Goal: Information Seeking & Learning: Learn about a topic

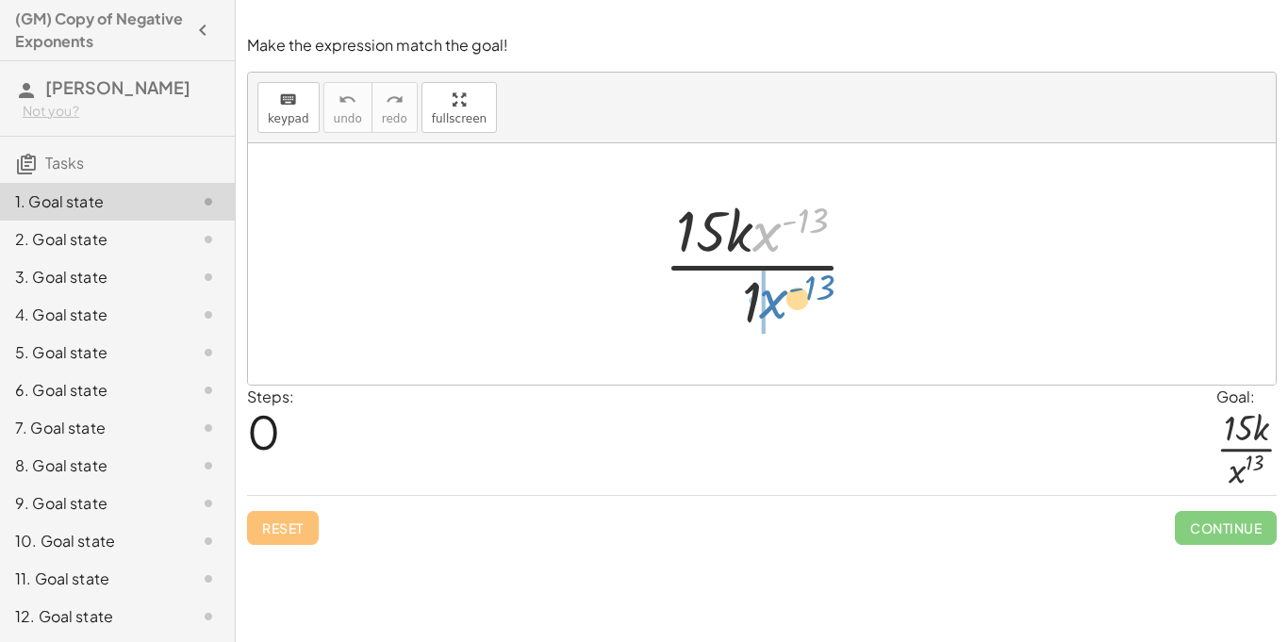
drag, startPoint x: 771, startPoint y: 235, endPoint x: 778, endPoint y: 302, distance: 67.3
click at [778, 302] on div at bounding box center [768, 263] width 229 height 145
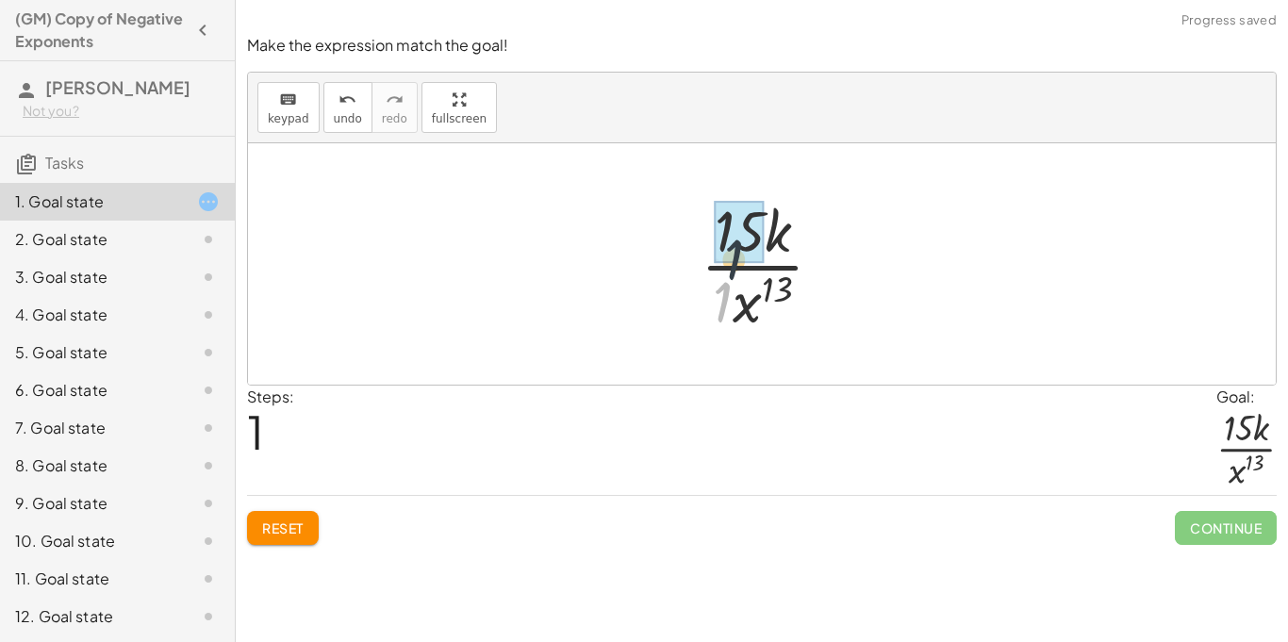
drag, startPoint x: 723, startPoint y: 299, endPoint x: 741, endPoint y: 240, distance: 62.1
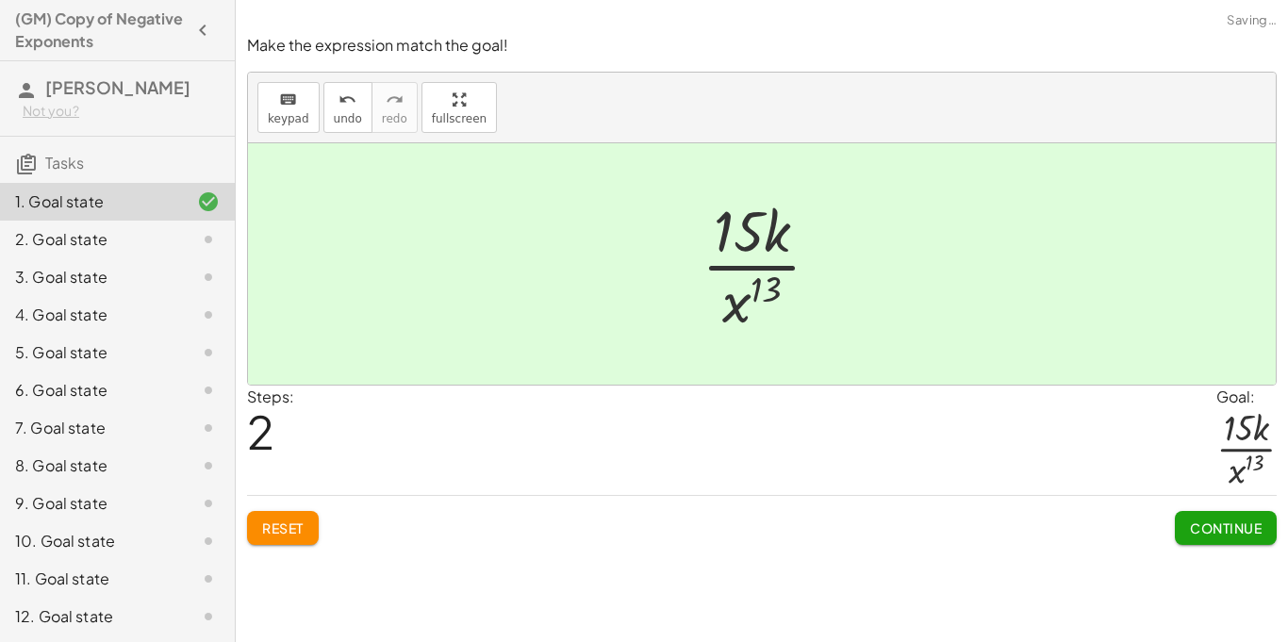
click at [1202, 531] on span "Continue" at bounding box center [1226, 528] width 72 height 17
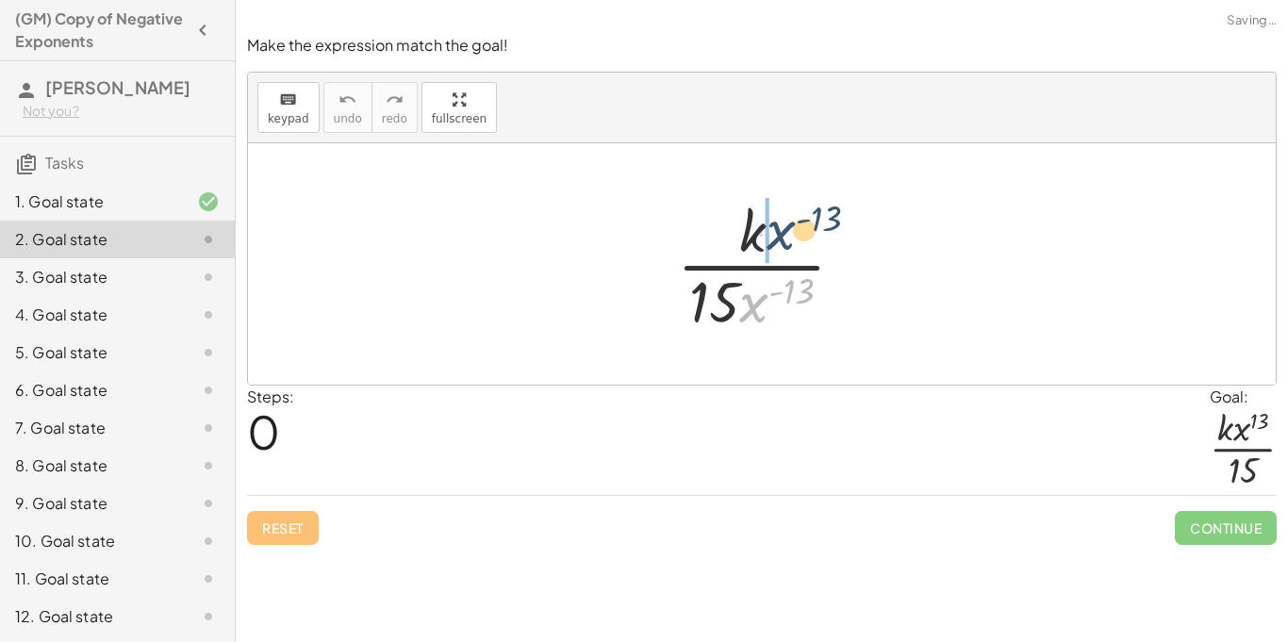
drag, startPoint x: 767, startPoint y: 301, endPoint x: 794, endPoint y: 223, distance: 82.9
click at [794, 223] on div at bounding box center [769, 263] width 202 height 145
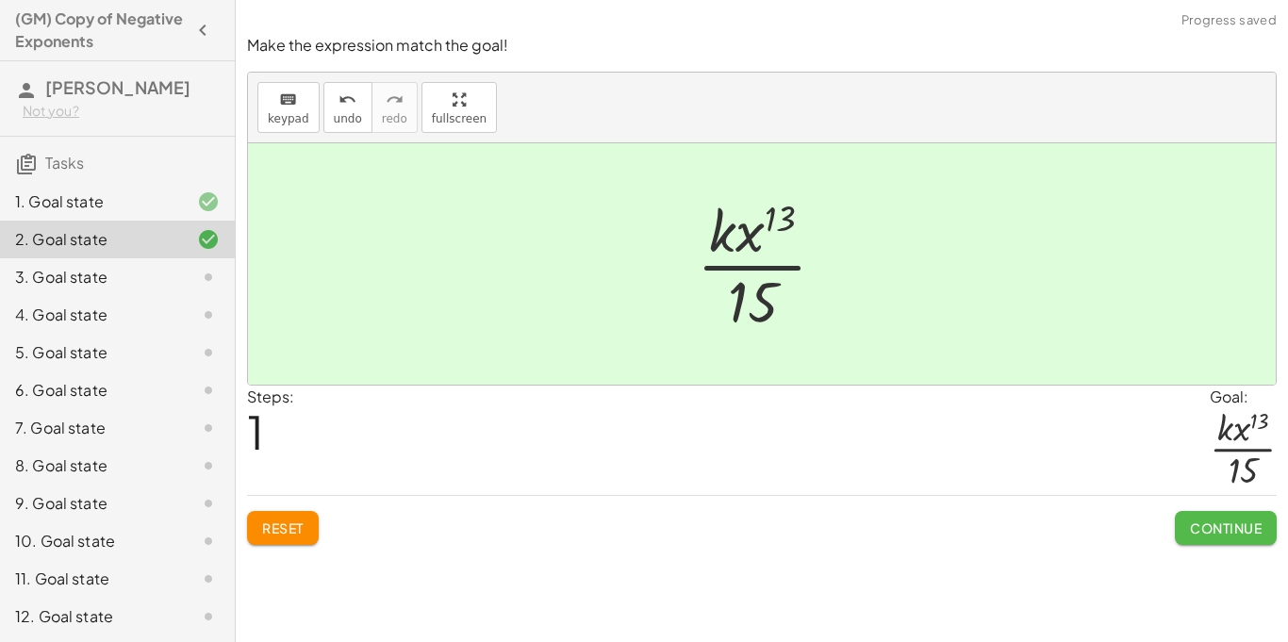
click at [1187, 515] on button "Continue" at bounding box center [1226, 528] width 102 height 34
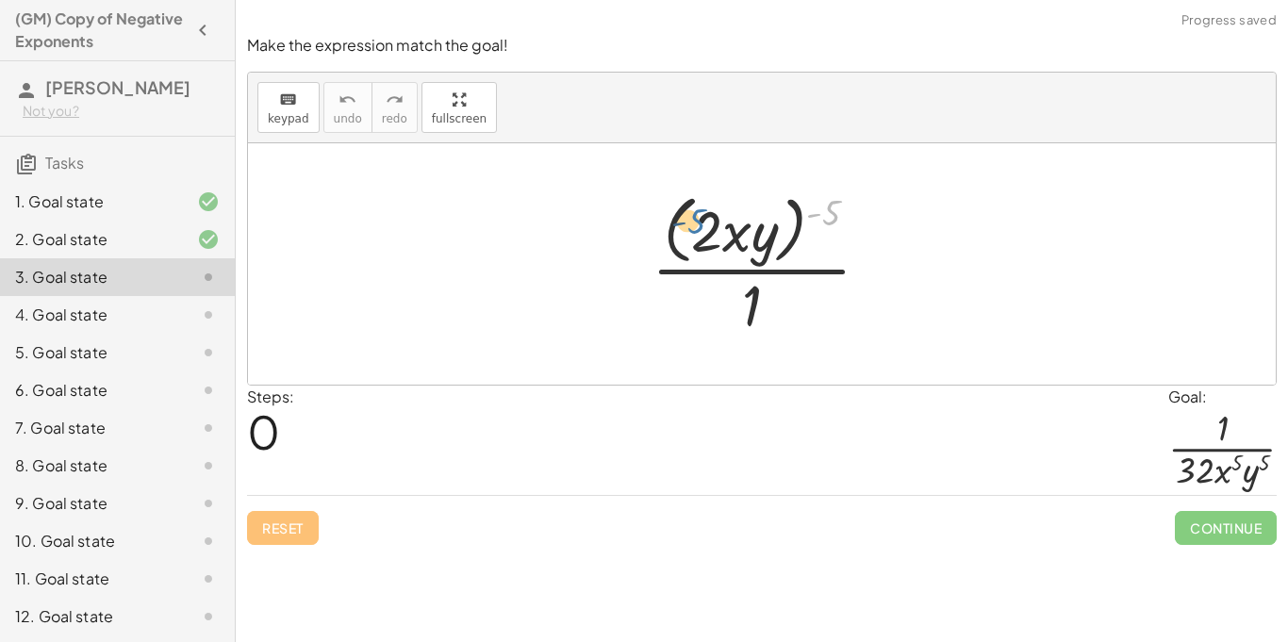
drag, startPoint x: 827, startPoint y: 219, endPoint x: 687, endPoint y: 235, distance: 141.4
click at [687, 235] on div at bounding box center [768, 264] width 253 height 154
drag, startPoint x: 822, startPoint y: 213, endPoint x: 702, endPoint y: 240, distance: 123.6
click at [702, 240] on div at bounding box center [768, 264] width 253 height 154
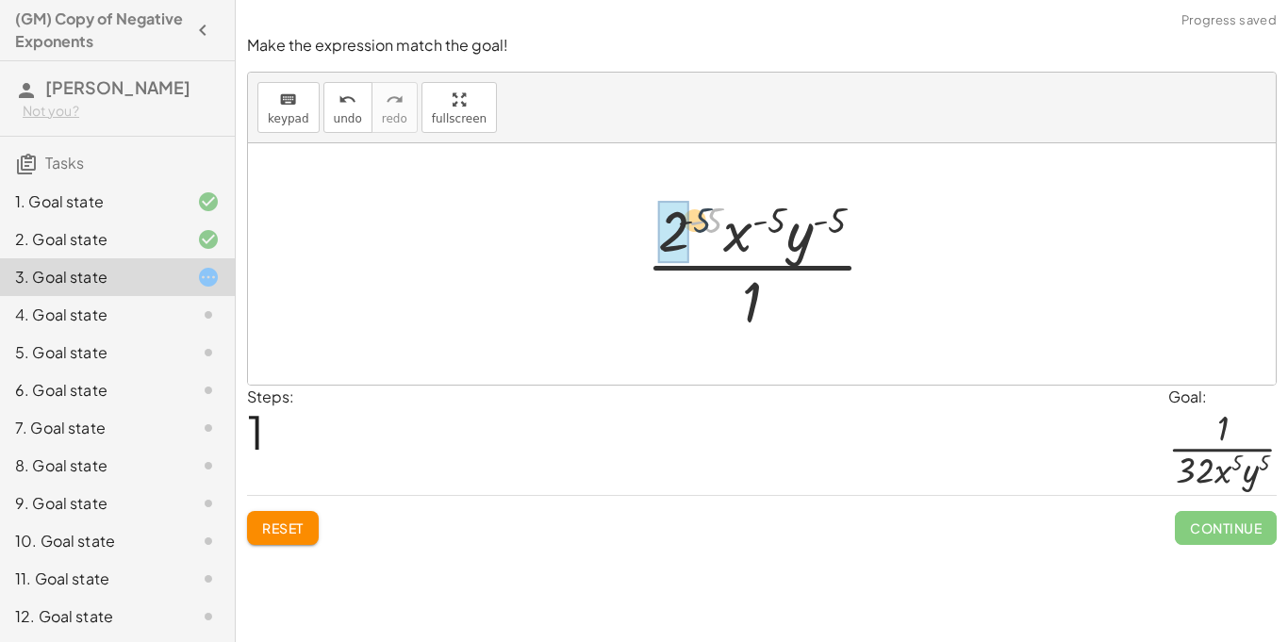
drag, startPoint x: 712, startPoint y: 215, endPoint x: 687, endPoint y: 216, distance: 25.5
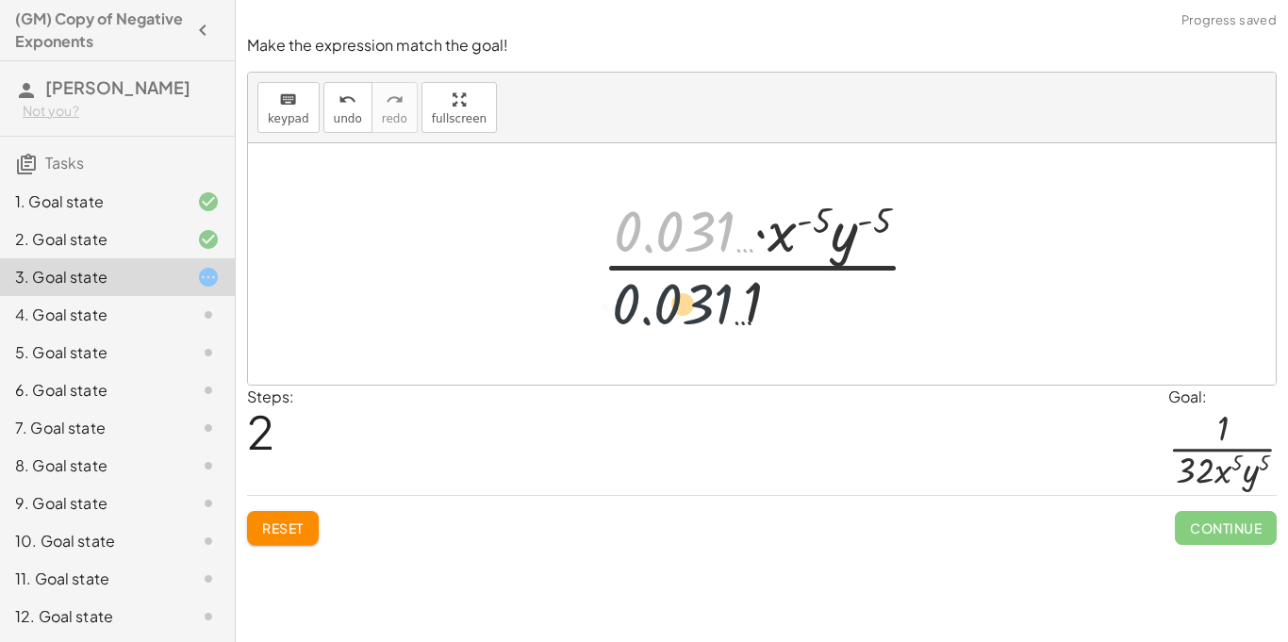
drag, startPoint x: 696, startPoint y: 228, endPoint x: 696, endPoint y: 311, distance: 83.0
click at [696, 311] on div at bounding box center [769, 263] width 354 height 145
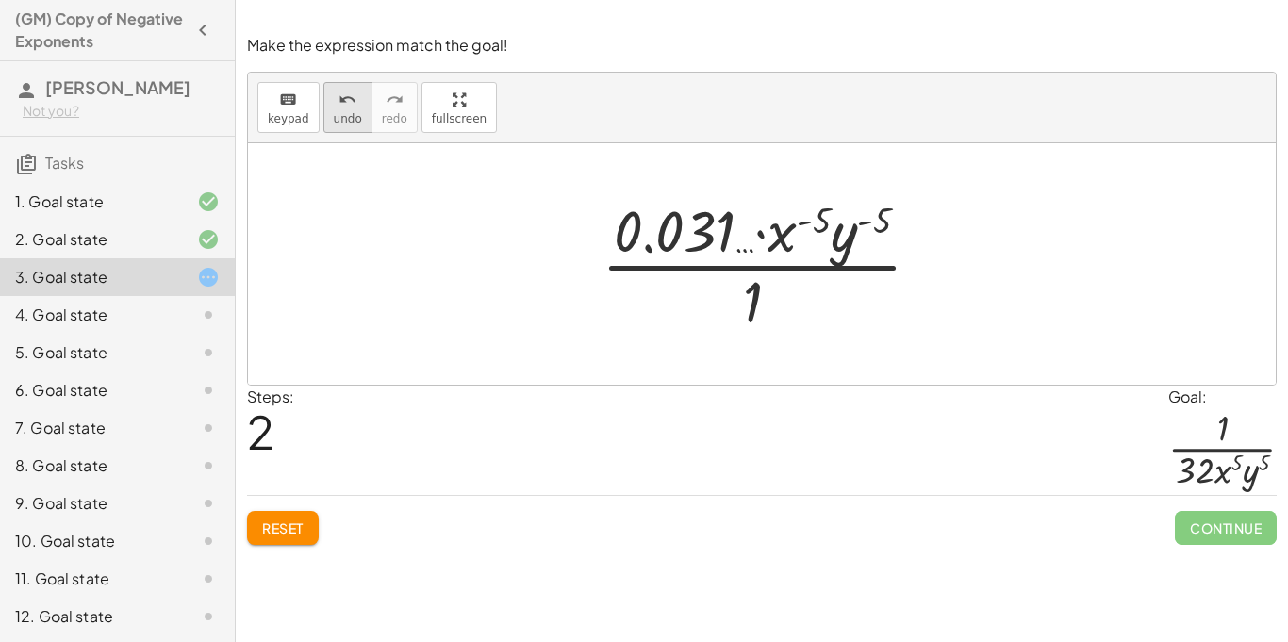
click at [337, 119] on span "undo" at bounding box center [348, 118] width 28 height 13
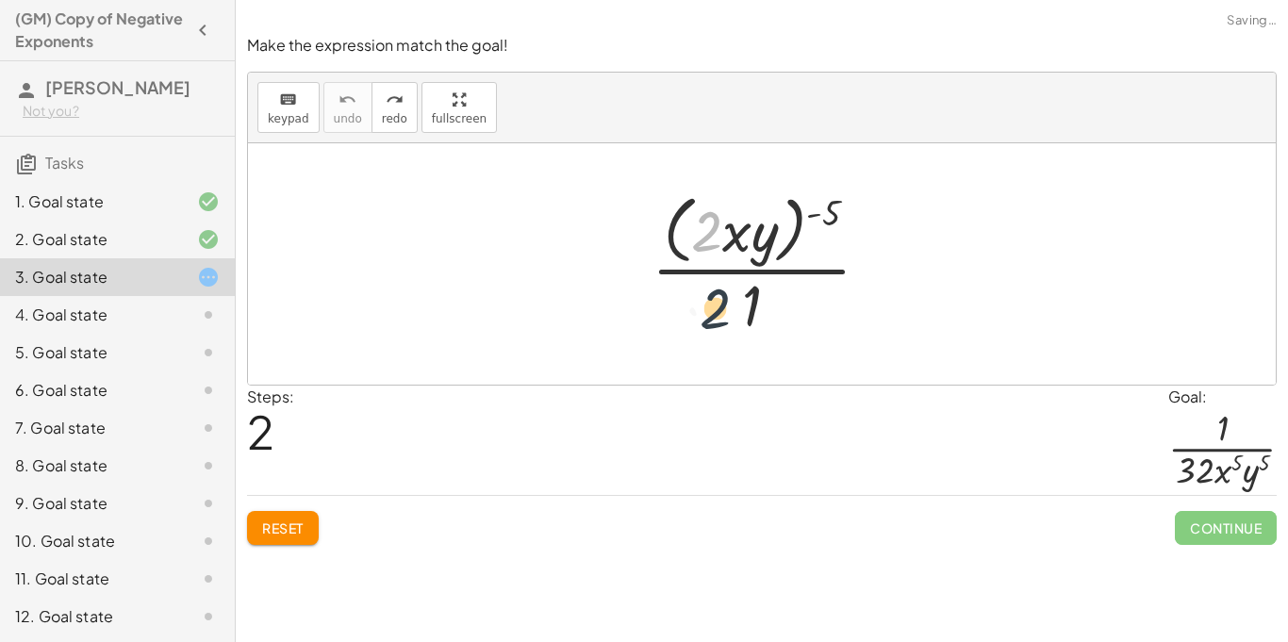
drag, startPoint x: 700, startPoint y: 227, endPoint x: 708, endPoint y: 308, distance: 81.5
click at [708, 308] on div at bounding box center [768, 264] width 253 height 154
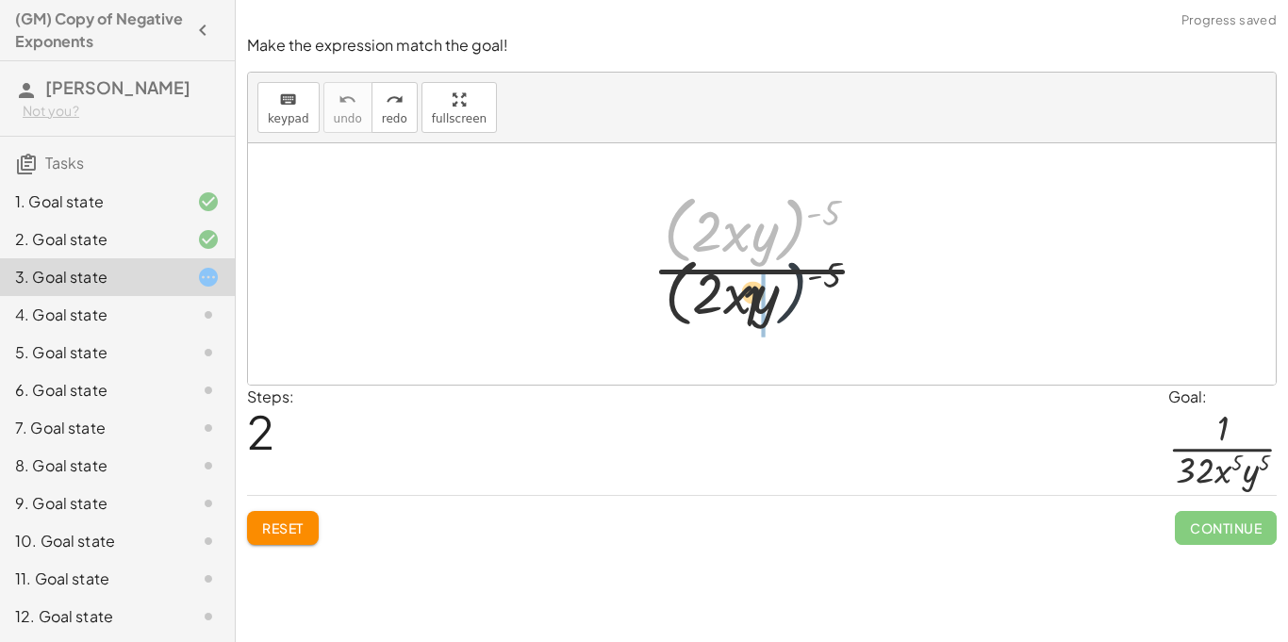
drag, startPoint x: 792, startPoint y: 238, endPoint x: 795, endPoint y: 339, distance: 101.9
click at [795, 339] on div at bounding box center [768, 264] width 253 height 154
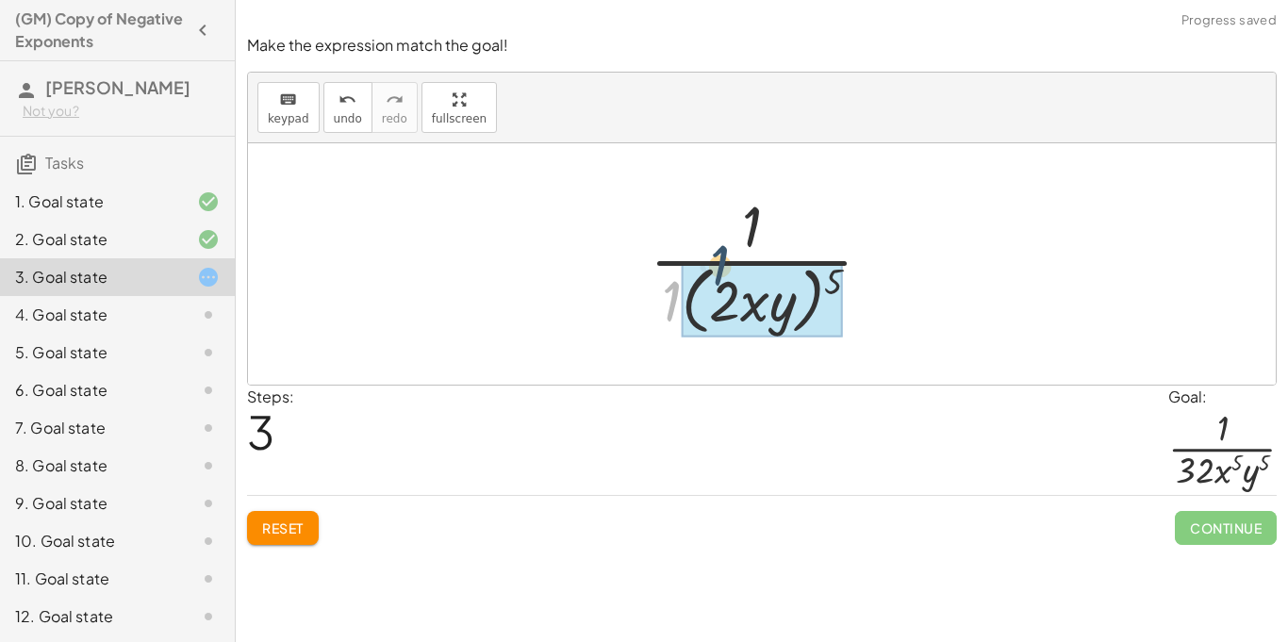
drag, startPoint x: 674, startPoint y: 299, endPoint x: 736, endPoint y: 256, distance: 75.1
click at [736, 256] on div at bounding box center [768, 264] width 256 height 154
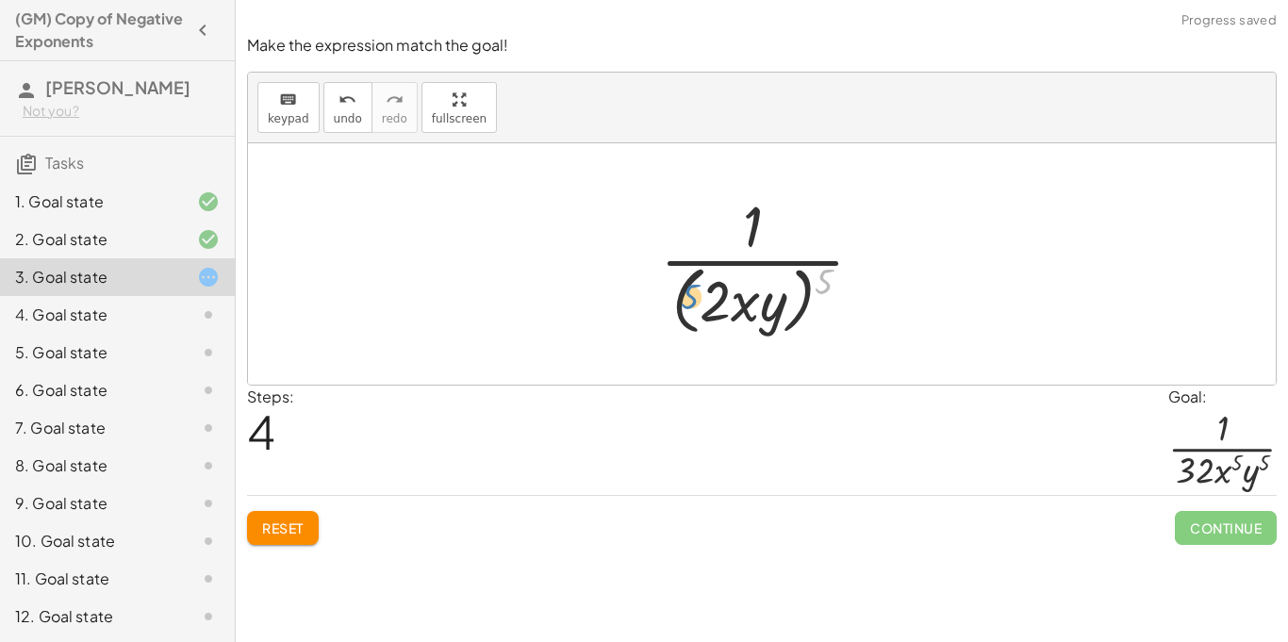
drag, startPoint x: 823, startPoint y: 282, endPoint x: 702, endPoint y: 301, distance: 123.1
click at [702, 301] on div at bounding box center [770, 264] width 238 height 154
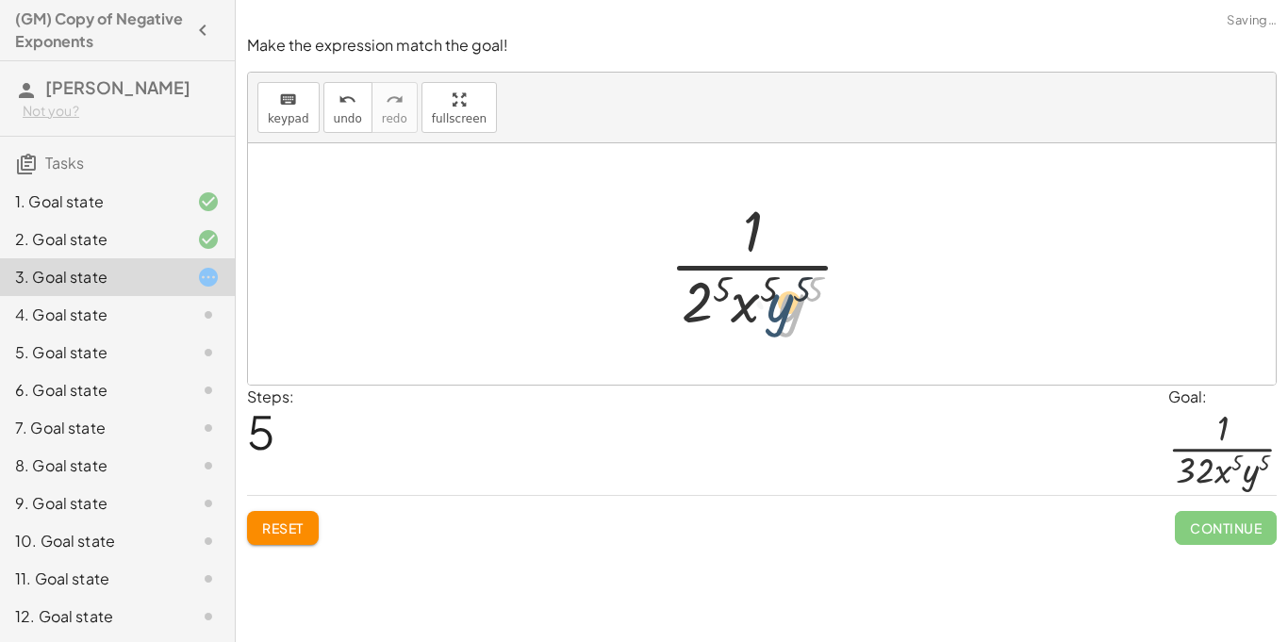
drag, startPoint x: 803, startPoint y: 291, endPoint x: 788, endPoint y: 291, distance: 15.1
click at [788, 291] on div at bounding box center [769, 263] width 218 height 145
click at [775, 285] on div at bounding box center [769, 263] width 218 height 145
click at [769, 283] on div at bounding box center [769, 263] width 218 height 145
drag, startPoint x: 722, startPoint y: 285, endPoint x: 703, endPoint y: 286, distance: 19.8
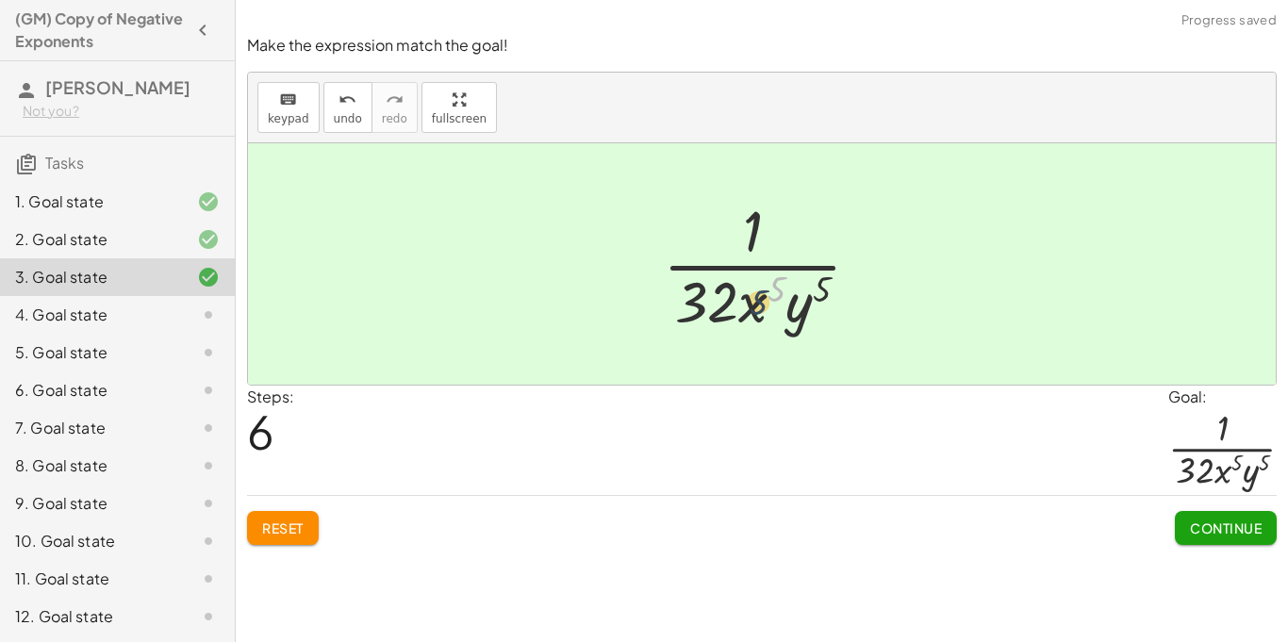
drag, startPoint x: 776, startPoint y: 286, endPoint x: 756, endPoint y: 301, distance: 24.9
click at [756, 301] on div at bounding box center [770, 263] width 232 height 145
click at [1230, 531] on span "Continue" at bounding box center [1226, 528] width 72 height 17
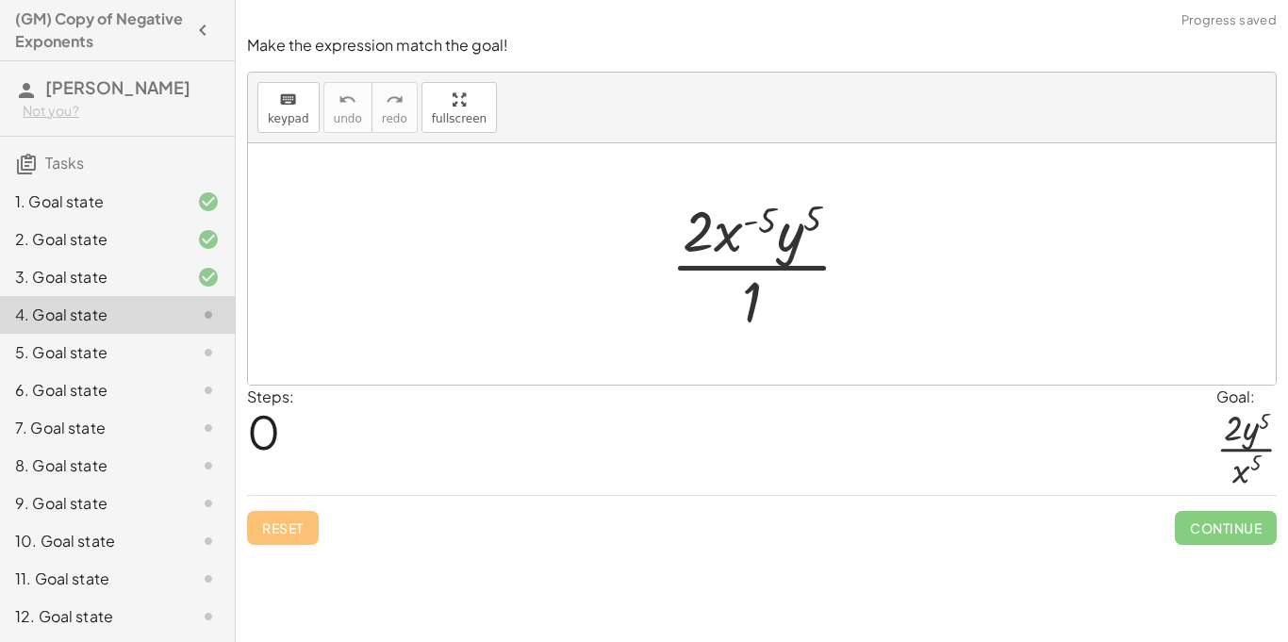
scroll to position [152, 0]
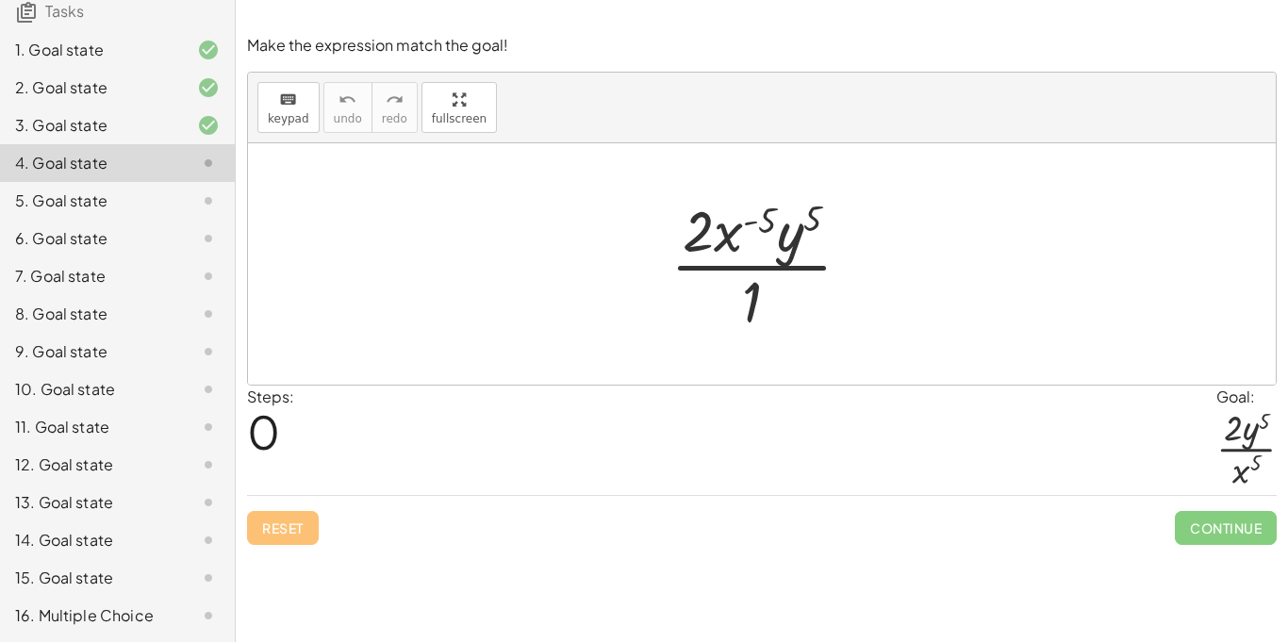
click at [86, 615] on div "16. Multiple Choice" at bounding box center [91, 615] width 152 height 23
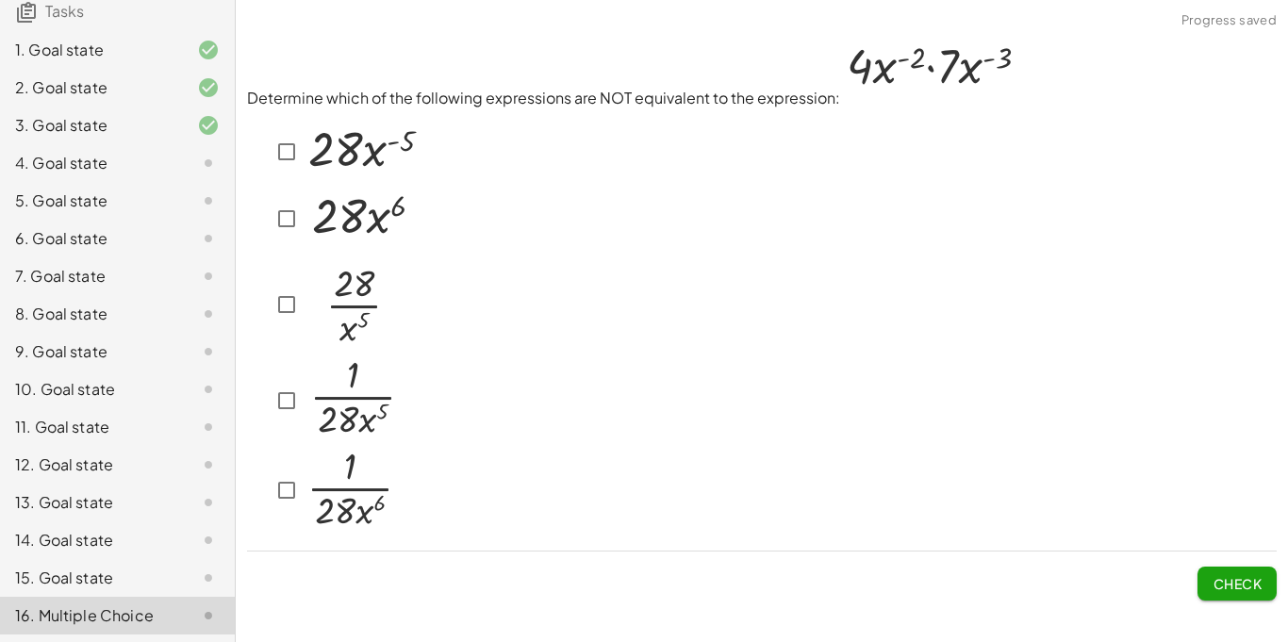
click at [79, 538] on div "14. Goal state" at bounding box center [91, 540] width 152 height 23
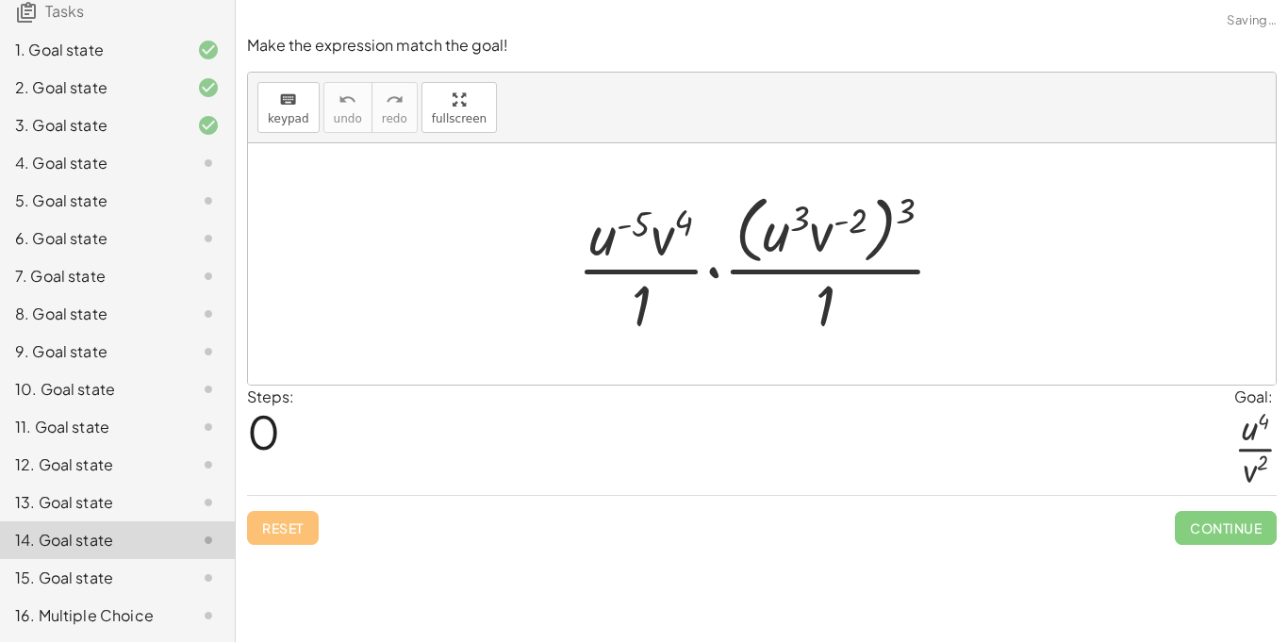
click at [89, 427] on div "11. Goal state" at bounding box center [91, 427] width 152 height 23
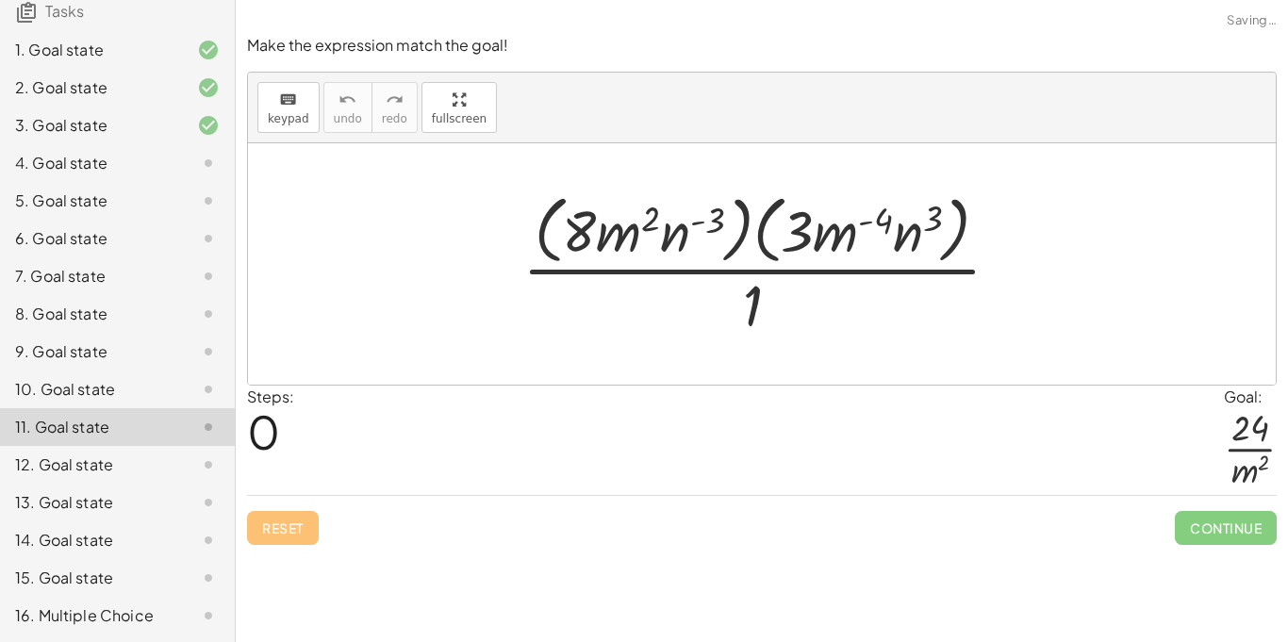
click at [68, 253] on div "6. Goal state" at bounding box center [117, 239] width 235 height 38
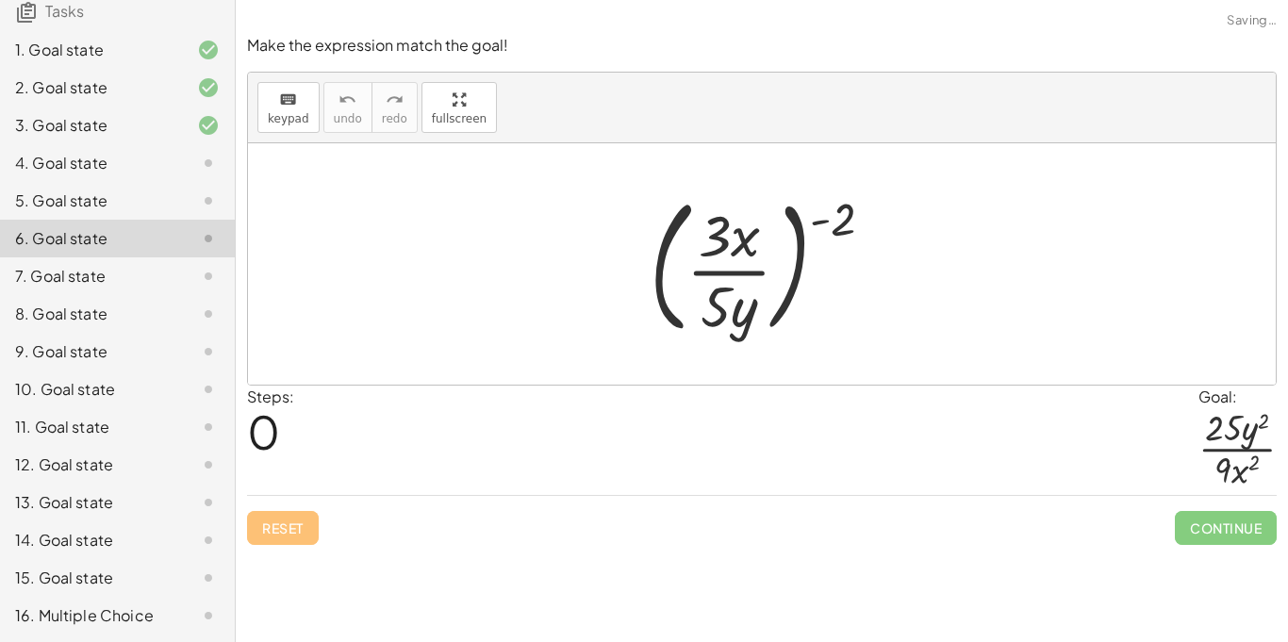
click at [113, 402] on div "10. Goal state" at bounding box center [117, 390] width 235 height 38
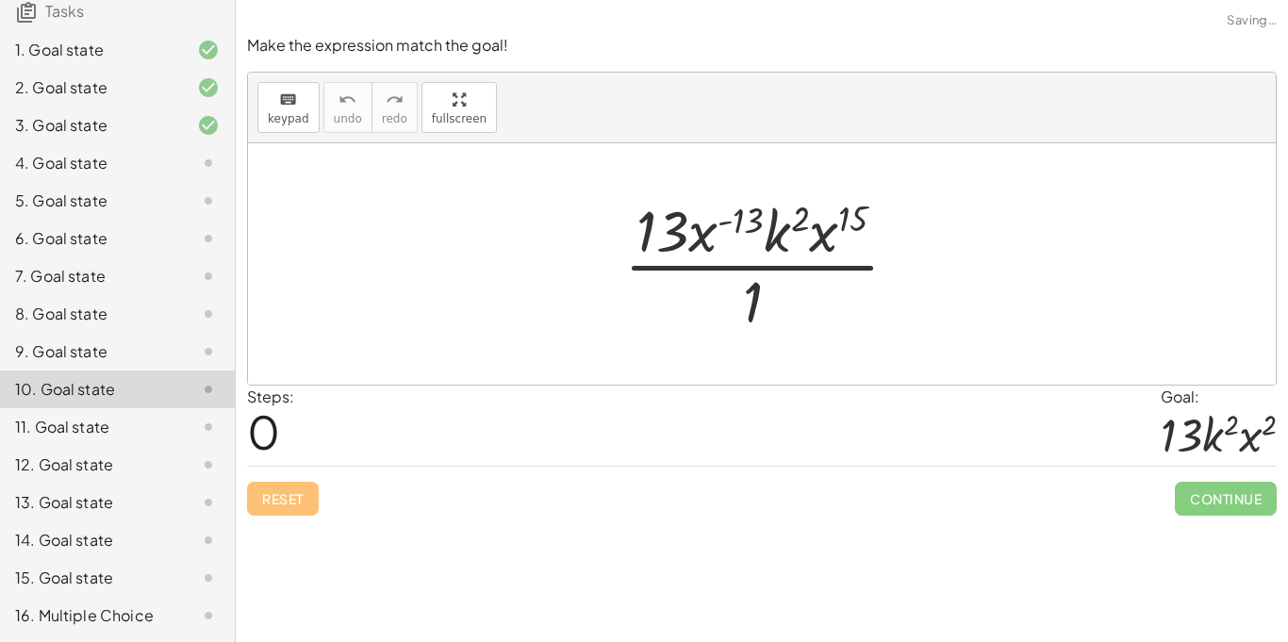
click at [74, 182] on div "5. Goal state" at bounding box center [117, 201] width 235 height 38
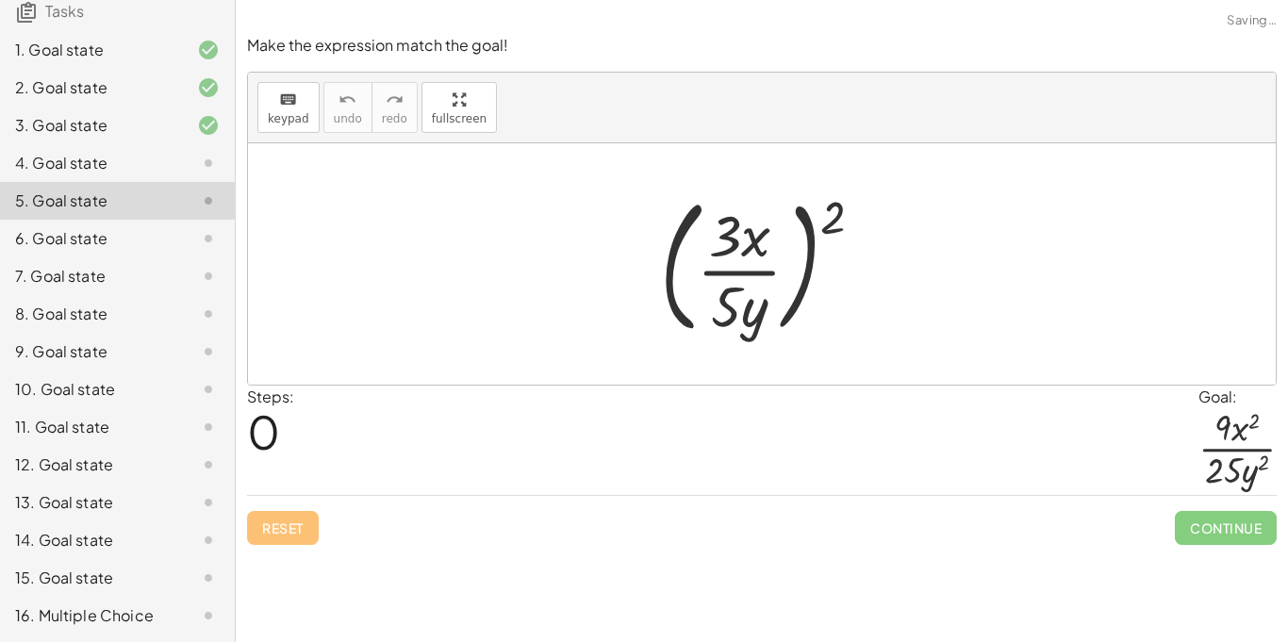
click at [79, 160] on div "4. Goal state" at bounding box center [91, 163] width 152 height 23
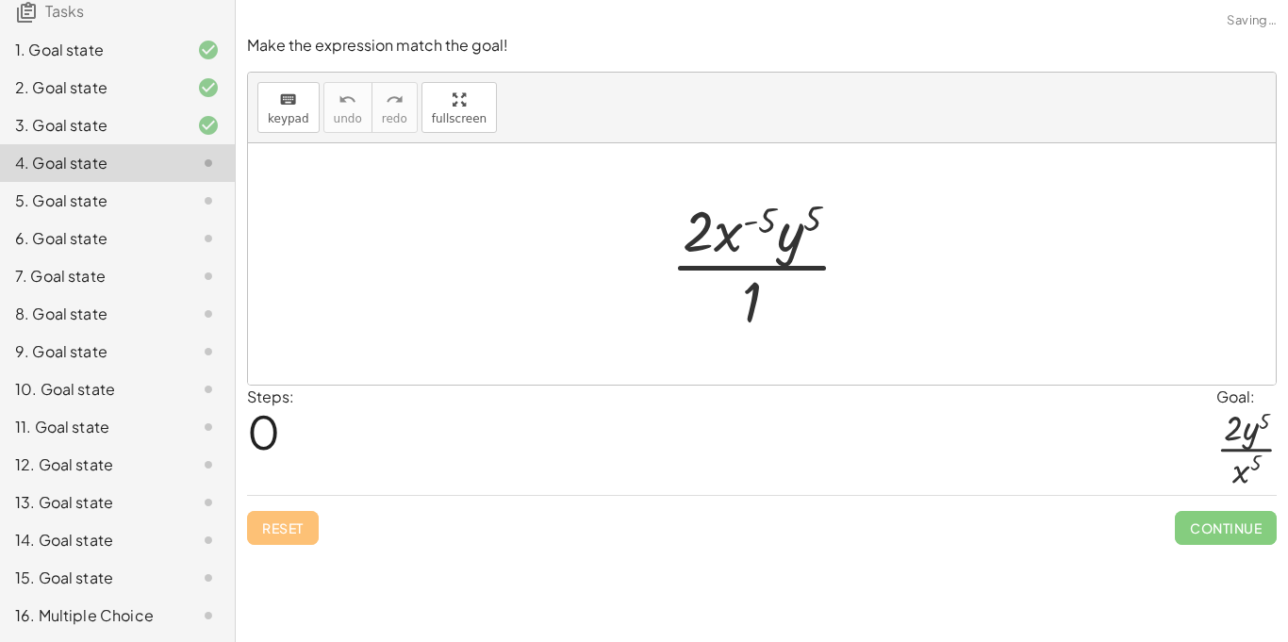
click at [670, 239] on div at bounding box center [768, 263] width 215 height 145
drag, startPoint x: 747, startPoint y: 224, endPoint x: 748, endPoint y: 298, distance: 73.6
click at [748, 298] on div at bounding box center [768, 263] width 215 height 145
drag, startPoint x: 722, startPoint y: 237, endPoint x: 742, endPoint y: 324, distance: 89.9
click at [742, 324] on div at bounding box center [768, 263] width 215 height 145
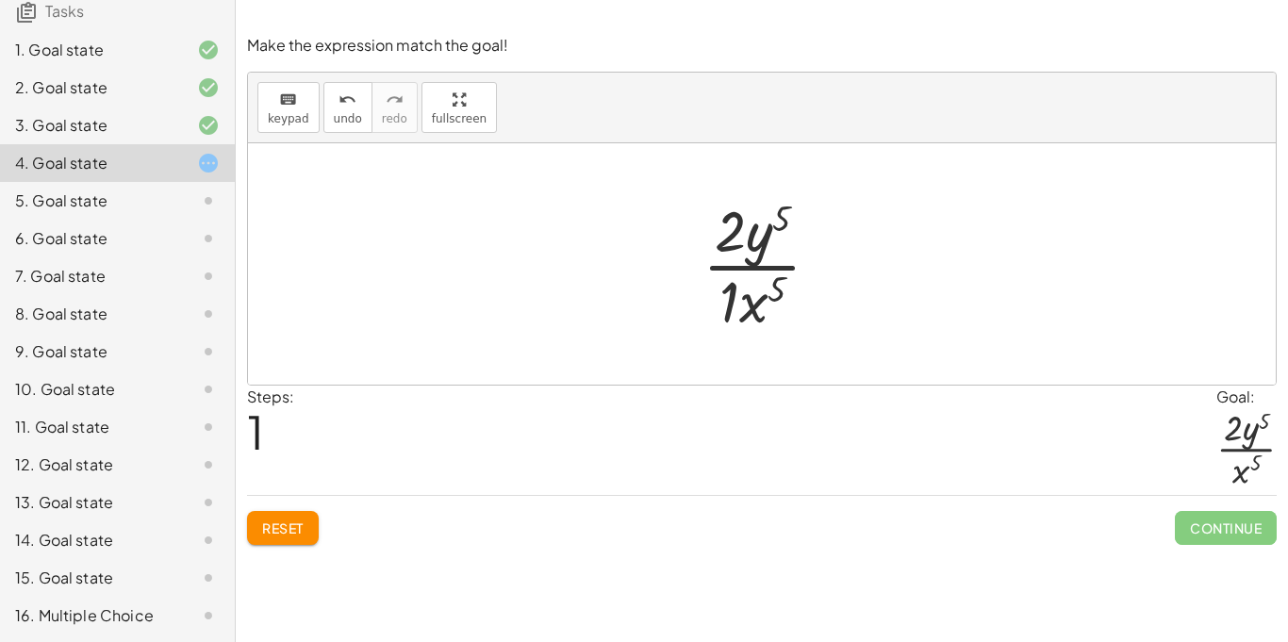
click at [837, 324] on div at bounding box center [769, 263] width 152 height 145
drag, startPoint x: 729, startPoint y: 306, endPoint x: 753, endPoint y: 308, distance: 24.7
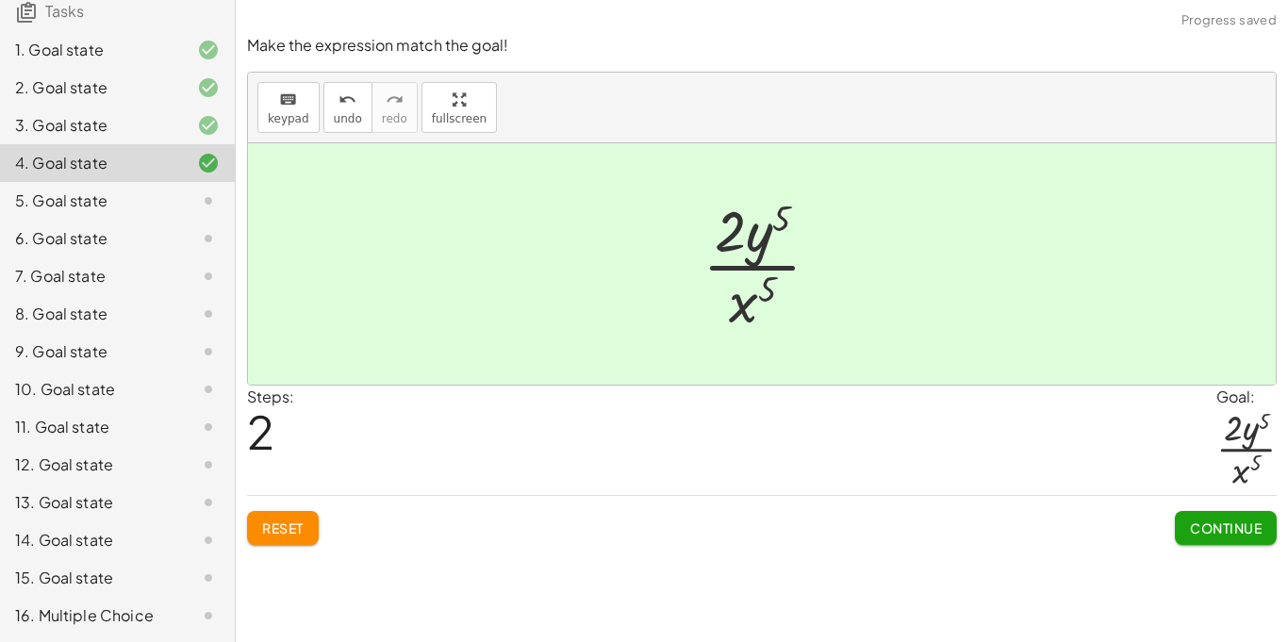
click at [1204, 525] on span "Continue" at bounding box center [1226, 528] width 72 height 17
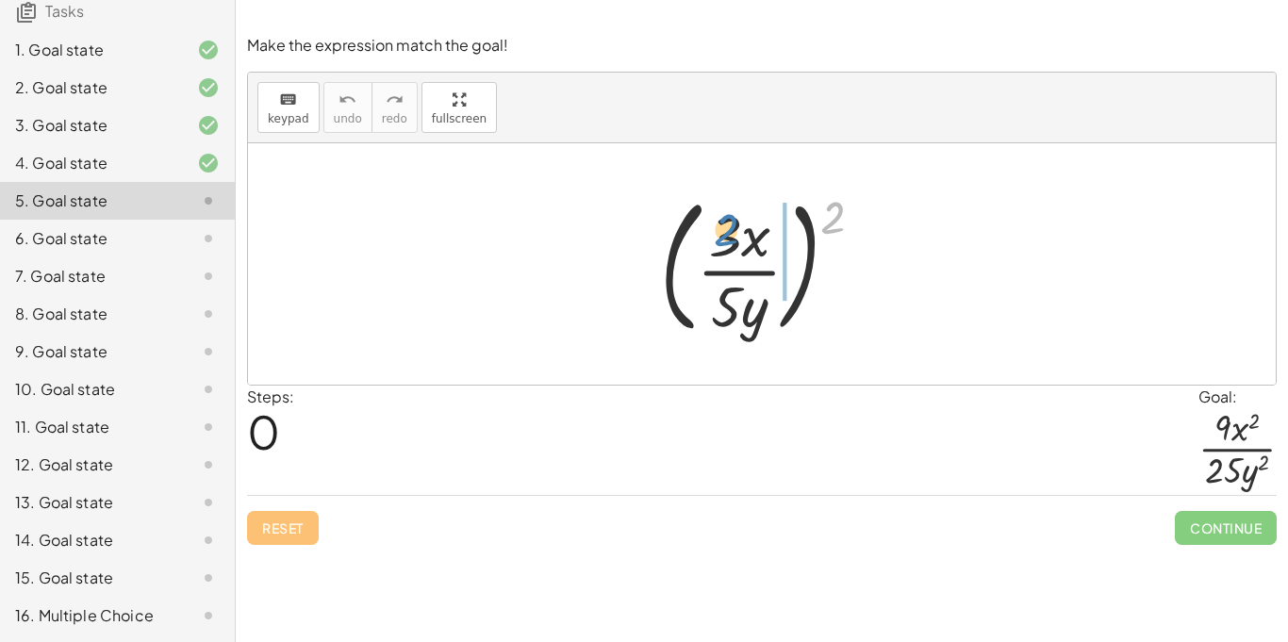
drag, startPoint x: 834, startPoint y: 225, endPoint x: 719, endPoint y: 240, distance: 115.9
click at [719, 240] on div at bounding box center [770, 264] width 238 height 157
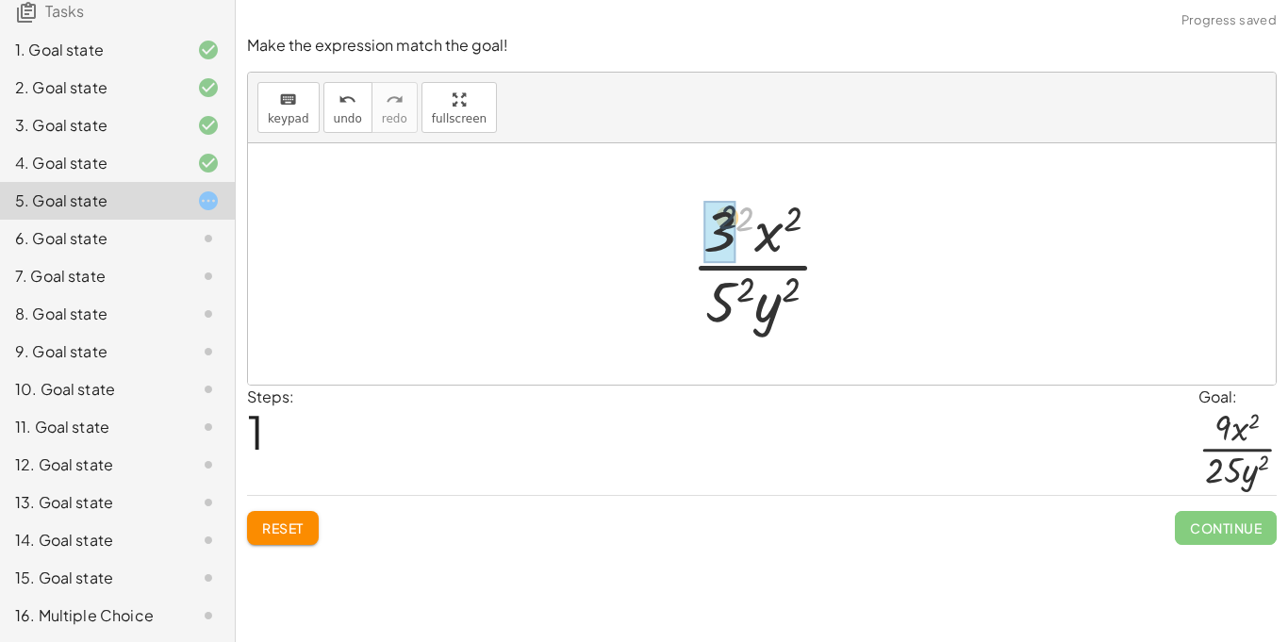
drag, startPoint x: 754, startPoint y: 216, endPoint x: 735, endPoint y: 214, distance: 19.9
drag, startPoint x: 751, startPoint y: 301, endPoint x: 732, endPoint y: 298, distance: 19.1
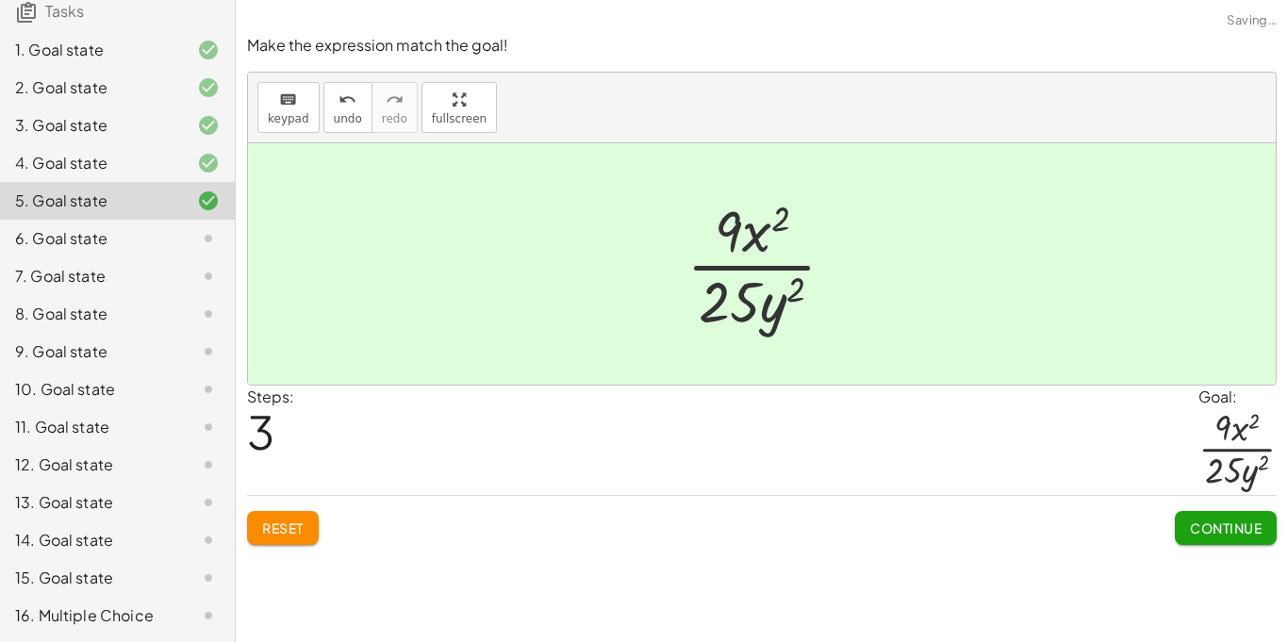
click at [1205, 531] on span "Continue" at bounding box center [1226, 528] width 72 height 17
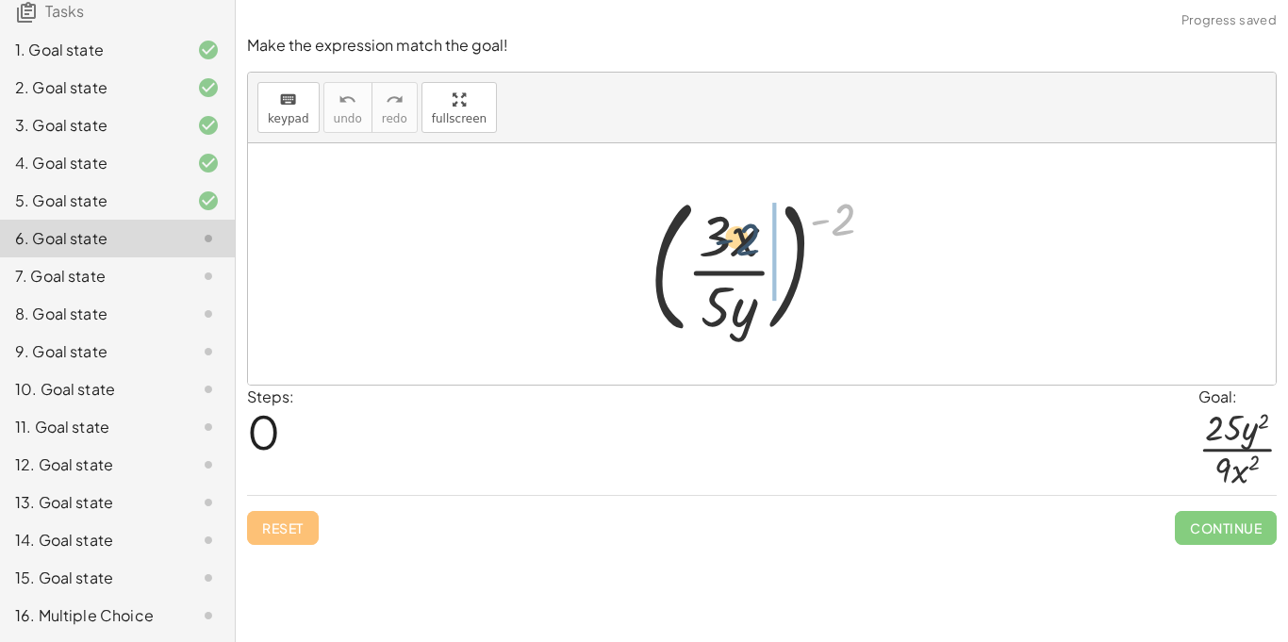
drag, startPoint x: 843, startPoint y: 215, endPoint x: 738, endPoint y: 235, distance: 106.5
click at [738, 235] on div at bounding box center [769, 264] width 258 height 157
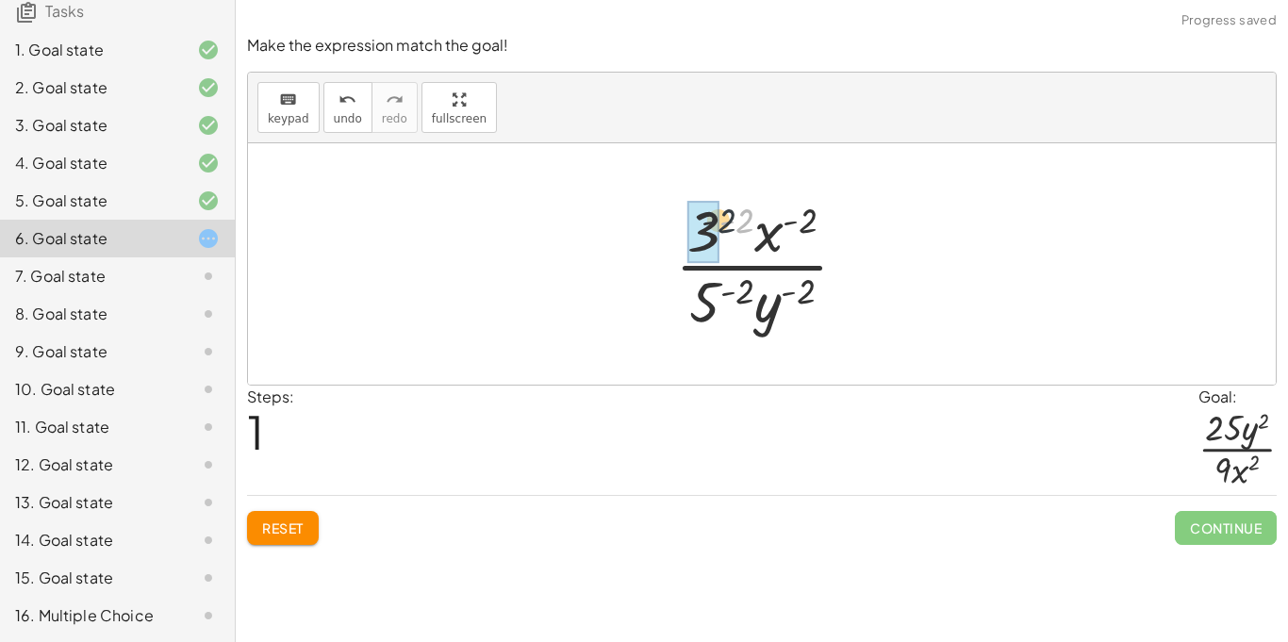
drag, startPoint x: 746, startPoint y: 222, endPoint x: 720, endPoint y: 223, distance: 26.4
click at [720, 223] on div at bounding box center [769, 263] width 207 height 145
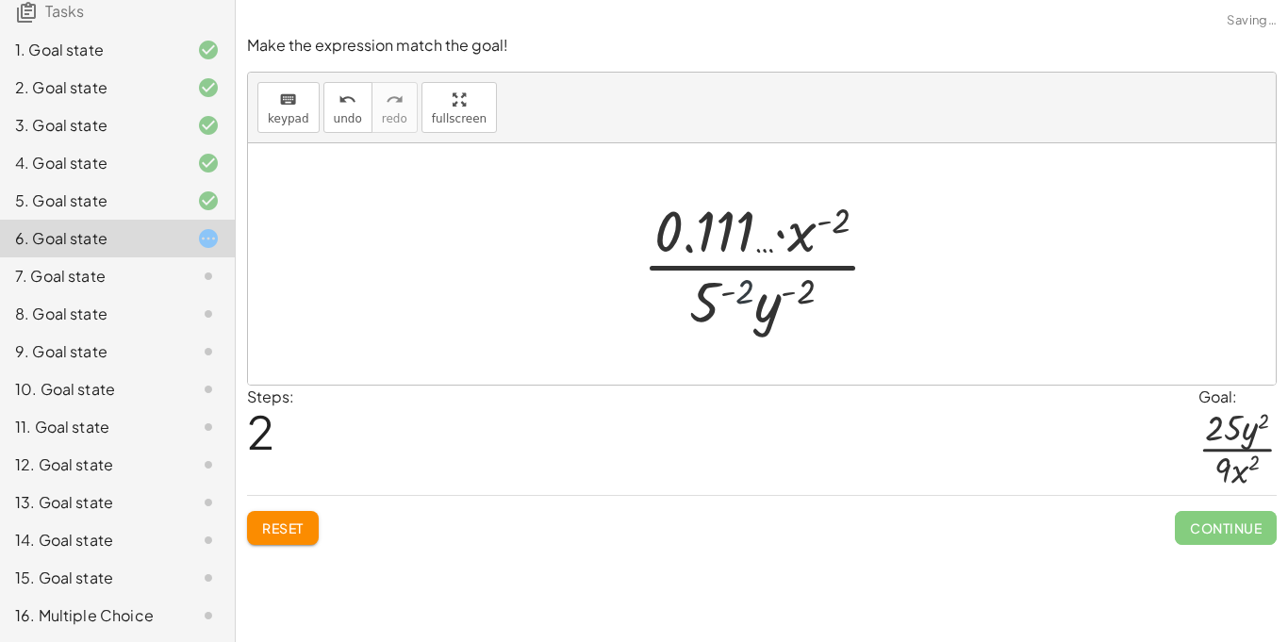
click at [741, 288] on div at bounding box center [769, 263] width 273 height 145
click at [340, 120] on span "undo" at bounding box center [348, 118] width 28 height 13
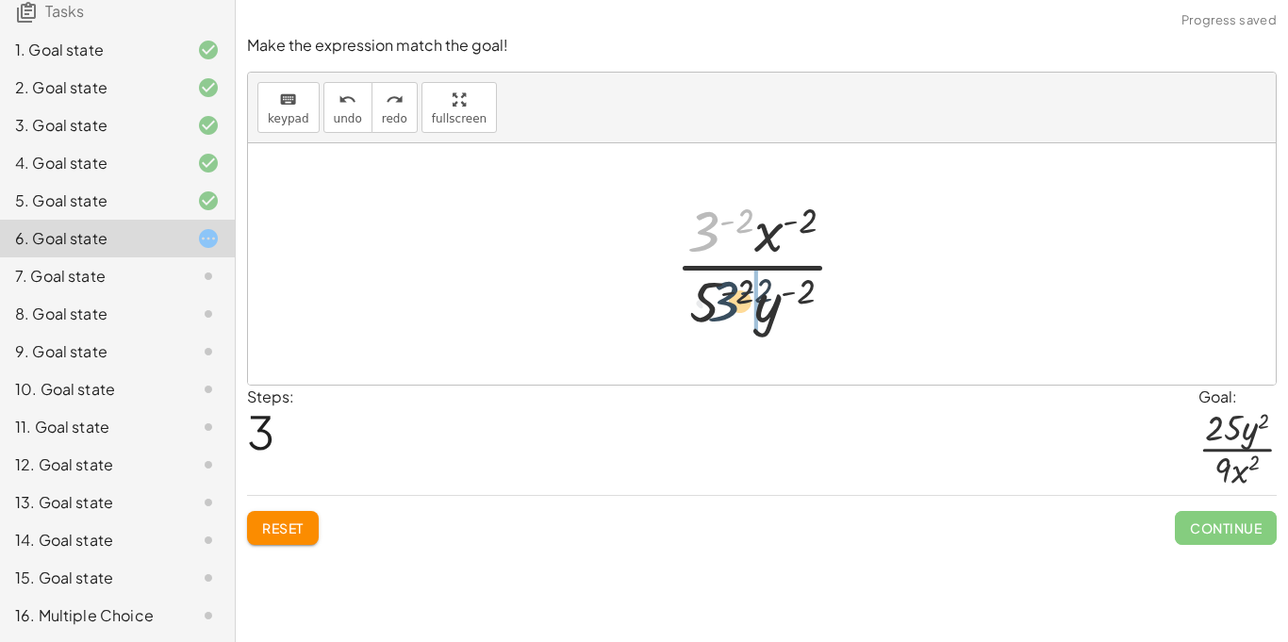
drag, startPoint x: 707, startPoint y: 240, endPoint x: 733, endPoint y: 331, distance: 94.9
click at [733, 331] on div at bounding box center [769, 263] width 207 height 145
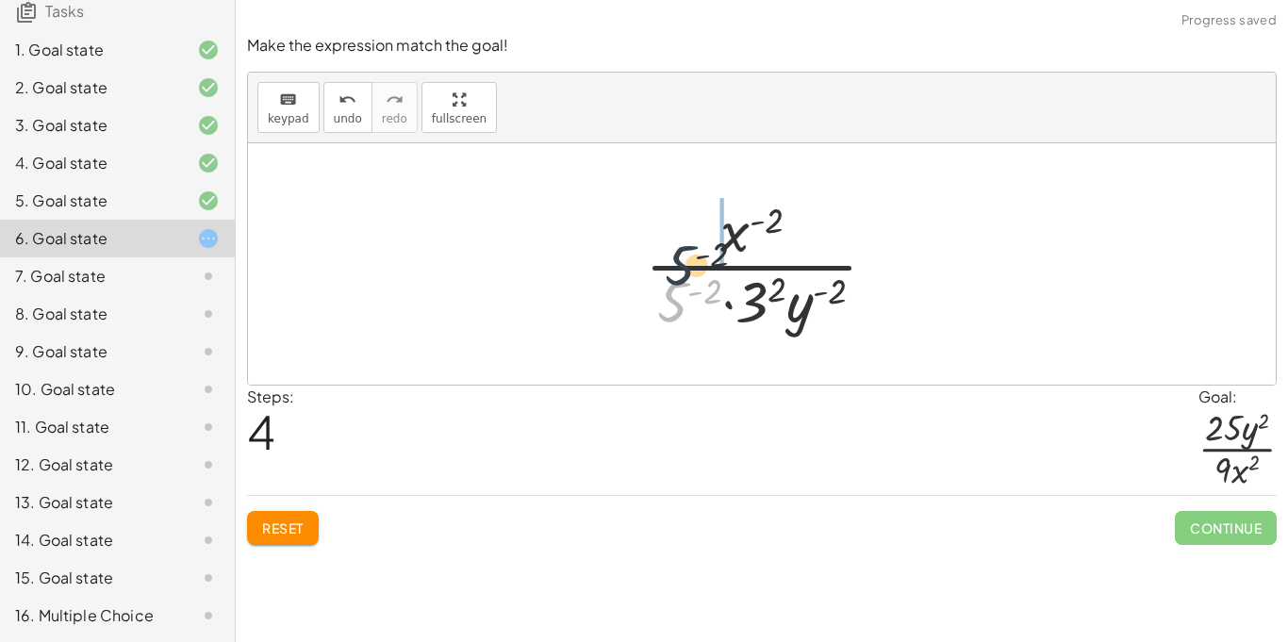
drag, startPoint x: 684, startPoint y: 292, endPoint x: 697, endPoint y: 229, distance: 64.5
click at [697, 229] on div at bounding box center [769, 263] width 266 height 145
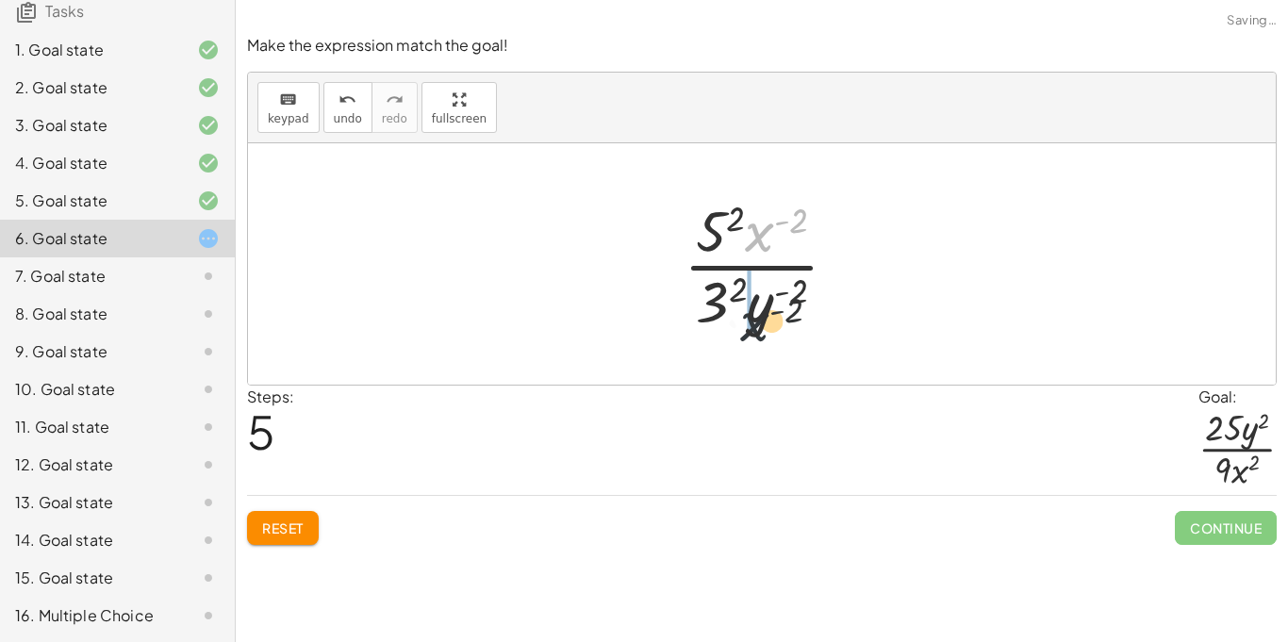
drag, startPoint x: 769, startPoint y: 229, endPoint x: 762, endPoint y: 345, distance: 116.2
drag, startPoint x: 769, startPoint y: 236, endPoint x: 767, endPoint y: 306, distance: 69.8
click at [767, 306] on div at bounding box center [768, 263] width 189 height 145
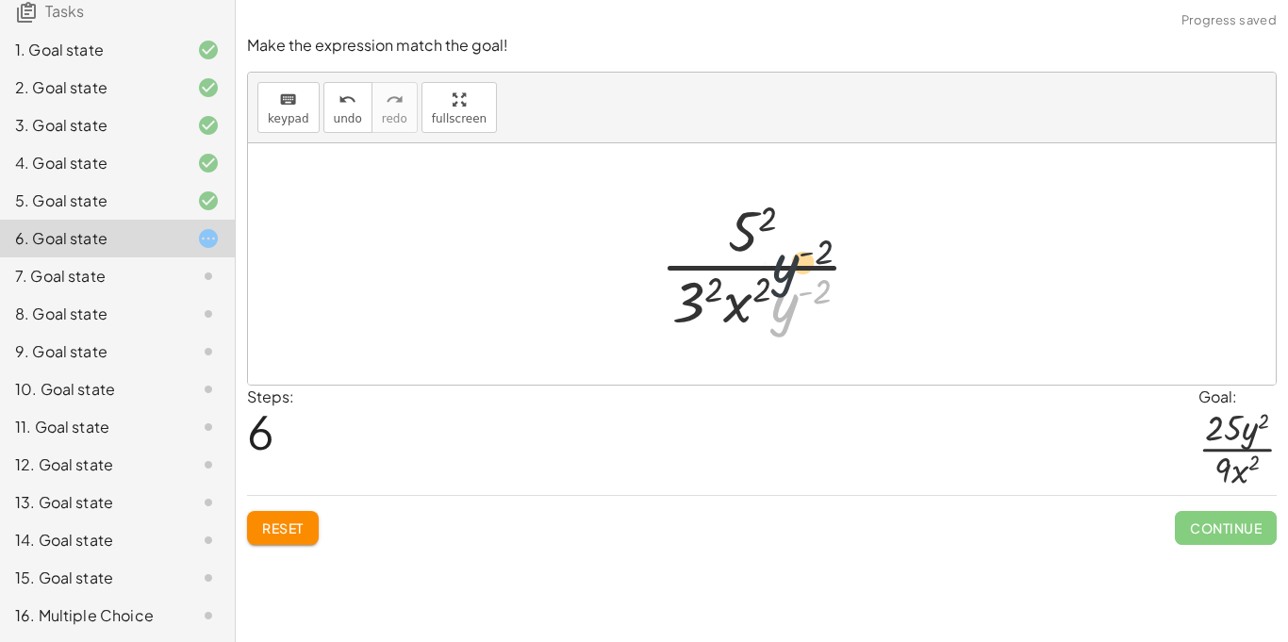
drag, startPoint x: 788, startPoint y: 316, endPoint x: 786, endPoint y: 256, distance: 60.4
click at [786, 256] on div at bounding box center [769, 263] width 236 height 145
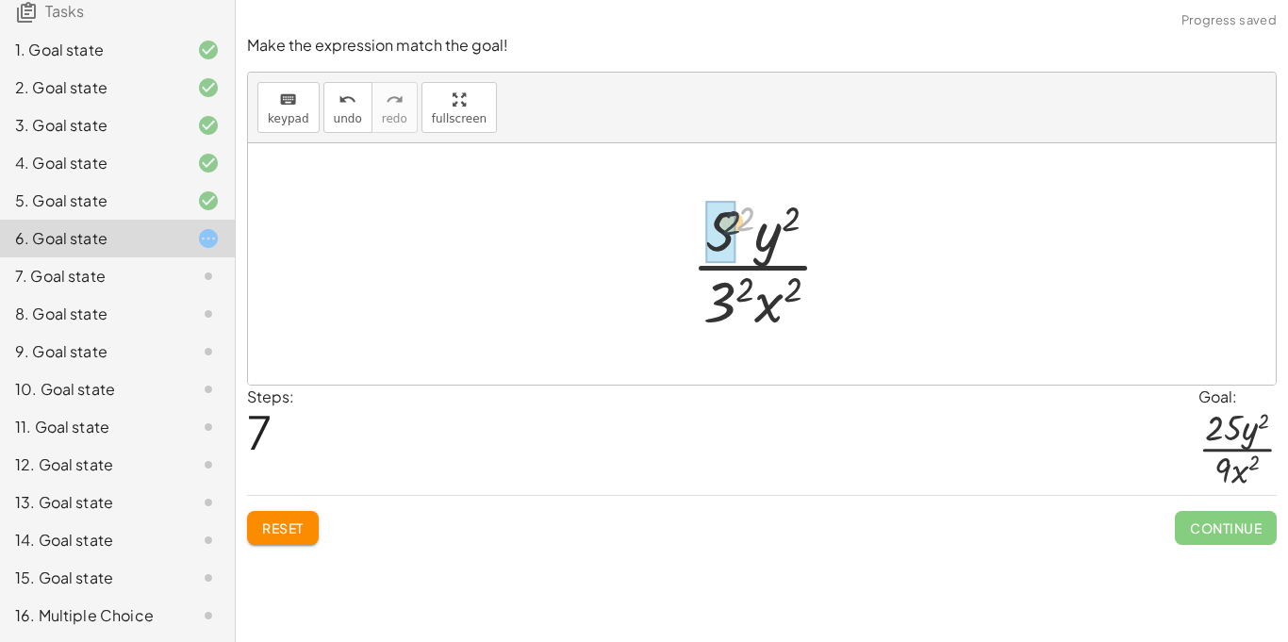
drag, startPoint x: 740, startPoint y: 221, endPoint x: 716, endPoint y: 227, distance: 25.4
drag, startPoint x: 745, startPoint y: 291, endPoint x: 728, endPoint y: 302, distance: 19.9
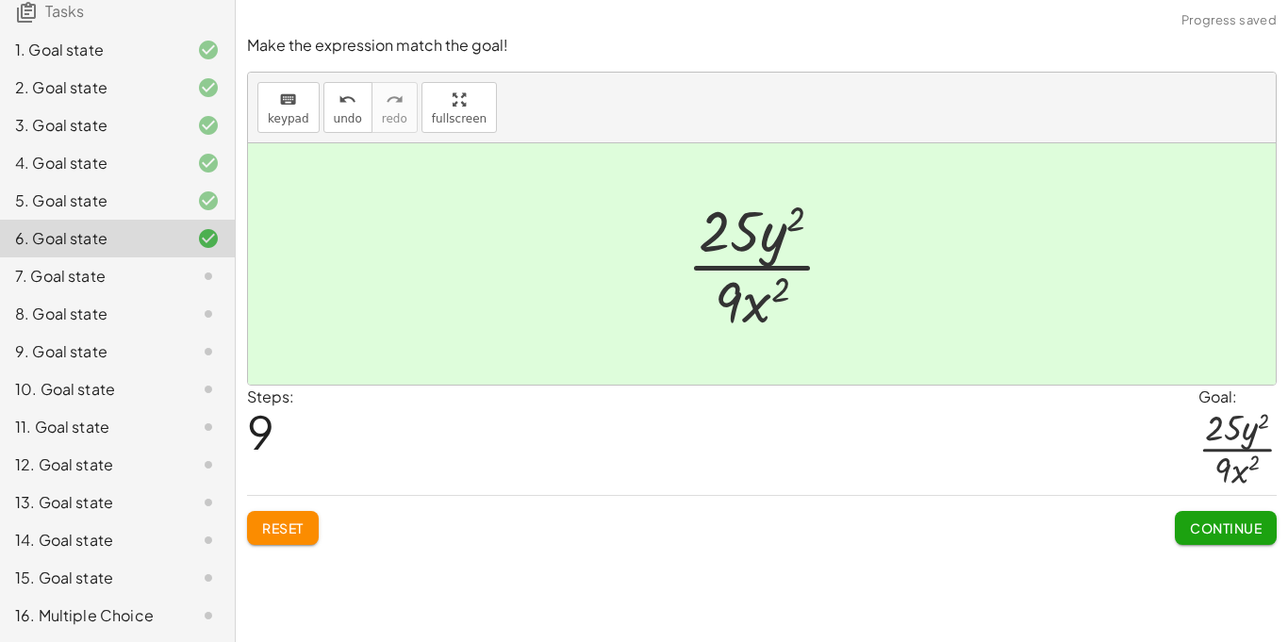
click at [1269, 517] on button "Continue" at bounding box center [1226, 528] width 102 height 34
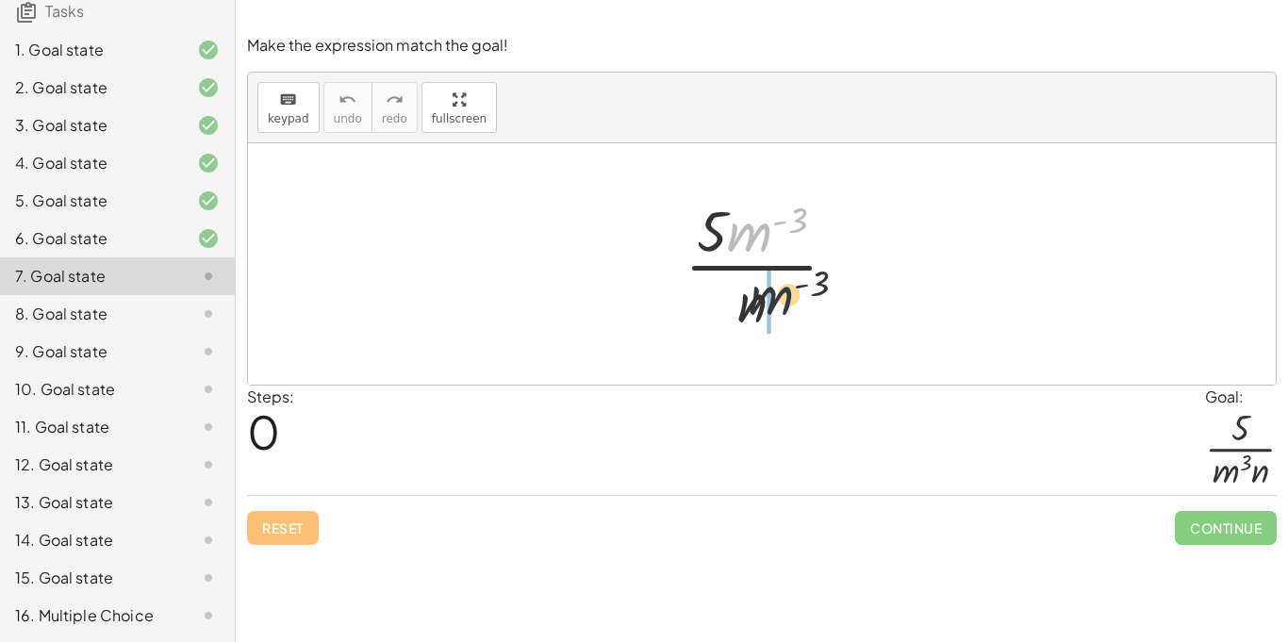
drag, startPoint x: 754, startPoint y: 228, endPoint x: 790, endPoint y: 330, distance: 108.0
click at [790, 330] on div at bounding box center [768, 263] width 187 height 145
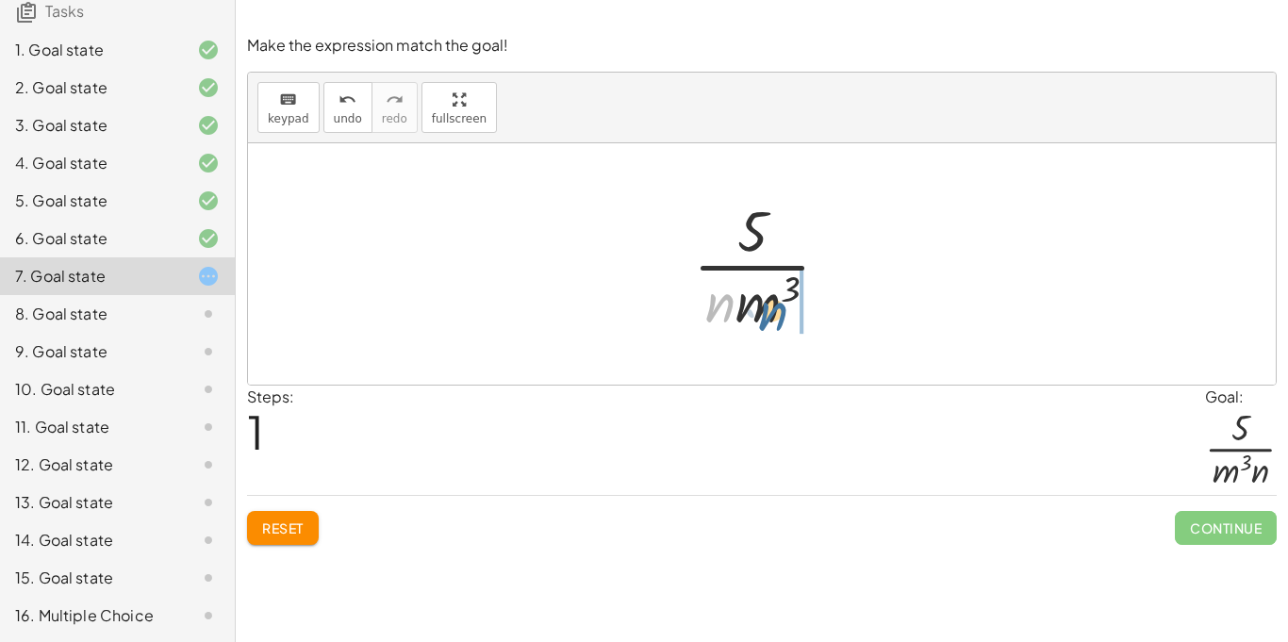
drag, startPoint x: 710, startPoint y: 301, endPoint x: 783, endPoint y: 310, distance: 73.2
click at [783, 310] on div at bounding box center [769, 263] width 171 height 145
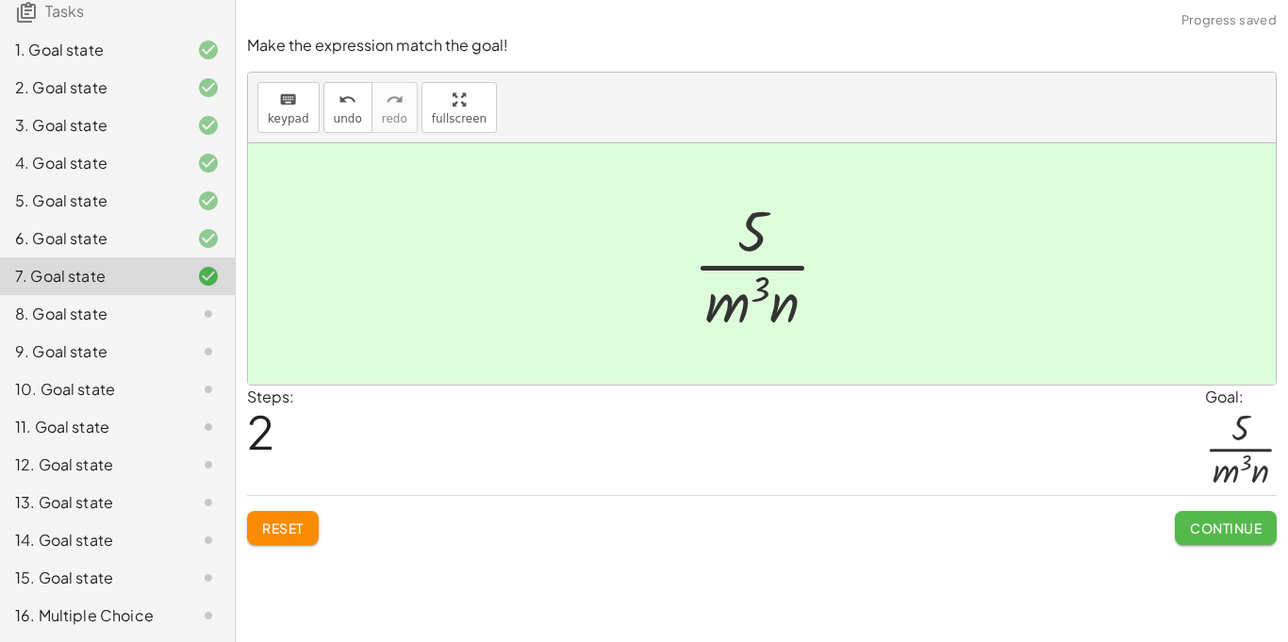
click at [1214, 515] on button "Continue" at bounding box center [1226, 528] width 102 height 34
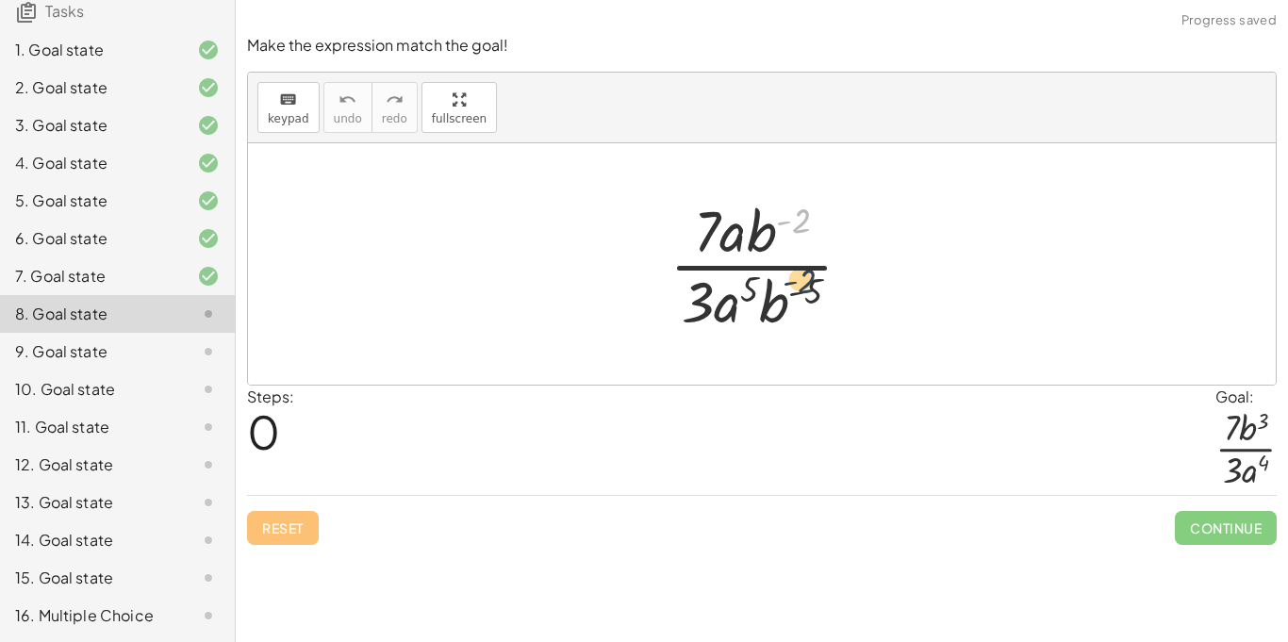
drag, startPoint x: 800, startPoint y: 219, endPoint x: 806, endPoint y: 284, distance: 65.4
click at [806, 284] on div at bounding box center [768, 263] width 217 height 145
drag, startPoint x: 766, startPoint y: 238, endPoint x: 782, endPoint y: 281, distance: 46.2
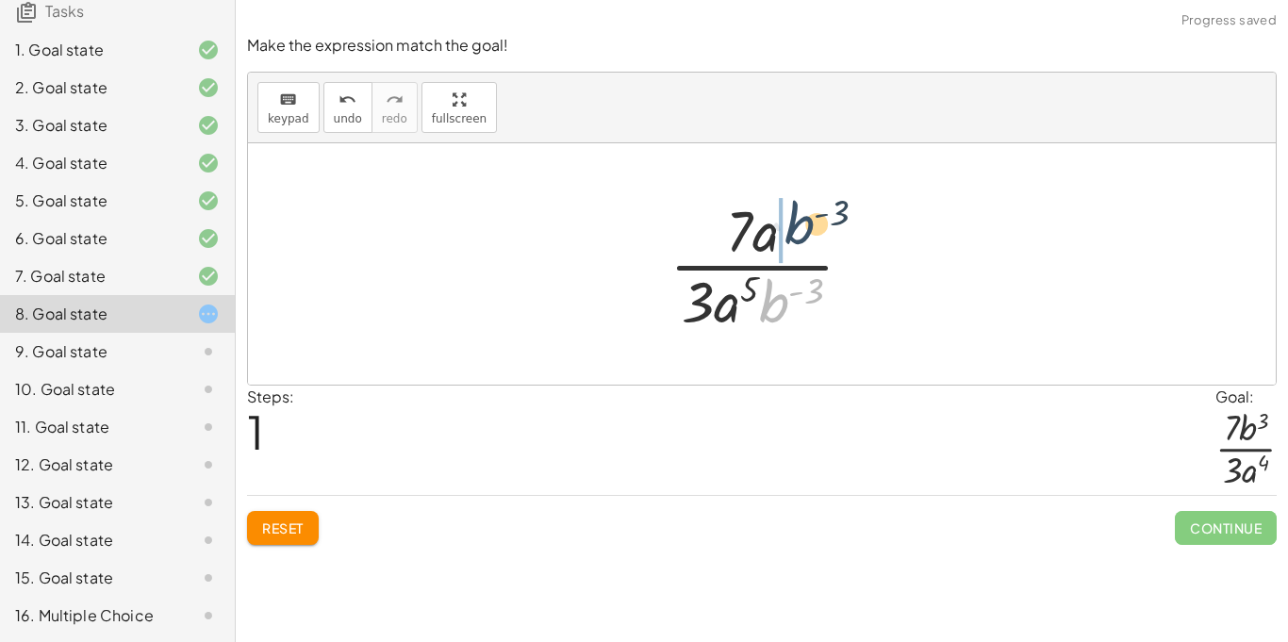
drag, startPoint x: 767, startPoint y: 302, endPoint x: 791, endPoint y: 224, distance: 81.1
click at [791, 224] on div at bounding box center [769, 263] width 218 height 145
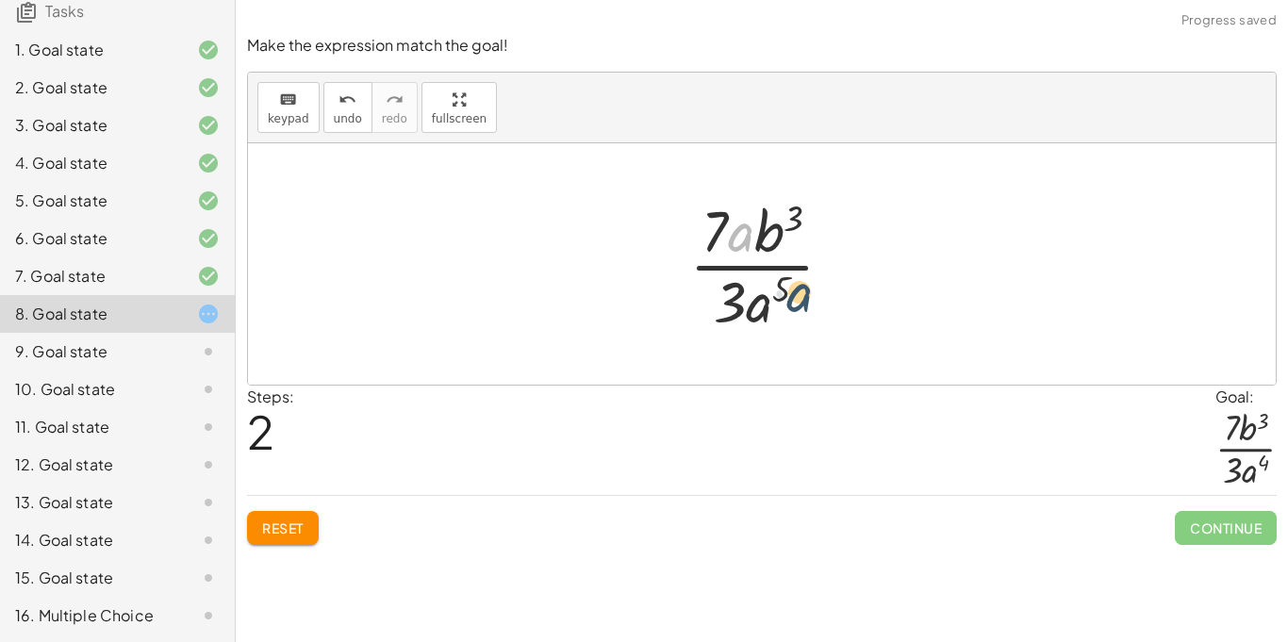
drag, startPoint x: 745, startPoint y: 241, endPoint x: 811, endPoint y: 307, distance: 93.4
click at [811, 307] on div at bounding box center [769, 263] width 178 height 145
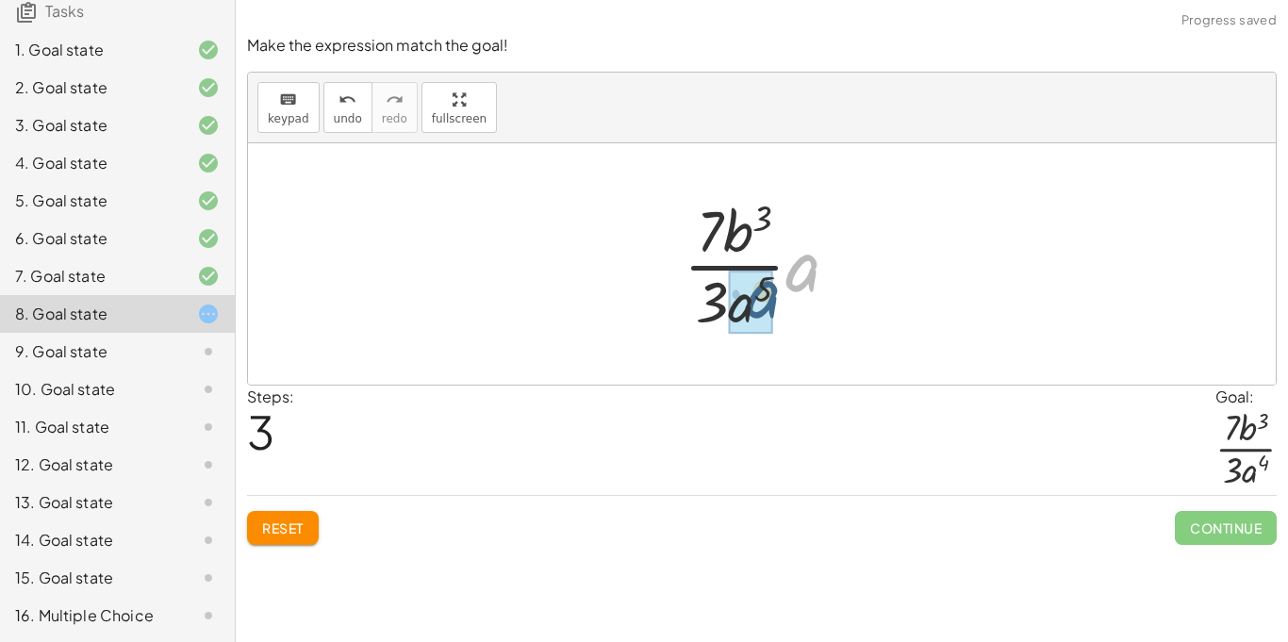
drag, startPoint x: 790, startPoint y: 265, endPoint x: 746, endPoint y: 295, distance: 53.6
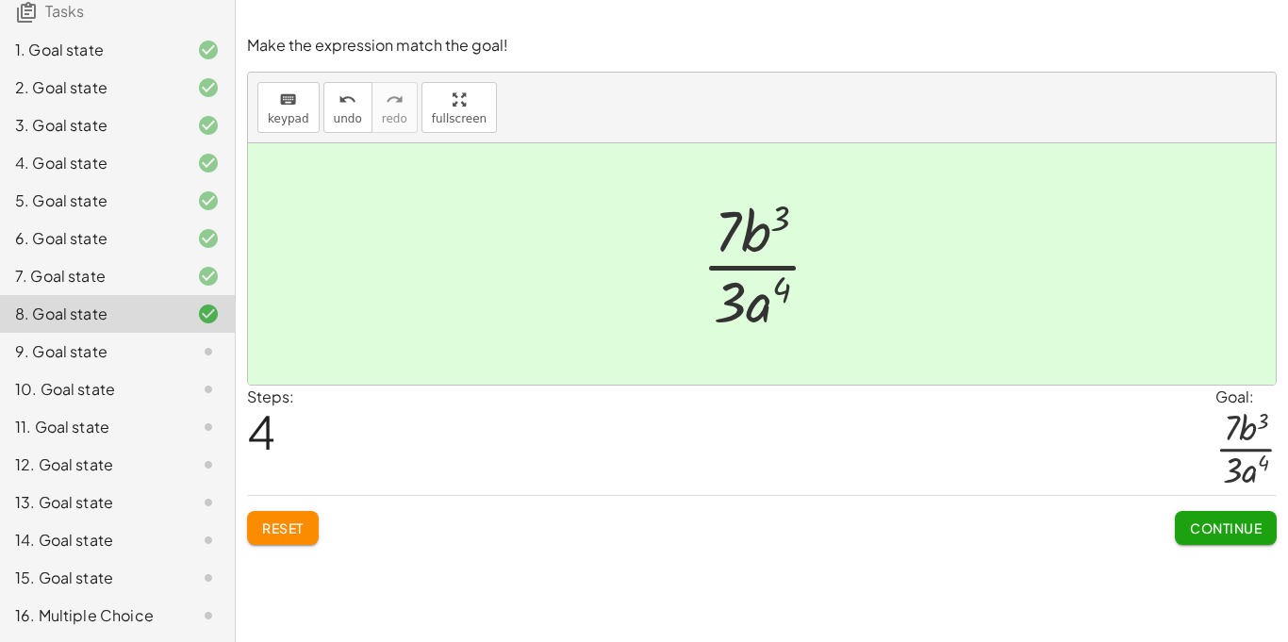
click at [1192, 538] on button "Continue" at bounding box center [1226, 528] width 102 height 34
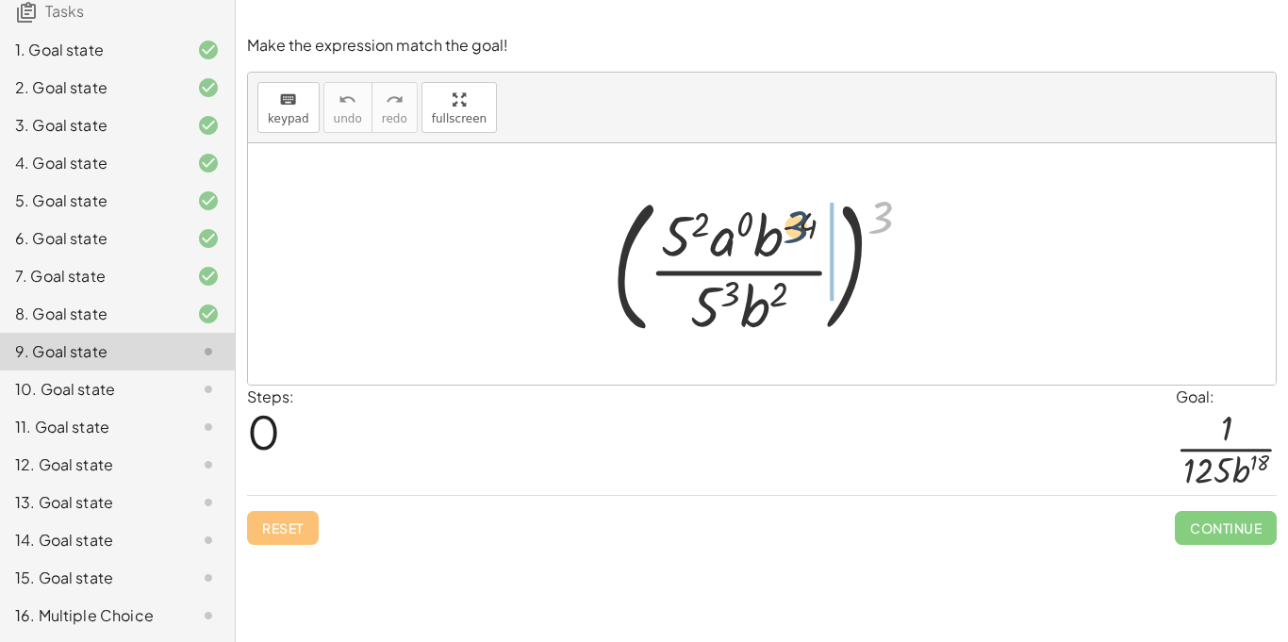
drag, startPoint x: 885, startPoint y: 226, endPoint x: 800, endPoint y: 237, distance: 86.4
click at [800, 237] on div at bounding box center [770, 264] width 334 height 157
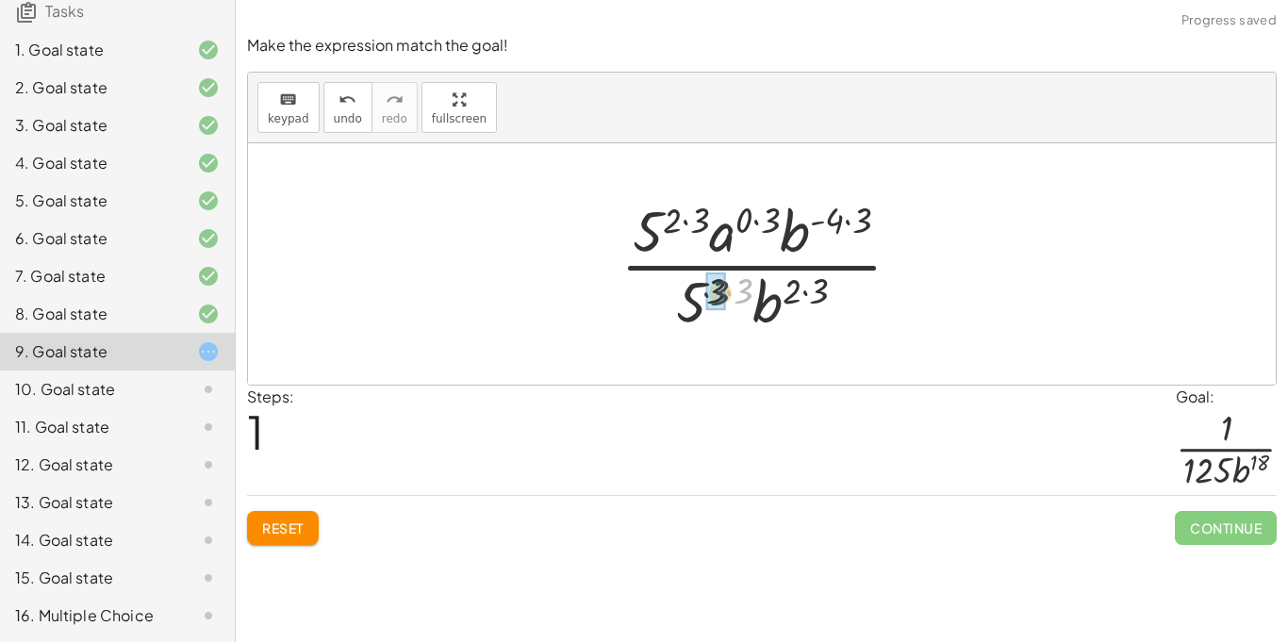
drag, startPoint x: 746, startPoint y: 287, endPoint x: 725, endPoint y: 289, distance: 20.8
drag, startPoint x: 728, startPoint y: 293, endPoint x: 691, endPoint y: 306, distance: 39.1
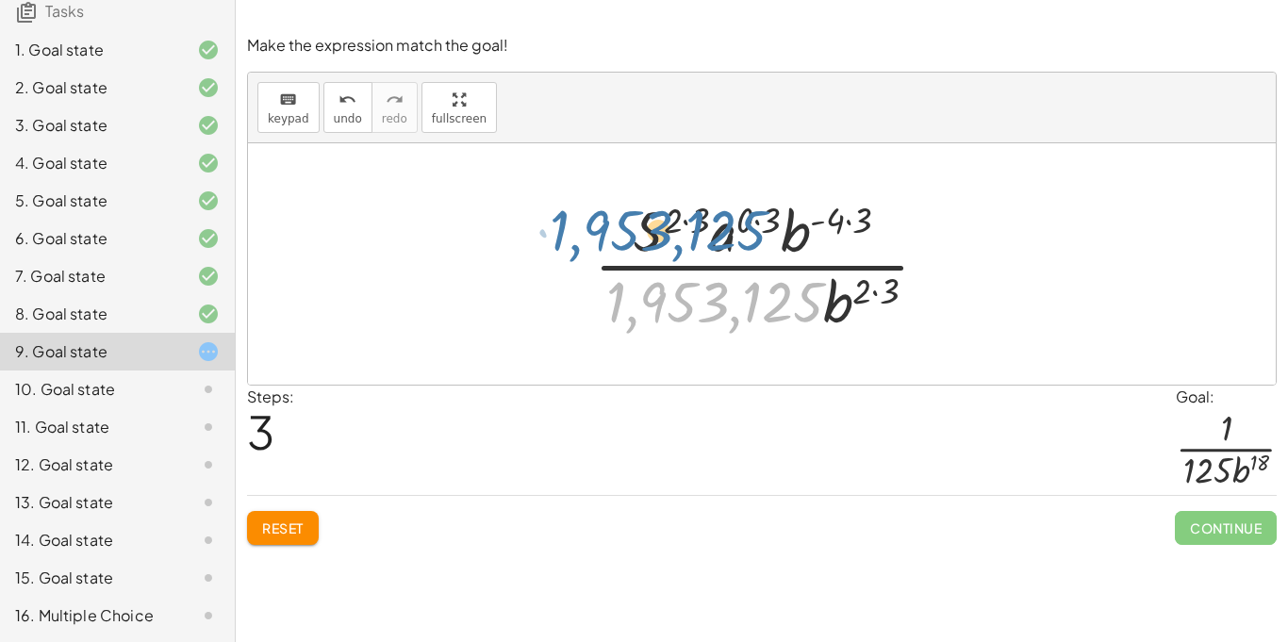
drag, startPoint x: 779, startPoint y: 300, endPoint x: 722, endPoint y: 224, distance: 94.3
click at [722, 224] on div at bounding box center [769, 263] width 369 height 145
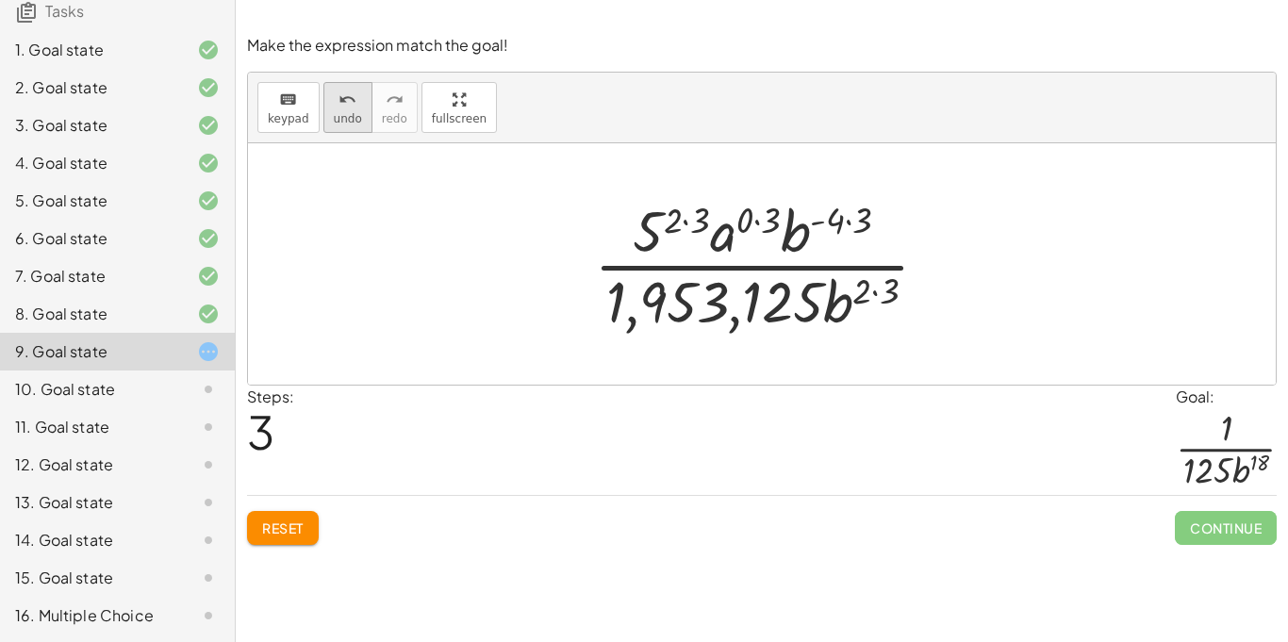
click at [327, 90] on button "undo undo" at bounding box center [347, 107] width 49 height 51
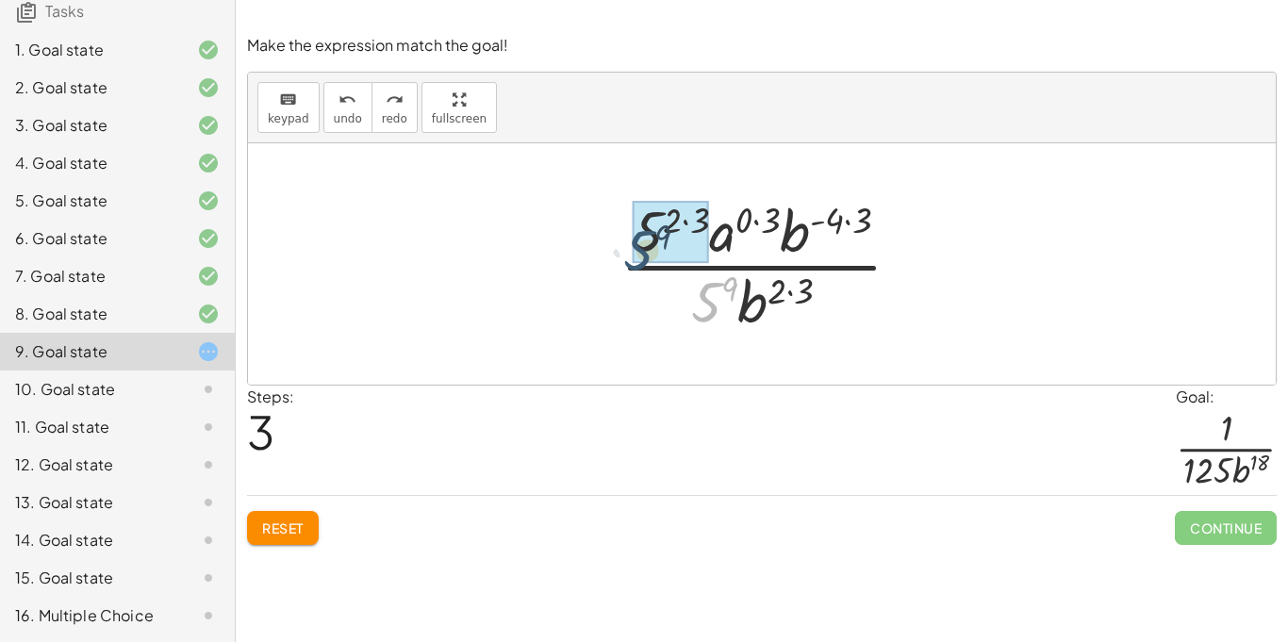
drag, startPoint x: 715, startPoint y: 316, endPoint x: 649, endPoint y: 256, distance: 89.4
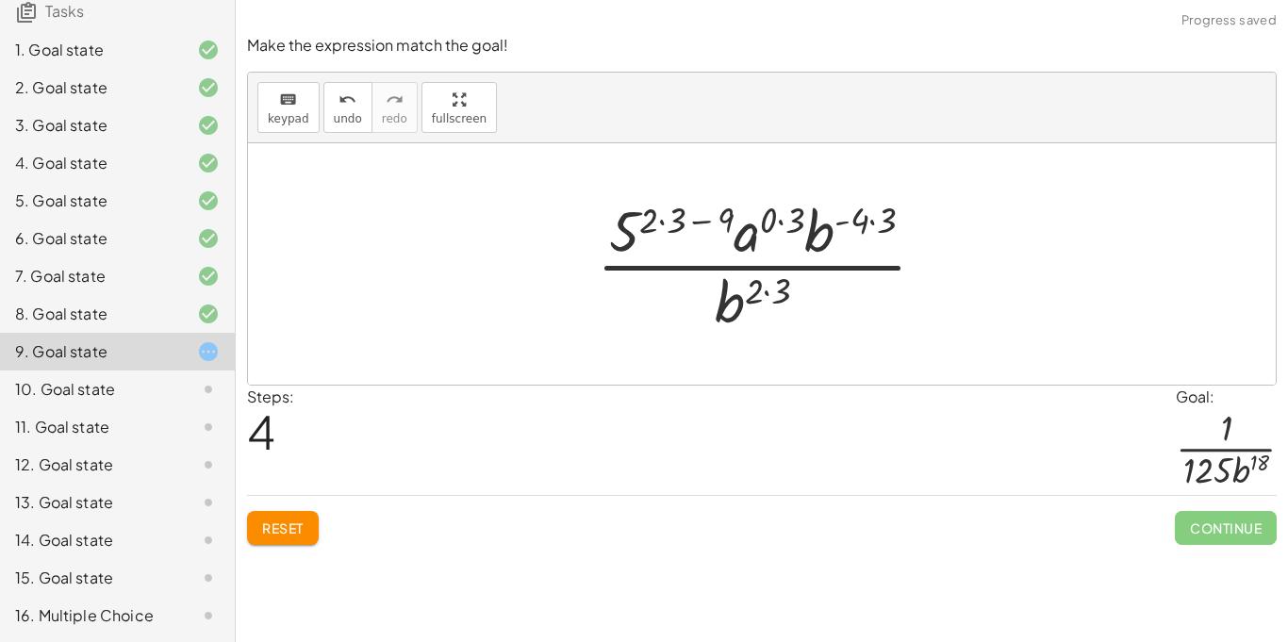
click at [670, 228] on div at bounding box center [768, 263] width 363 height 145
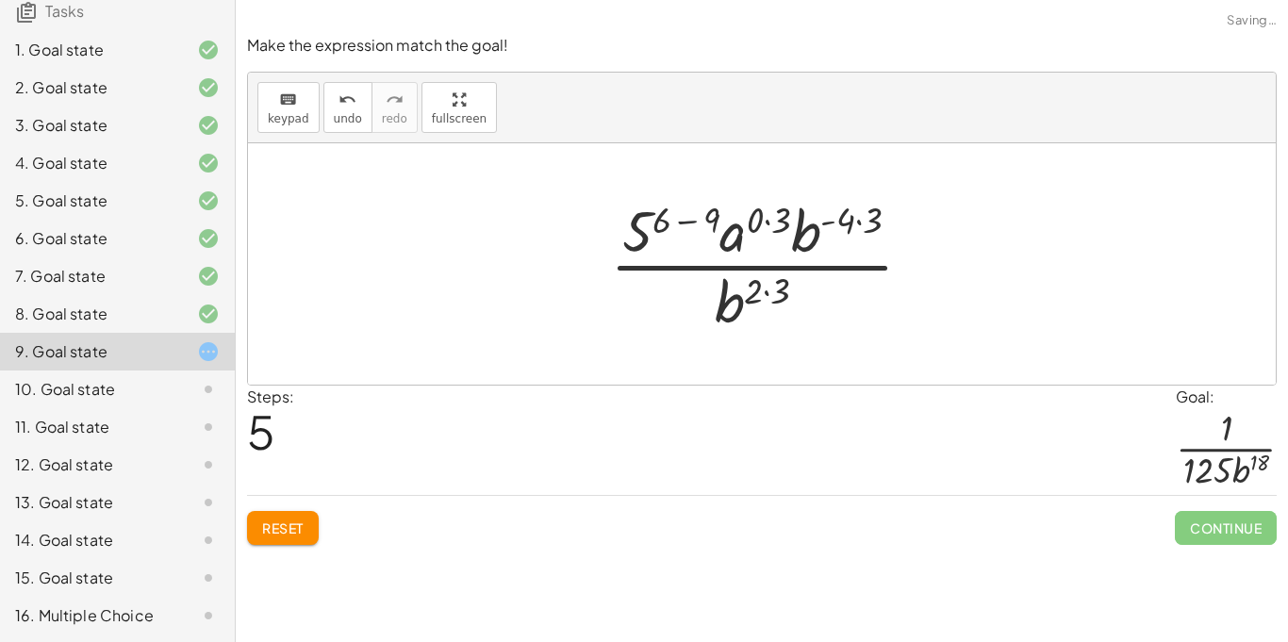
click at [690, 222] on div at bounding box center [769, 263] width 337 height 145
click at [698, 222] on div at bounding box center [769, 263] width 305 height 145
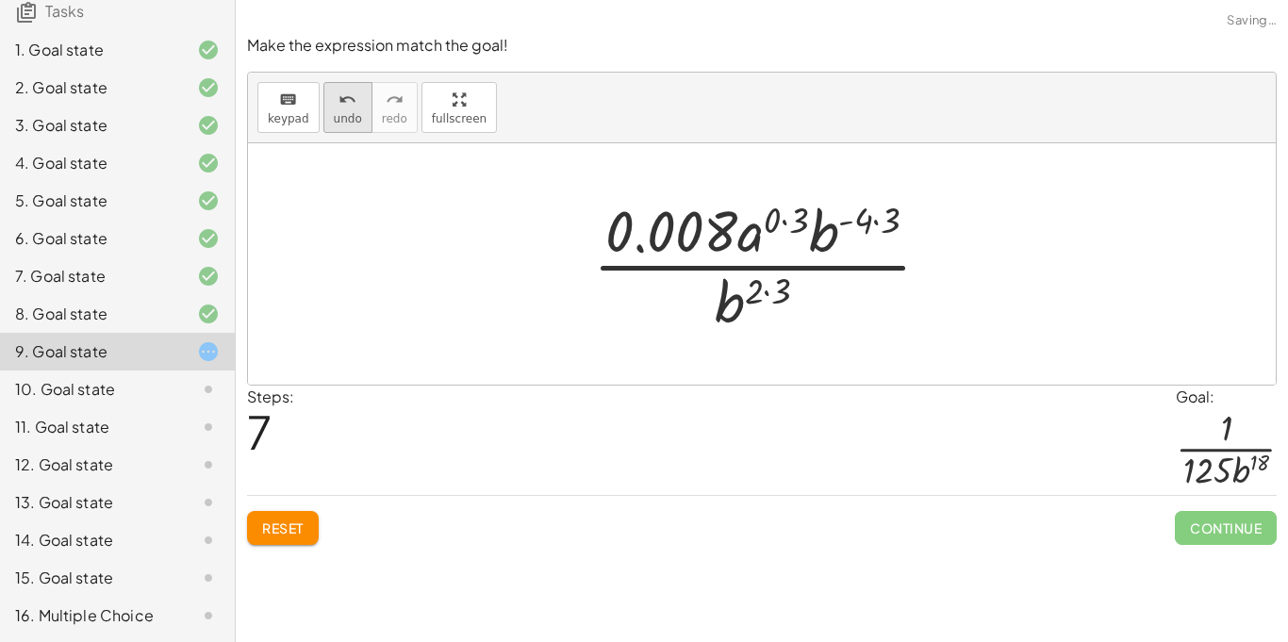
click at [356, 112] on span "undo" at bounding box center [348, 118] width 28 height 13
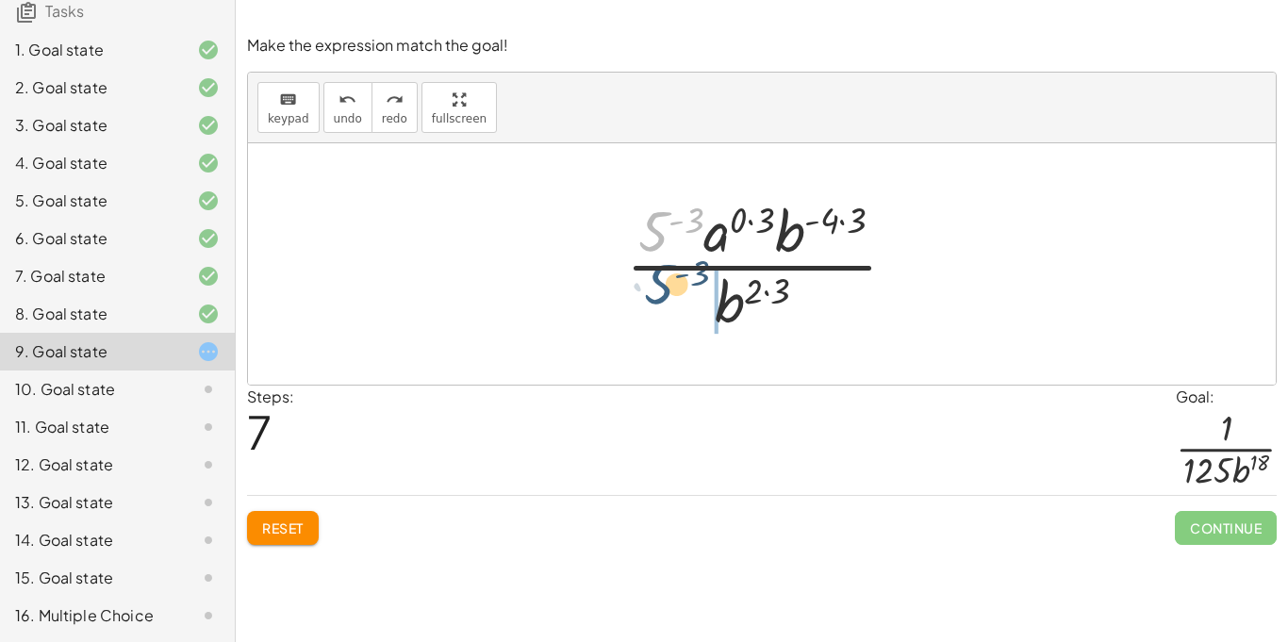
drag, startPoint x: 652, startPoint y: 246, endPoint x: 661, endPoint y: 310, distance: 64.8
click at [661, 310] on div at bounding box center [769, 263] width 305 height 145
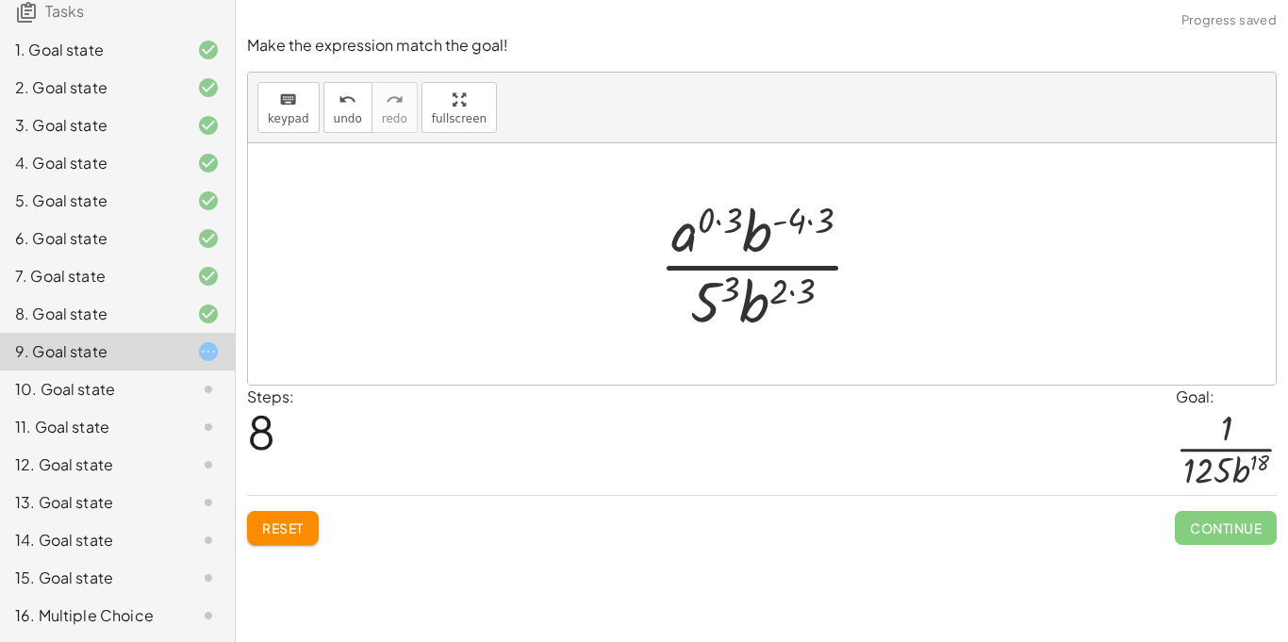
click at [735, 221] on div at bounding box center [769, 263] width 239 height 145
click at [803, 217] on div at bounding box center [768, 263] width 211 height 145
click at [782, 226] on div at bounding box center [769, 263] width 202 height 145
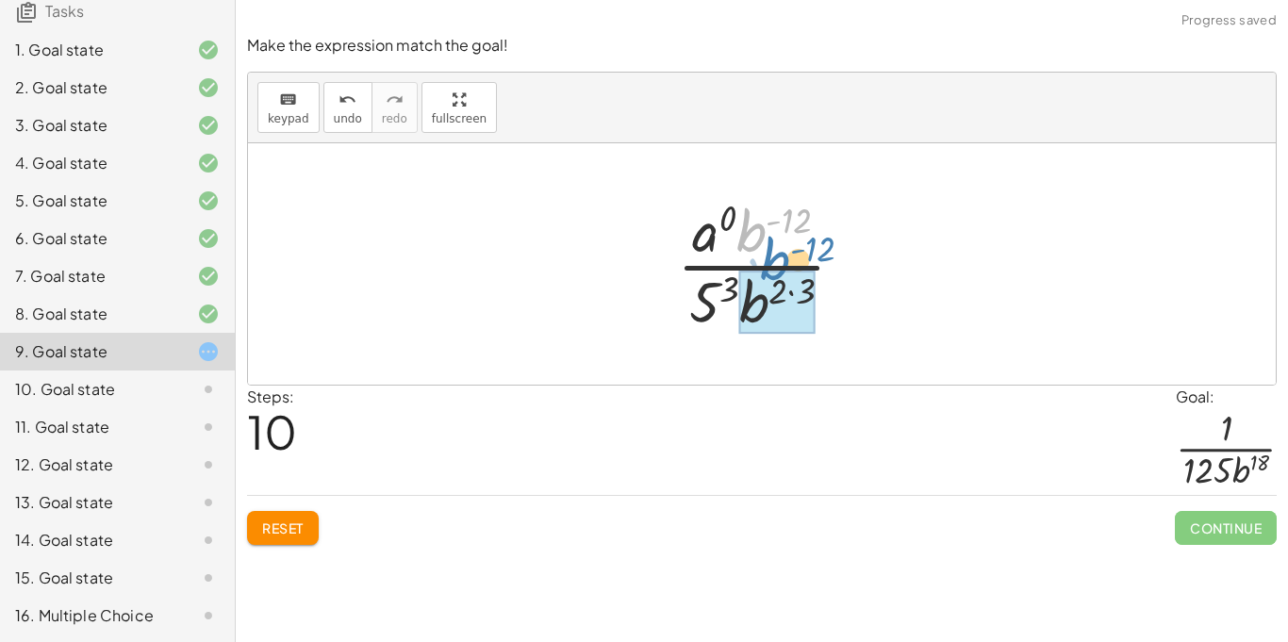
drag, startPoint x: 757, startPoint y: 240, endPoint x: 778, endPoint y: 293, distance: 57.6
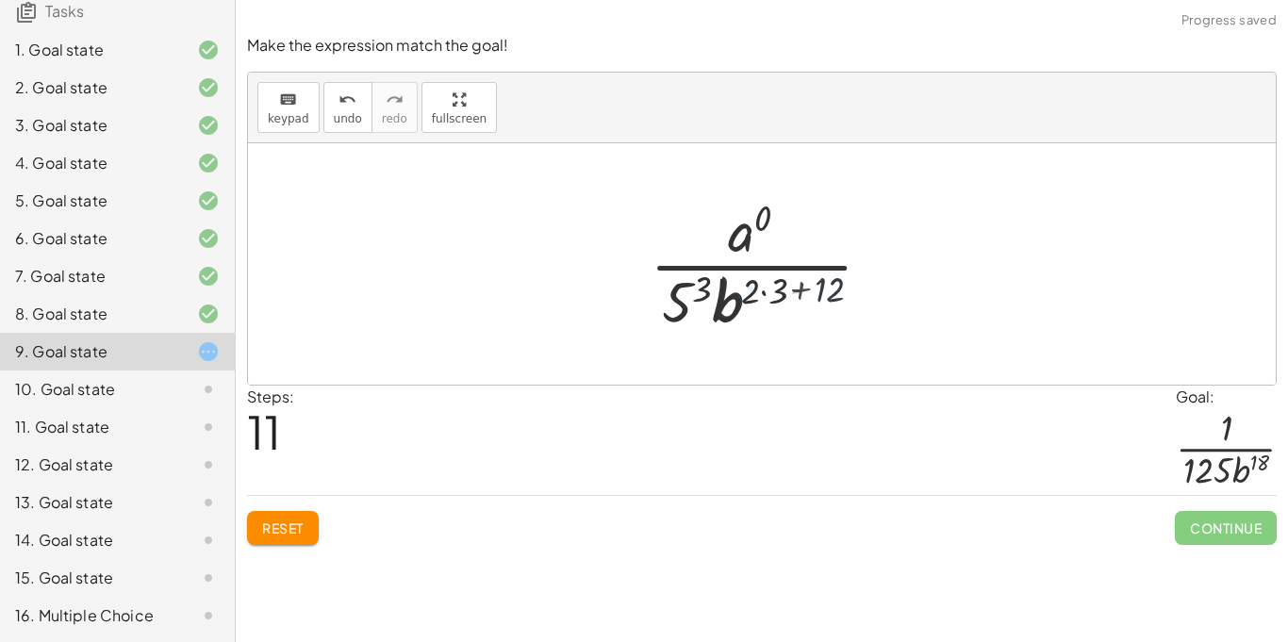
click at [790, 290] on div at bounding box center [769, 263] width 264 height 145
click at [781, 286] on div at bounding box center [769, 263] width 264 height 145
click at [769, 287] on div at bounding box center [769, 263] width 237 height 145
click at [768, 288] on div at bounding box center [769, 263] width 237 height 145
click at [764, 297] on div at bounding box center [769, 263] width 237 height 145
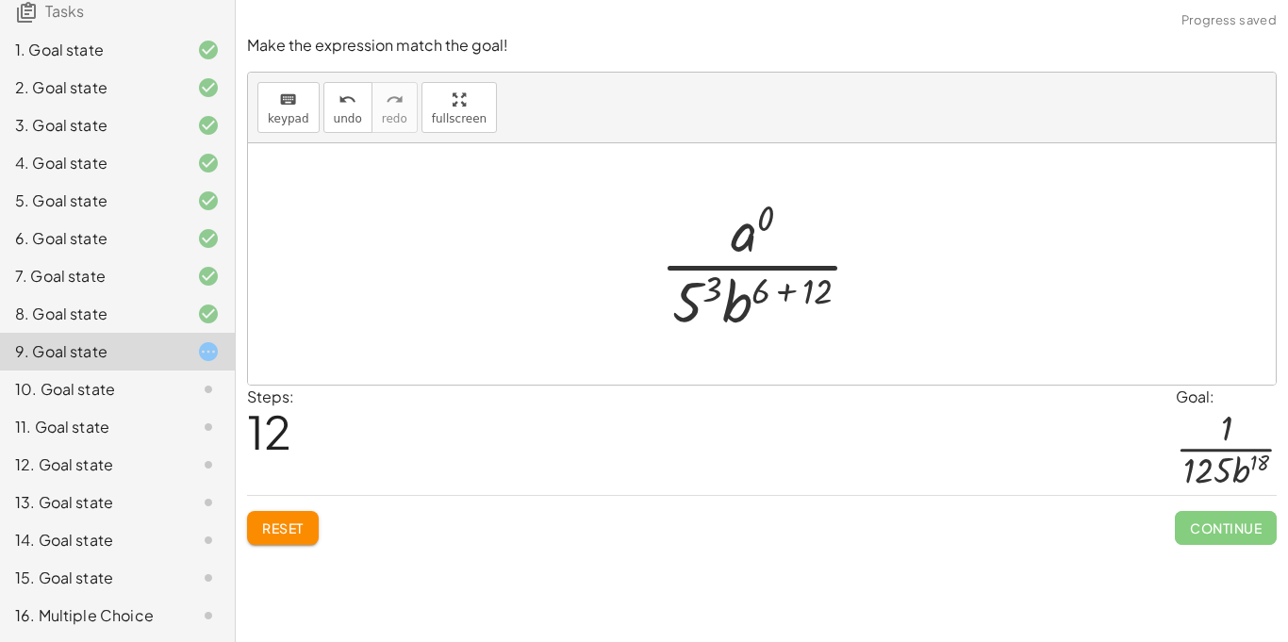
click at [802, 293] on div at bounding box center [769, 263] width 237 height 145
click at [814, 295] on div at bounding box center [769, 263] width 188 height 145
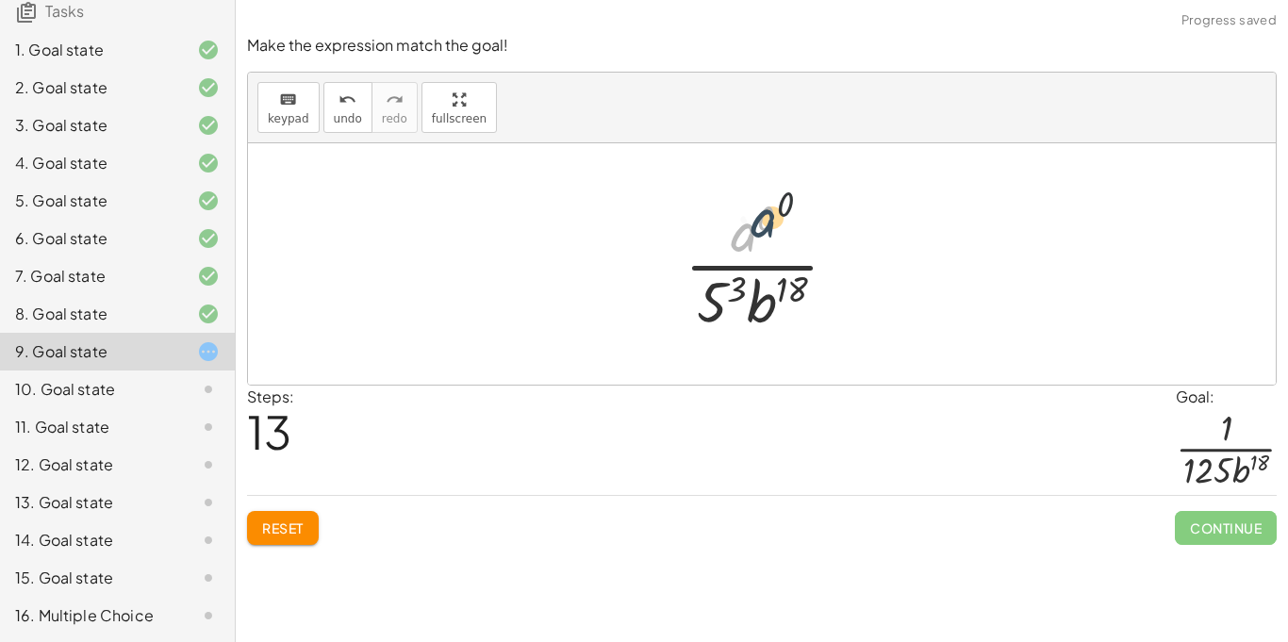
drag, startPoint x: 744, startPoint y: 238, endPoint x: 766, endPoint y: 223, distance: 26.4
click at [766, 223] on div at bounding box center [769, 263] width 188 height 145
drag, startPoint x: 766, startPoint y: 223, endPoint x: 709, endPoint y: 299, distance: 95.1
click at [709, 299] on div at bounding box center [769, 263] width 188 height 145
drag, startPoint x: 759, startPoint y: 231, endPoint x: 714, endPoint y: 266, distance: 57.2
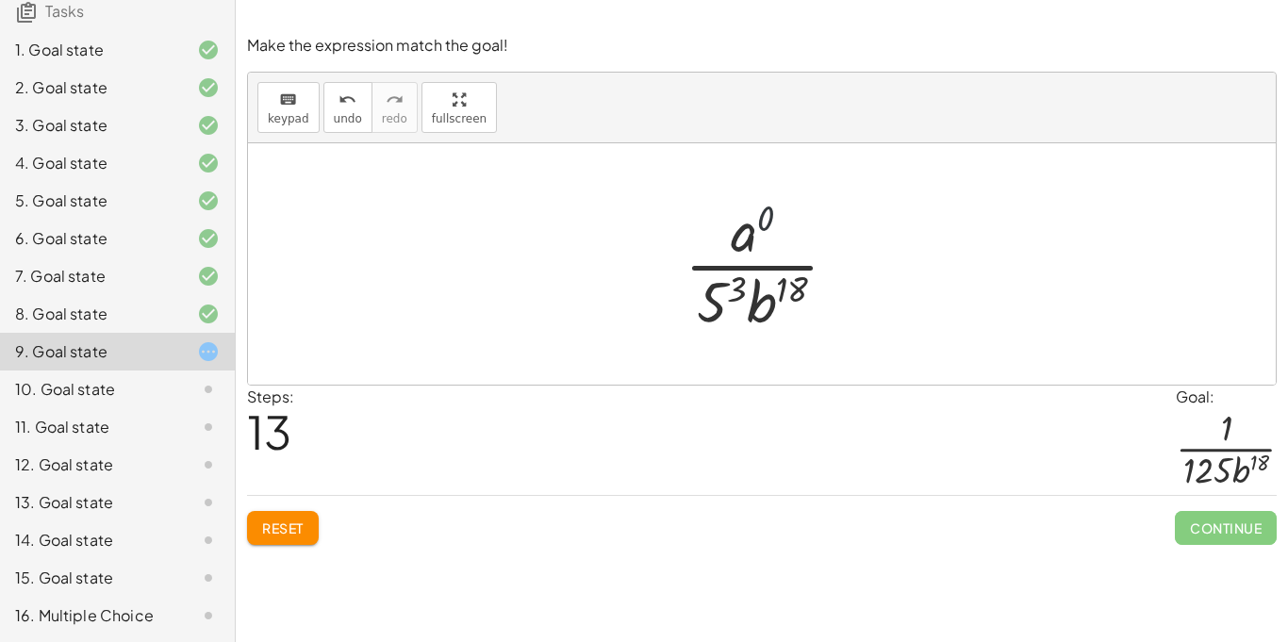
click at [714, 266] on div at bounding box center [769, 263] width 188 height 145
drag, startPoint x: 736, startPoint y: 252, endPoint x: 684, endPoint y: 316, distance: 82.5
click at [684, 316] on div at bounding box center [769, 263] width 188 height 145
drag, startPoint x: 686, startPoint y: 304, endPoint x: 742, endPoint y: 243, distance: 82.7
drag, startPoint x: 737, startPoint y: 282, endPoint x: 705, endPoint y: 290, distance: 32.9
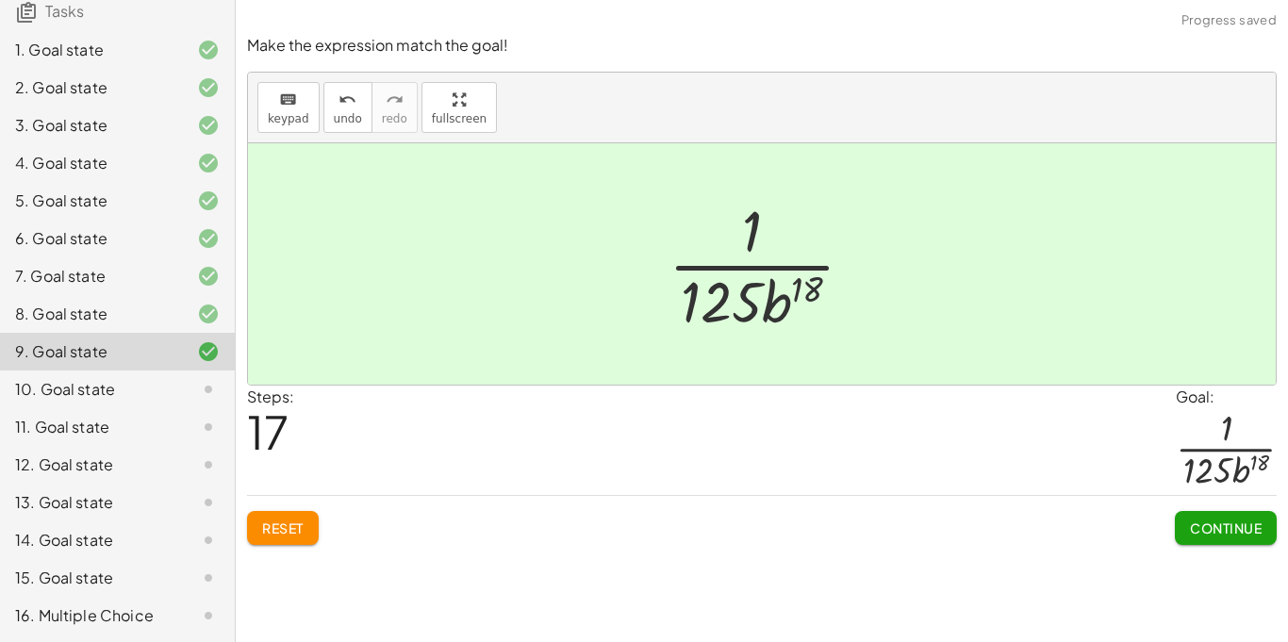
click at [1186, 537] on button "Continue" at bounding box center [1226, 528] width 102 height 34
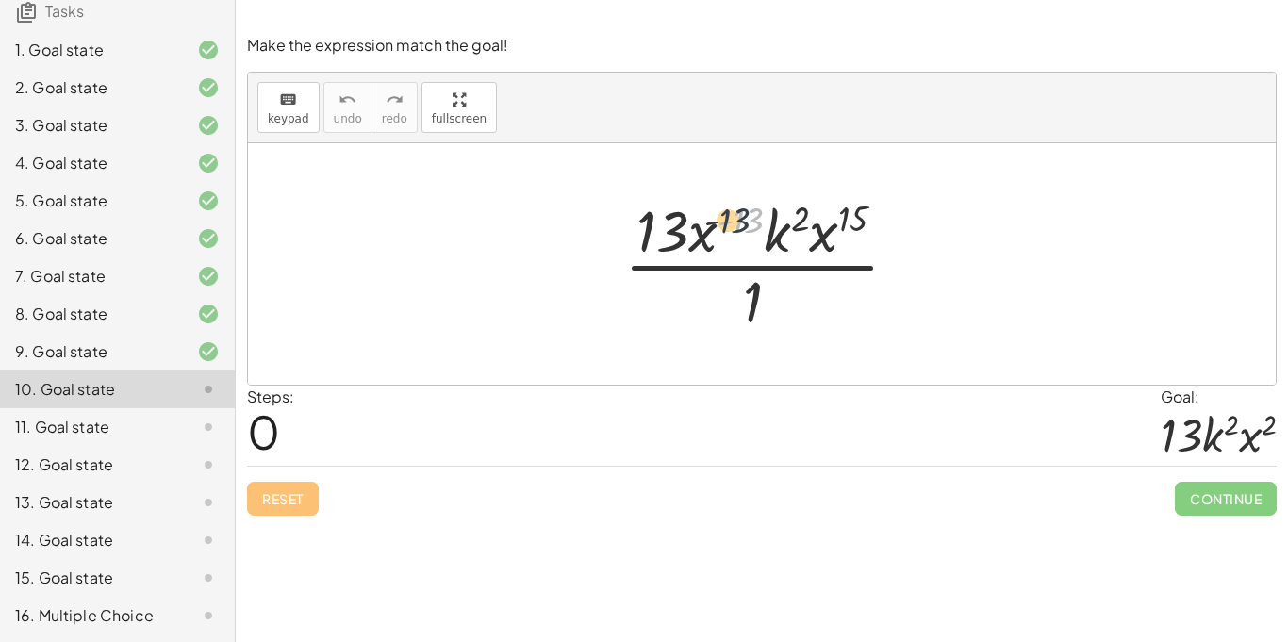
drag, startPoint x: 754, startPoint y: 215, endPoint x: 740, endPoint y: 214, distance: 14.2
click at [740, 214] on div at bounding box center [769, 263] width 308 height 145
drag, startPoint x: 740, startPoint y: 215, endPoint x: 643, endPoint y: 230, distance: 98.3
click at [643, 230] on div at bounding box center [769, 263] width 308 height 145
drag, startPoint x: 825, startPoint y: 239, endPoint x: 700, endPoint y: 245, distance: 125.6
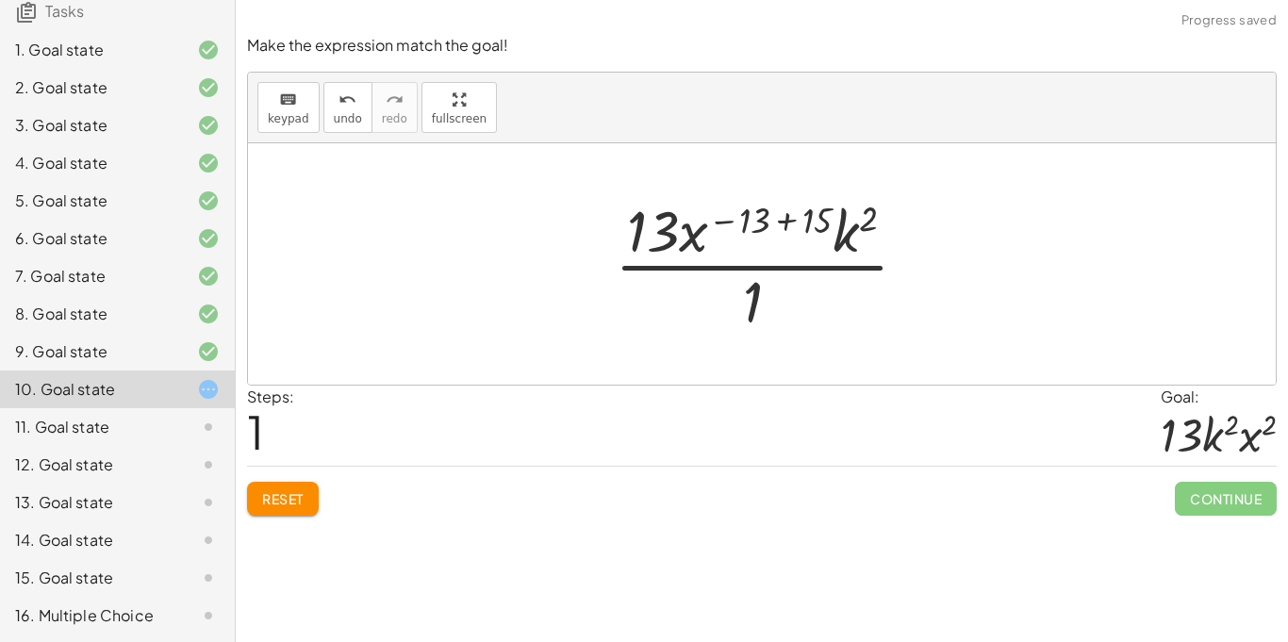
click at [756, 215] on div at bounding box center [768, 263] width 327 height 145
drag, startPoint x: 809, startPoint y: 218, endPoint x: 717, endPoint y: 216, distance: 92.4
click at [717, 216] on div at bounding box center [768, 263] width 327 height 145
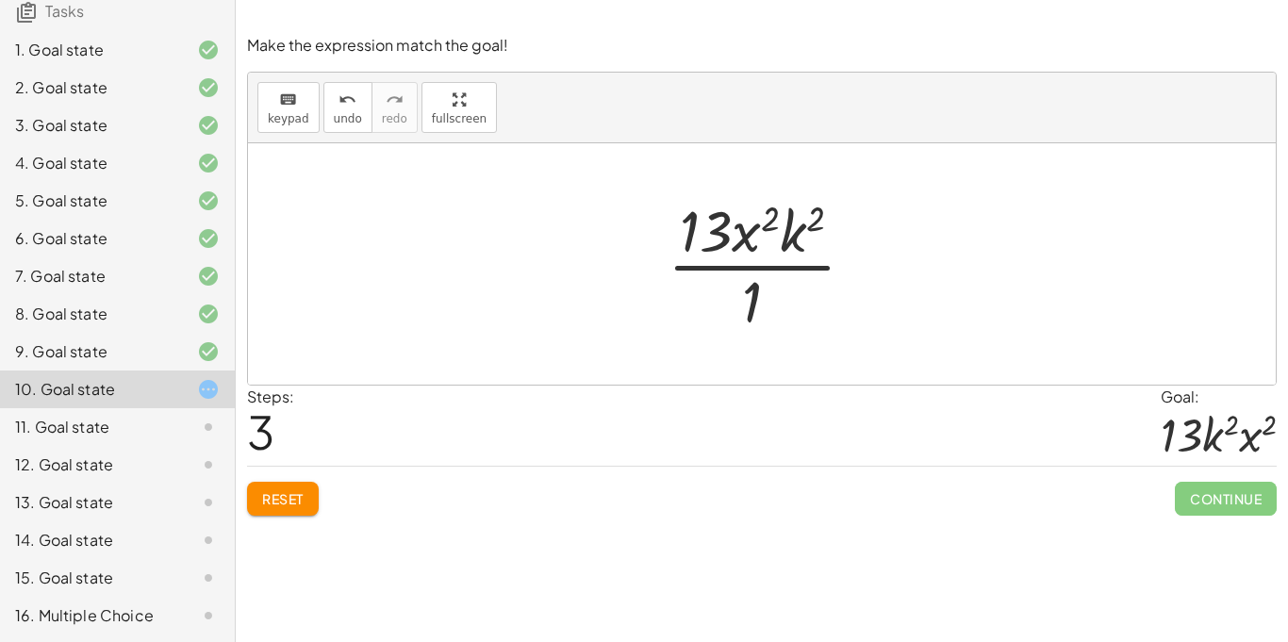
drag, startPoint x: 751, startPoint y: 305, endPoint x: 752, endPoint y: 238, distance: 67.0
click at [752, 238] on div at bounding box center [769, 263] width 222 height 145
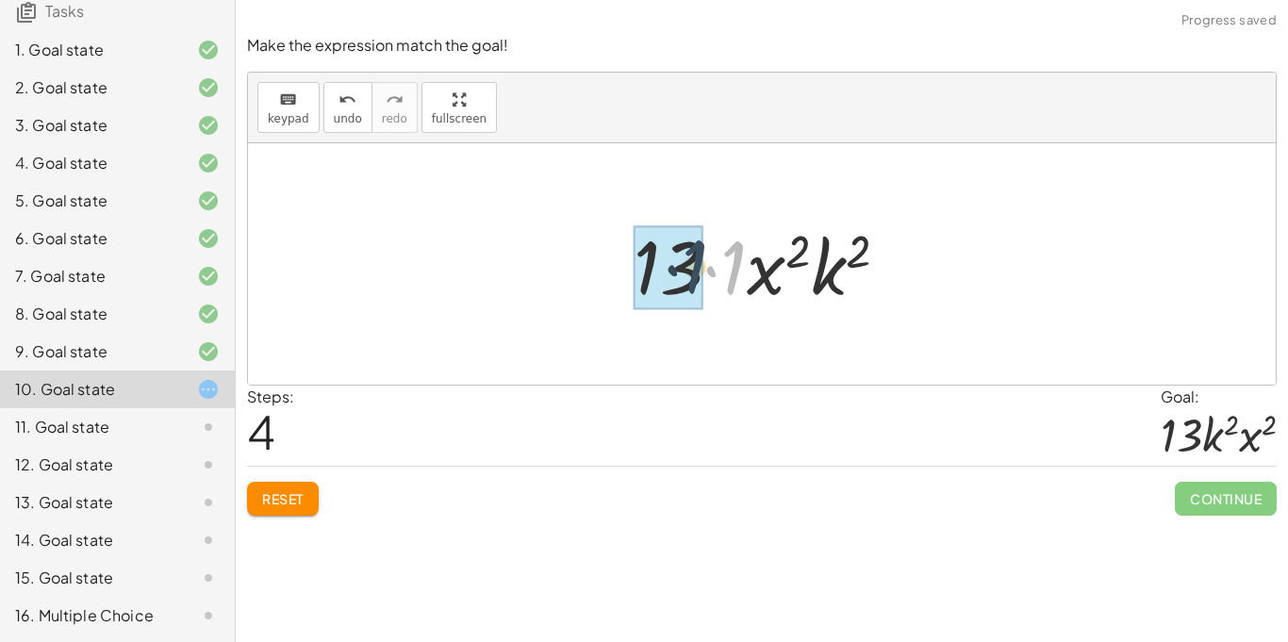
drag, startPoint x: 734, startPoint y: 259, endPoint x: 693, endPoint y: 258, distance: 40.6
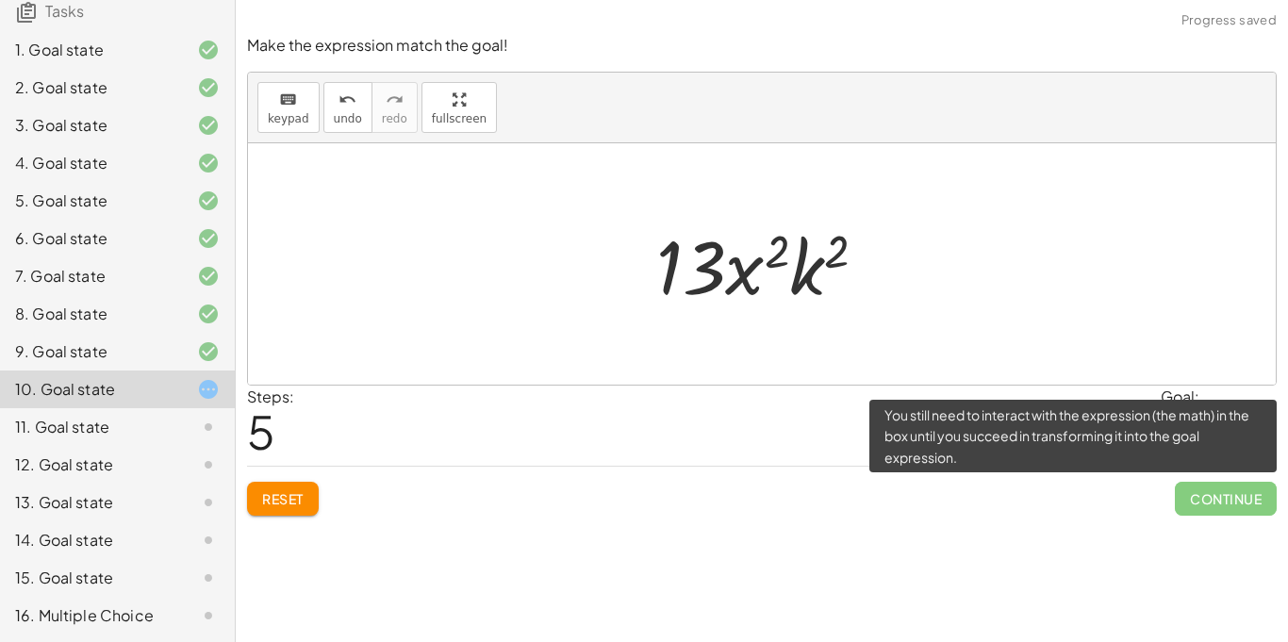
click at [1216, 505] on span "Continue" at bounding box center [1226, 499] width 102 height 34
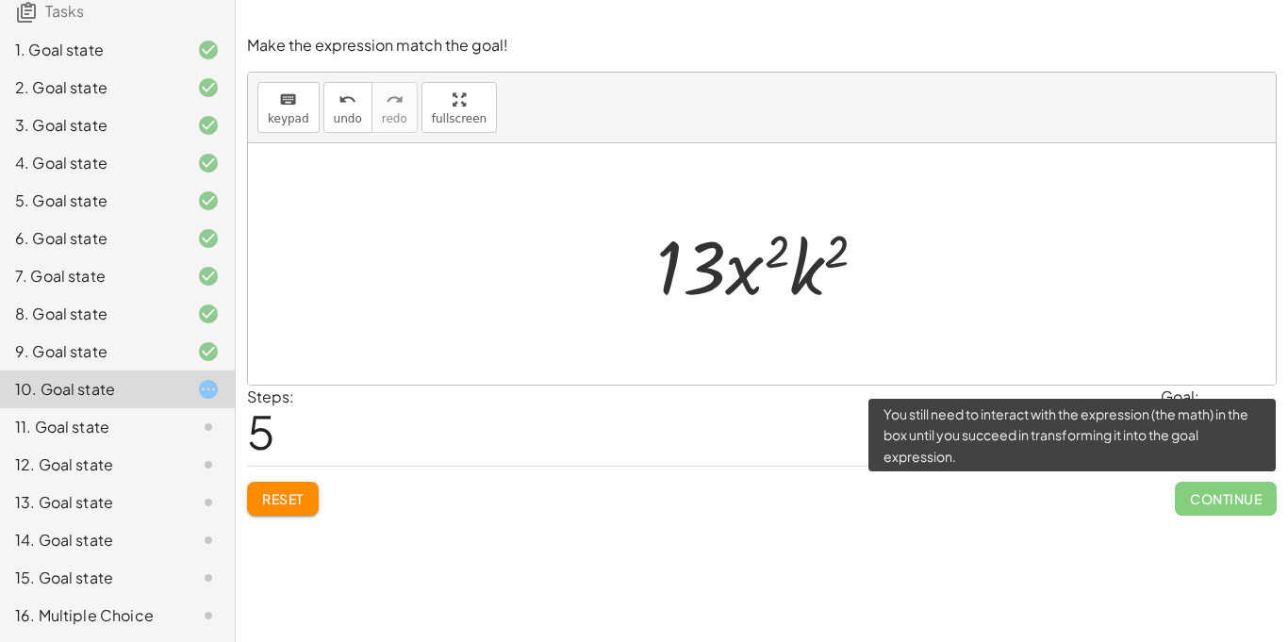
click at [1198, 484] on span "Continue" at bounding box center [1226, 499] width 102 height 34
click at [1202, 501] on span "Continue" at bounding box center [1226, 499] width 102 height 34
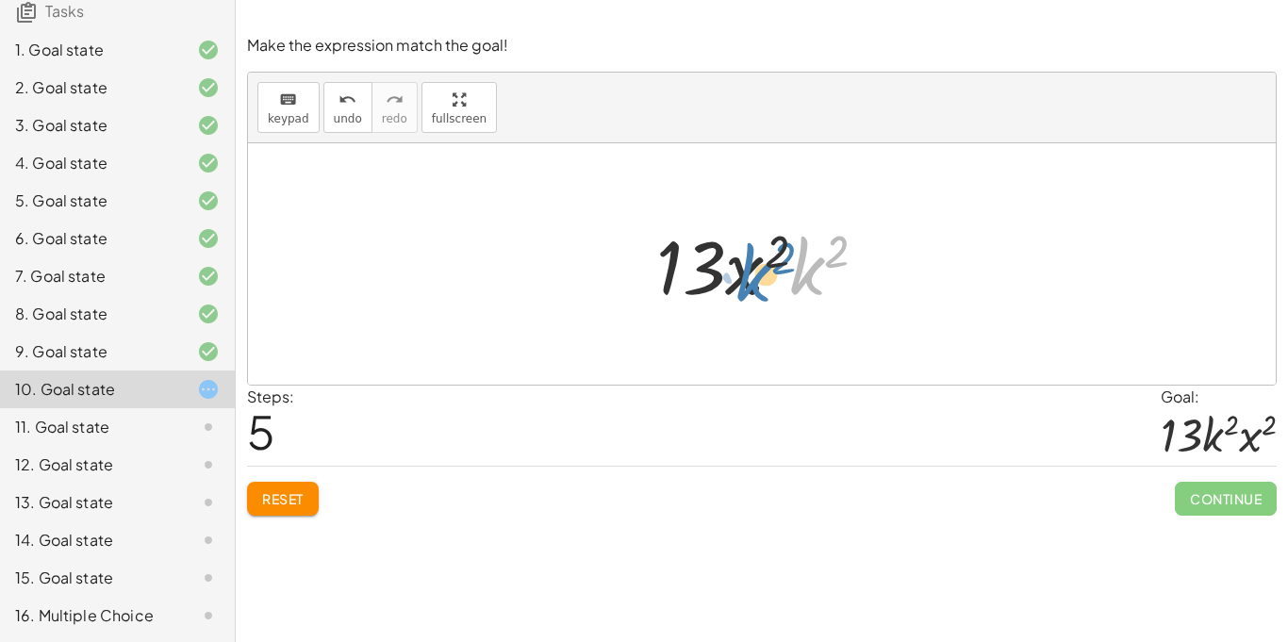
drag, startPoint x: 798, startPoint y: 271, endPoint x: 749, endPoint y: 277, distance: 49.5
click at [749, 277] on div at bounding box center [769, 264] width 245 height 97
drag, startPoint x: 743, startPoint y: 276, endPoint x: 1067, endPoint y: 256, distance: 324.1
drag, startPoint x: 818, startPoint y: 265, endPoint x: 749, endPoint y: 268, distance: 68.9
click at [749, 268] on div at bounding box center [769, 264] width 245 height 97
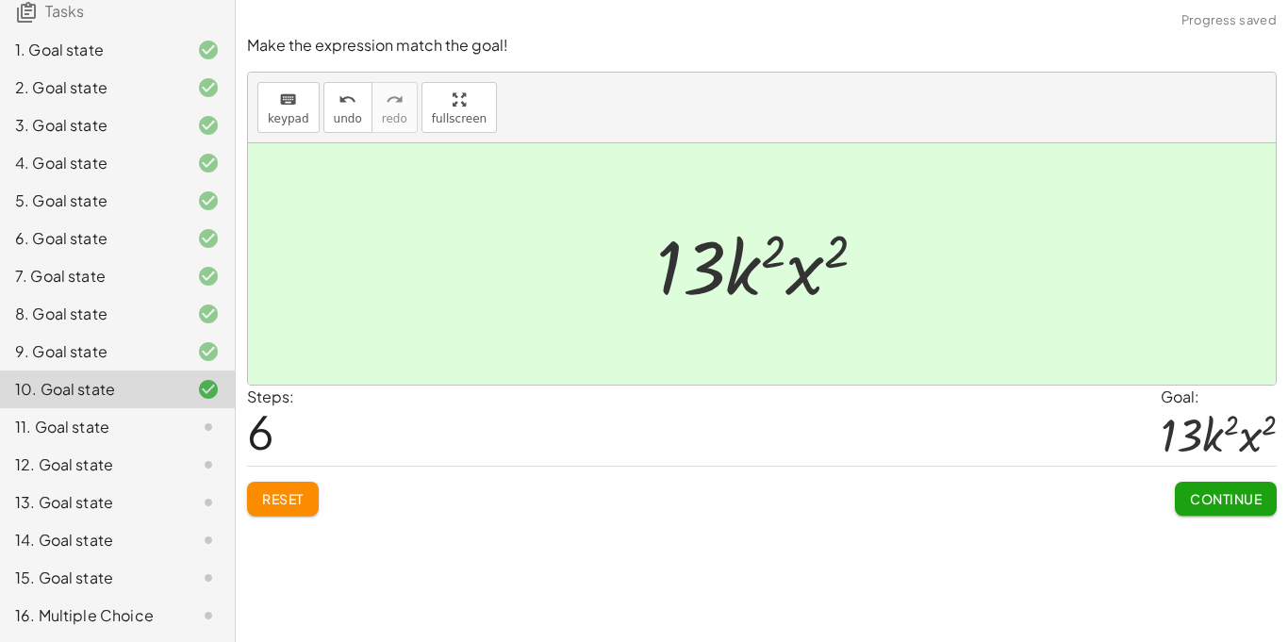
click at [1233, 504] on span "Continue" at bounding box center [1226, 498] width 72 height 17
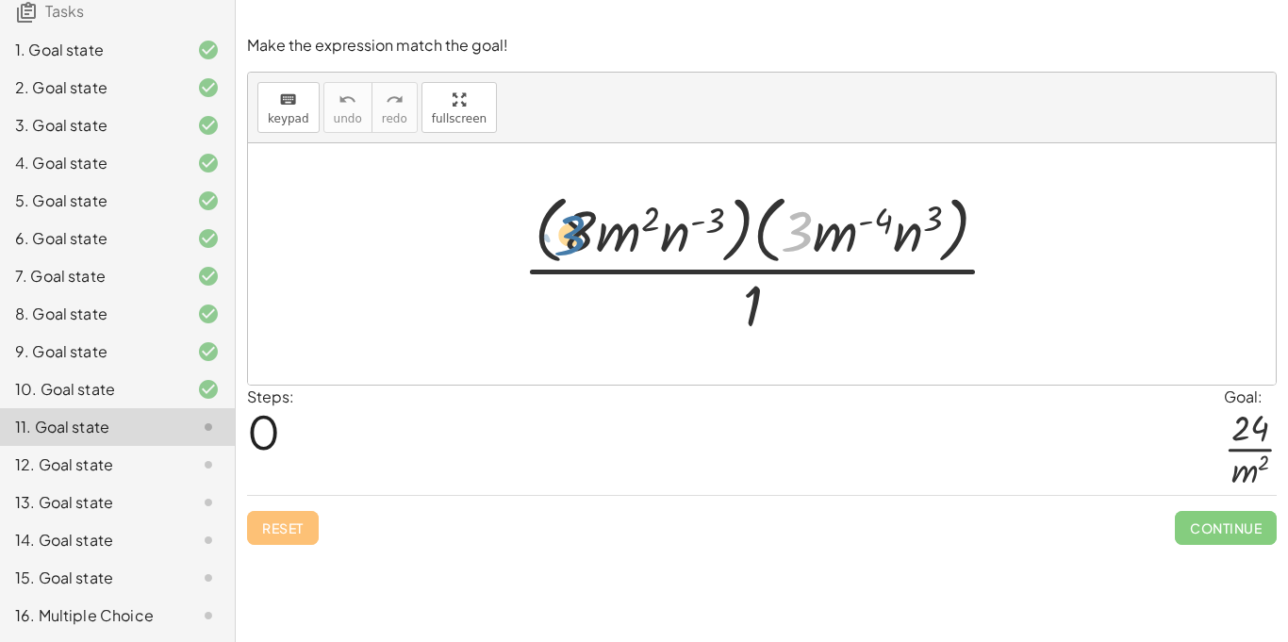
drag, startPoint x: 795, startPoint y: 234, endPoint x: 566, endPoint y: 238, distance: 229.2
click at [566, 238] on div at bounding box center [769, 264] width 512 height 154
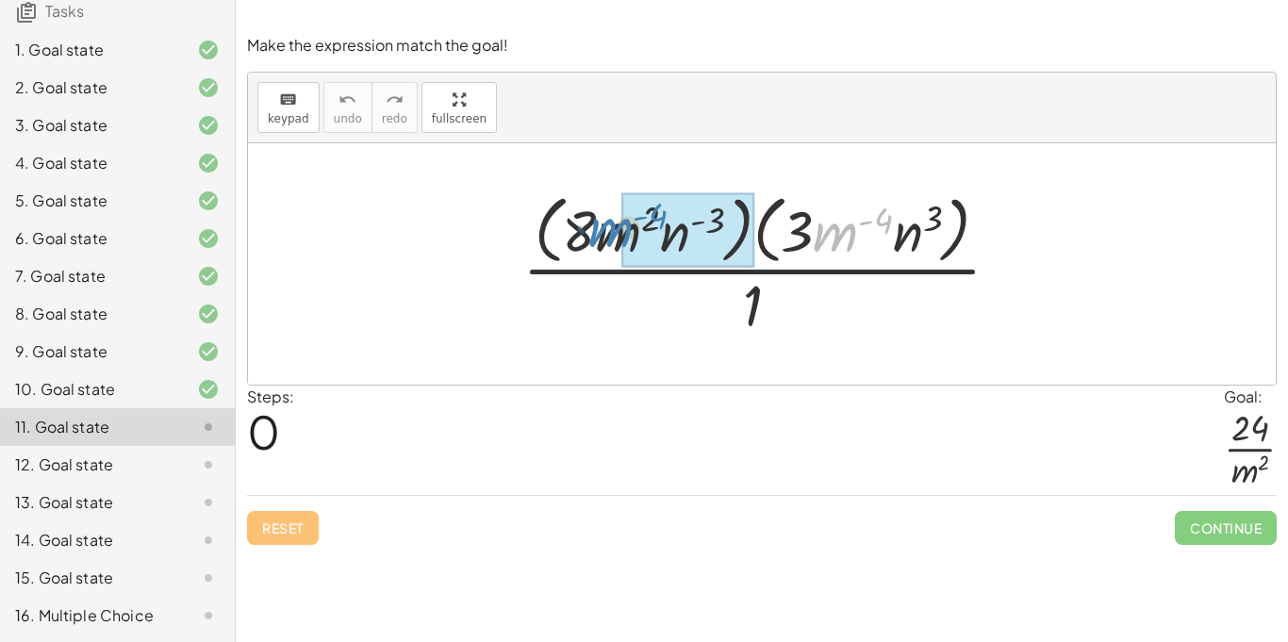
drag, startPoint x: 829, startPoint y: 233, endPoint x: 623, endPoint y: 229, distance: 205.6
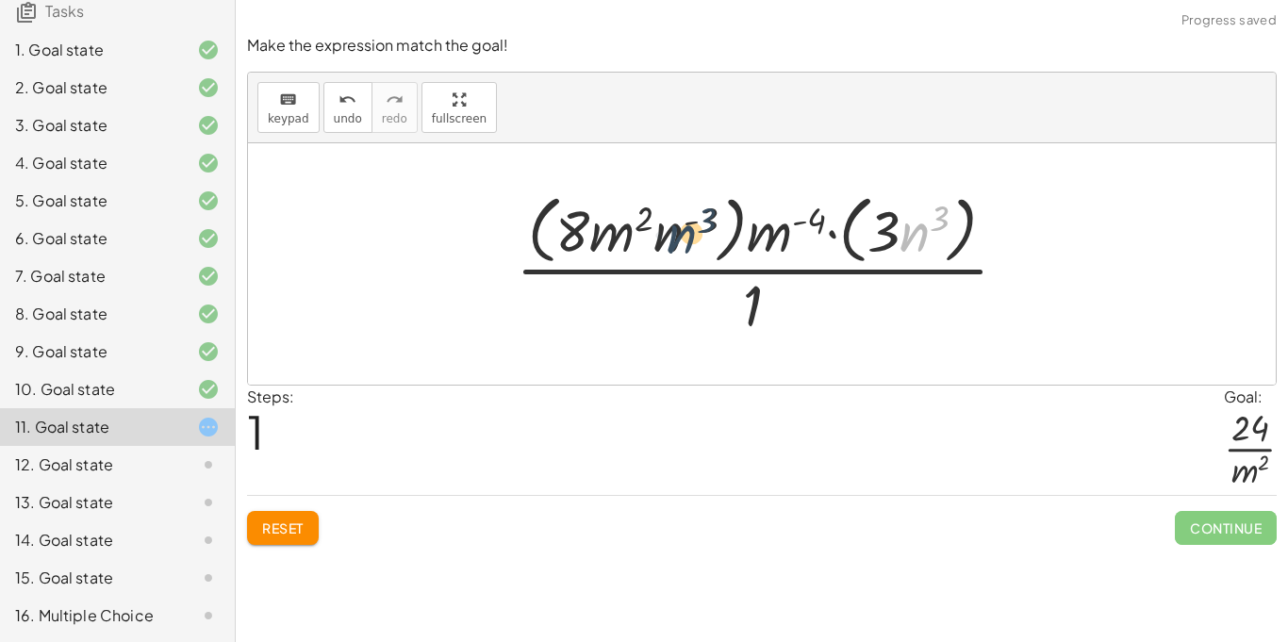
drag, startPoint x: 917, startPoint y: 239, endPoint x: 677, endPoint y: 240, distance: 239.5
click at [677, 240] on div at bounding box center [769, 264] width 526 height 154
drag, startPoint x: 769, startPoint y: 240, endPoint x: 938, endPoint y: 256, distance: 170.5
click at [938, 256] on div at bounding box center [769, 264] width 526 height 154
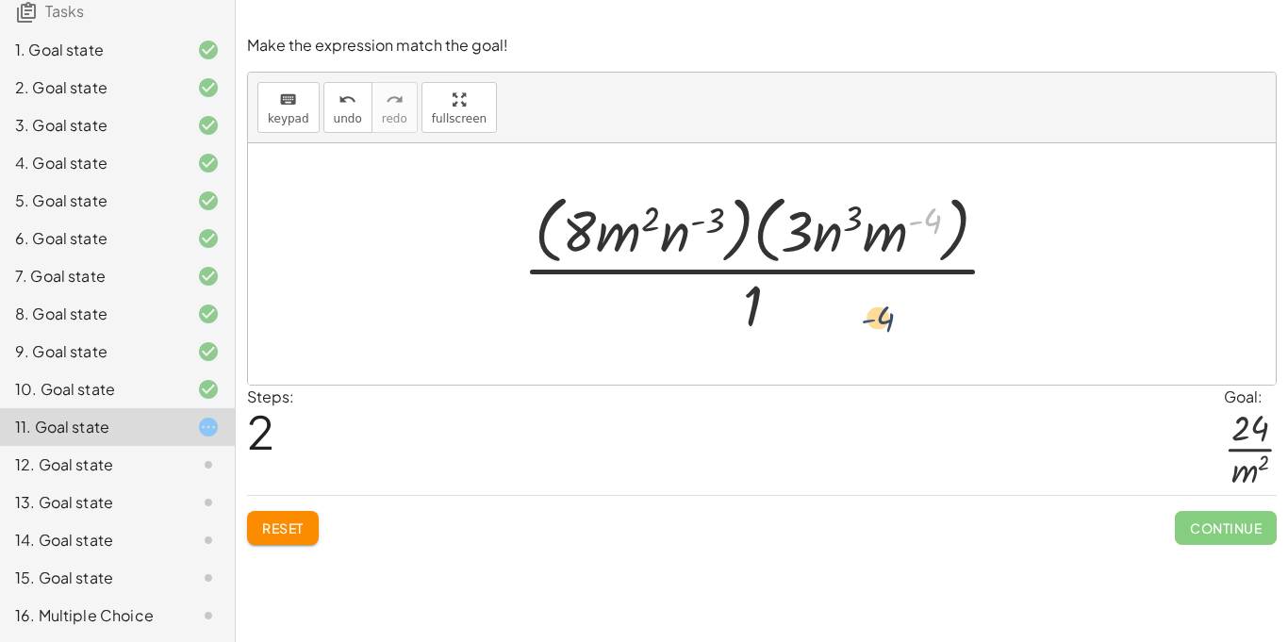
drag, startPoint x: 917, startPoint y: 236, endPoint x: 863, endPoint y: 344, distance: 121.0
click at [863, 344] on div "· ( · 8 · m 2 · n ( - 3 ) ) · ( · 3 · m ( - 4 ) · n 3 ) · 1 · ( · 8 · m 2 · n (…" at bounding box center [762, 263] width 1028 height 241
drag, startPoint x: 883, startPoint y: 241, endPoint x: 792, endPoint y: 313, distance: 115.5
click at [792, 313] on div at bounding box center [769, 264] width 512 height 154
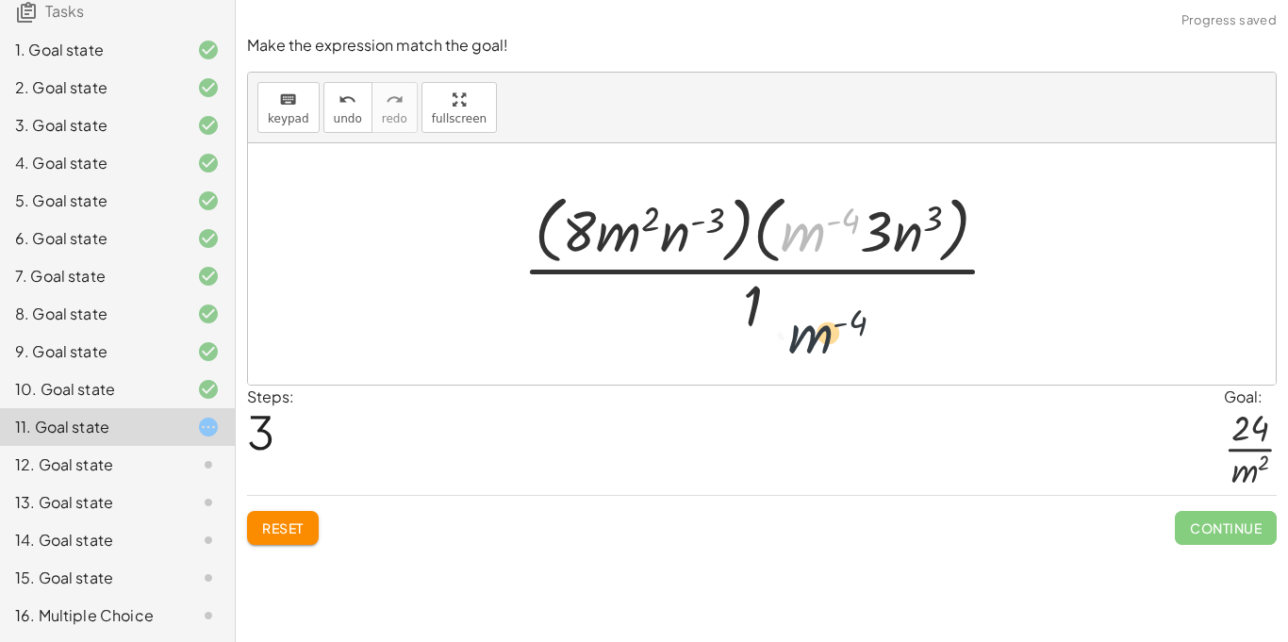
drag, startPoint x: 819, startPoint y: 230, endPoint x: 826, endPoint y: 339, distance: 109.6
click at [826, 339] on div at bounding box center [769, 264] width 512 height 154
drag, startPoint x: 812, startPoint y: 242, endPoint x: 601, endPoint y: 255, distance: 211.6
click at [601, 255] on div at bounding box center [769, 264] width 512 height 154
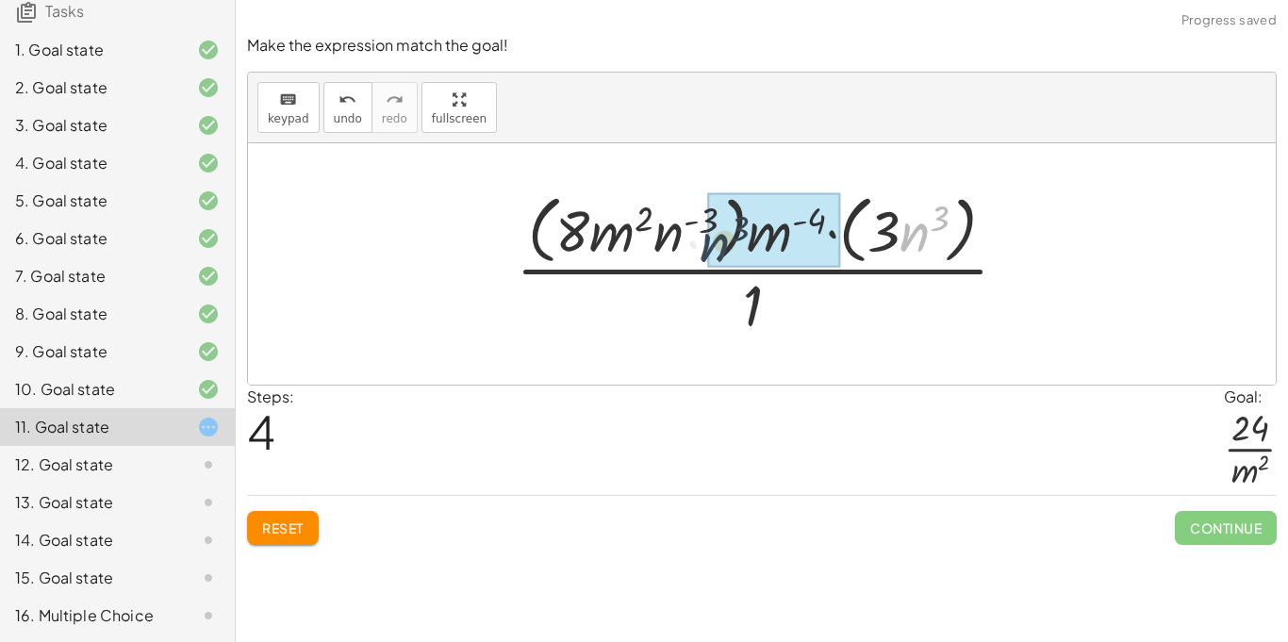
drag, startPoint x: 903, startPoint y: 226, endPoint x: 684, endPoint y: 235, distance: 219.9
click at [684, 235] on div at bounding box center [769, 264] width 526 height 154
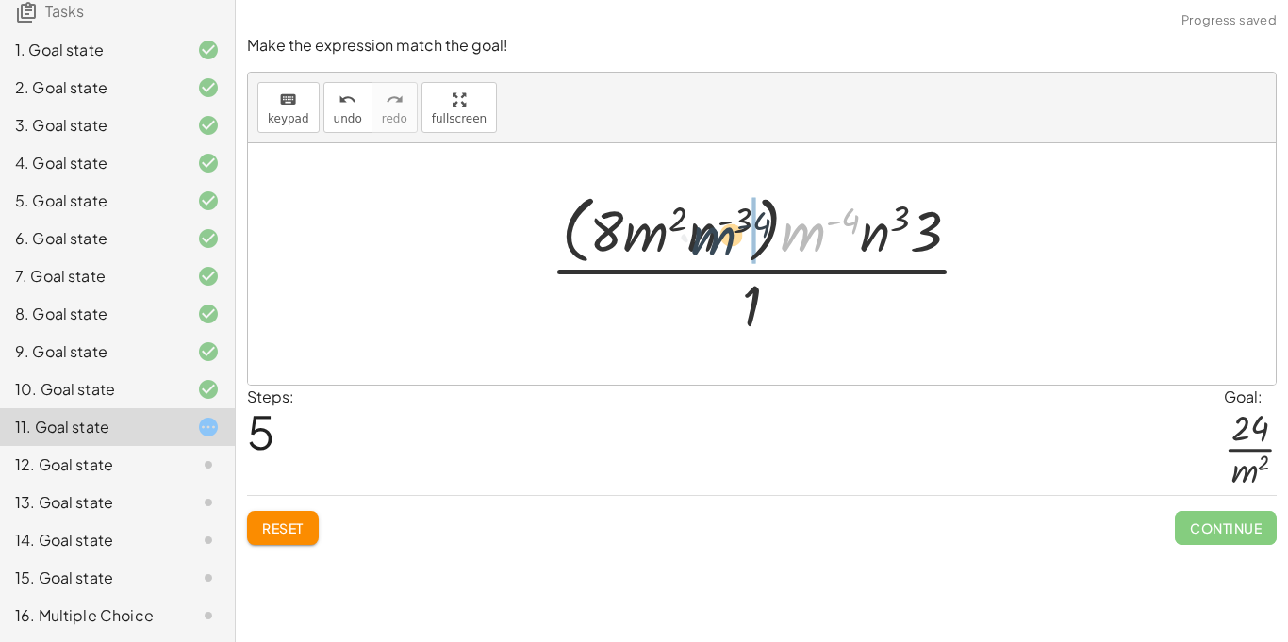
drag, startPoint x: 803, startPoint y: 231, endPoint x: 687, endPoint y: 240, distance: 117.3
click at [687, 240] on div at bounding box center [768, 264] width 456 height 154
drag, startPoint x: 904, startPoint y: 240, endPoint x: 778, endPoint y: 244, distance: 126.5
click at [778, 244] on div at bounding box center [768, 264] width 456 height 154
drag, startPoint x: 876, startPoint y: 244, endPoint x: 708, endPoint y: 248, distance: 167.9
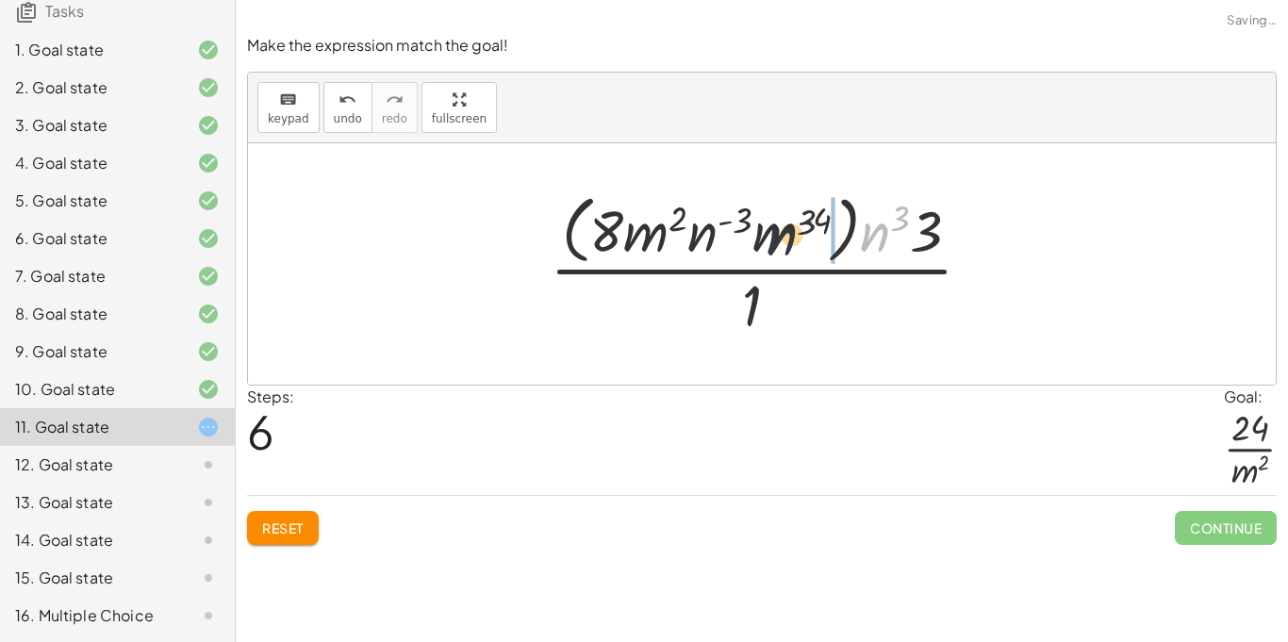
click at [708, 248] on div at bounding box center [768, 264] width 456 height 154
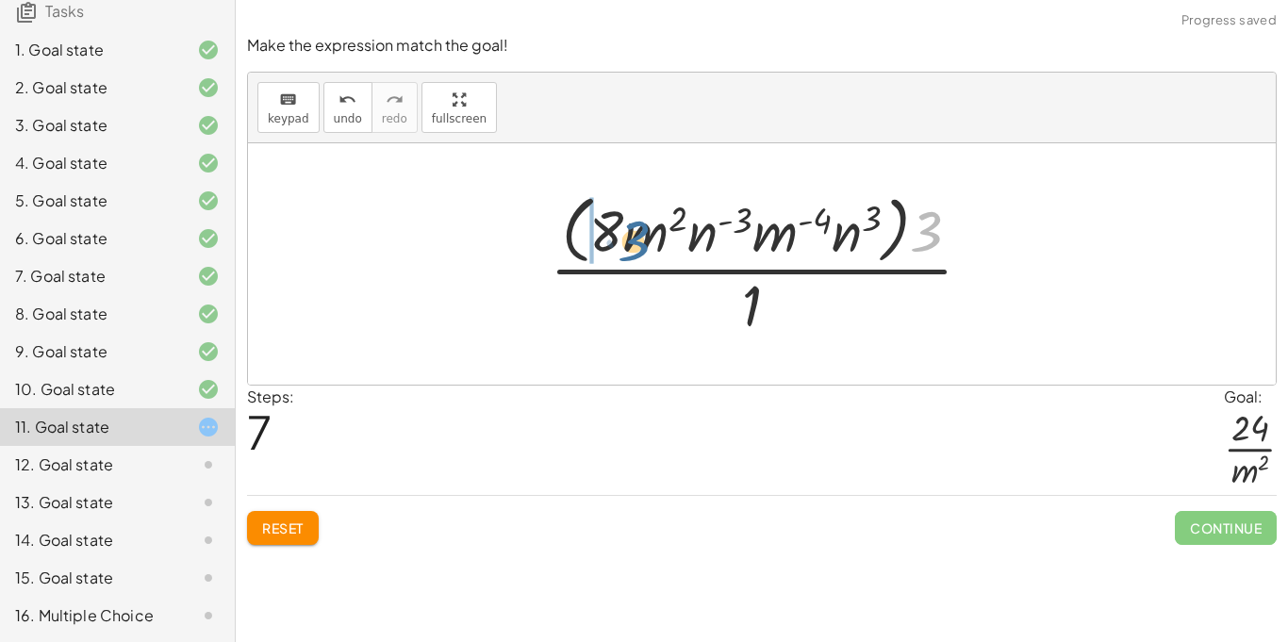
drag, startPoint x: 716, startPoint y: 258, endPoint x: 627, endPoint y: 239, distance: 90.8
click at [627, 239] on div at bounding box center [768, 264] width 456 height 154
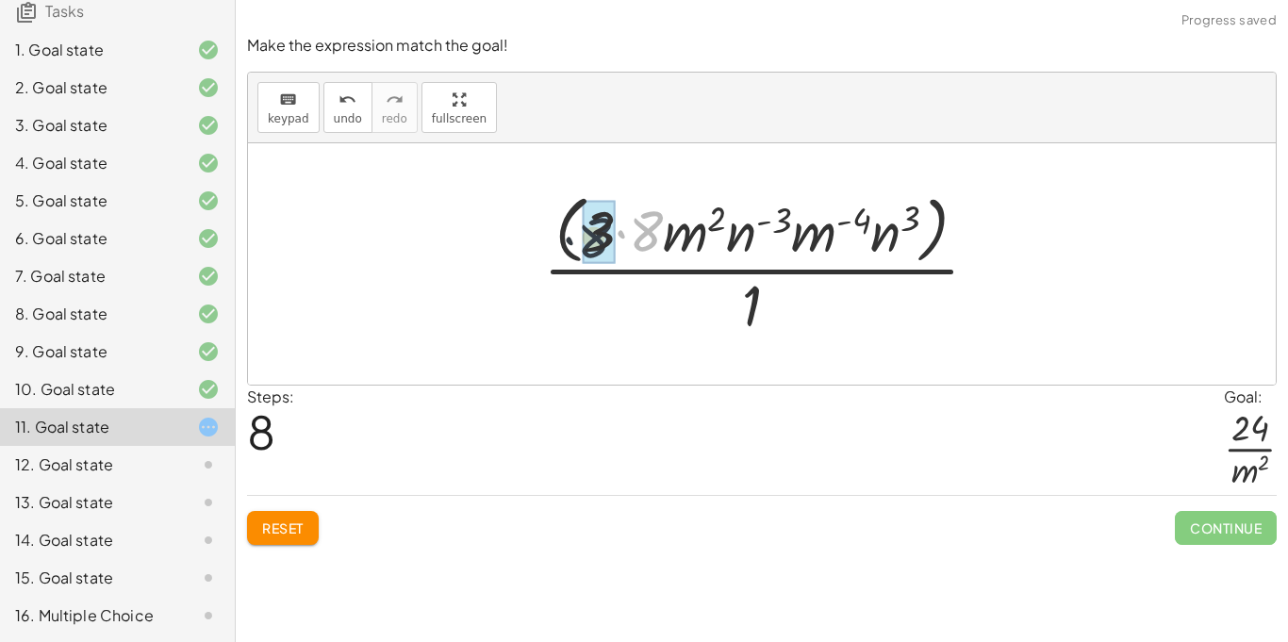
drag, startPoint x: 646, startPoint y: 234, endPoint x: 582, endPoint y: 241, distance: 64.6
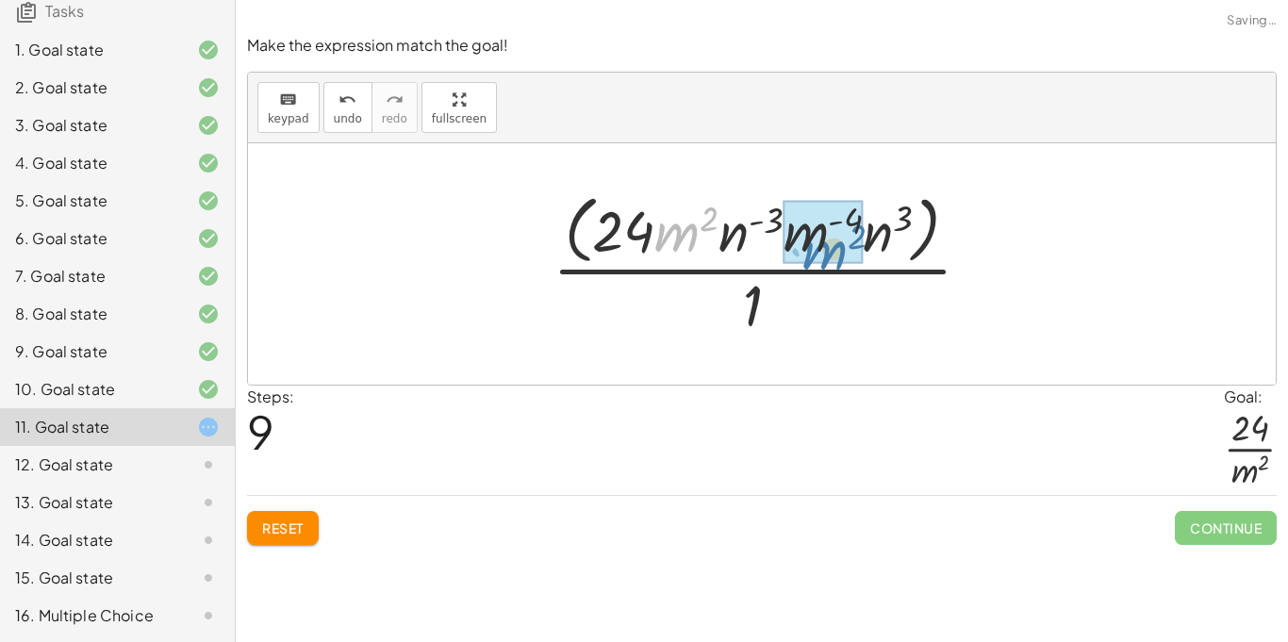
drag, startPoint x: 678, startPoint y: 242, endPoint x: 826, endPoint y: 259, distance: 149.0
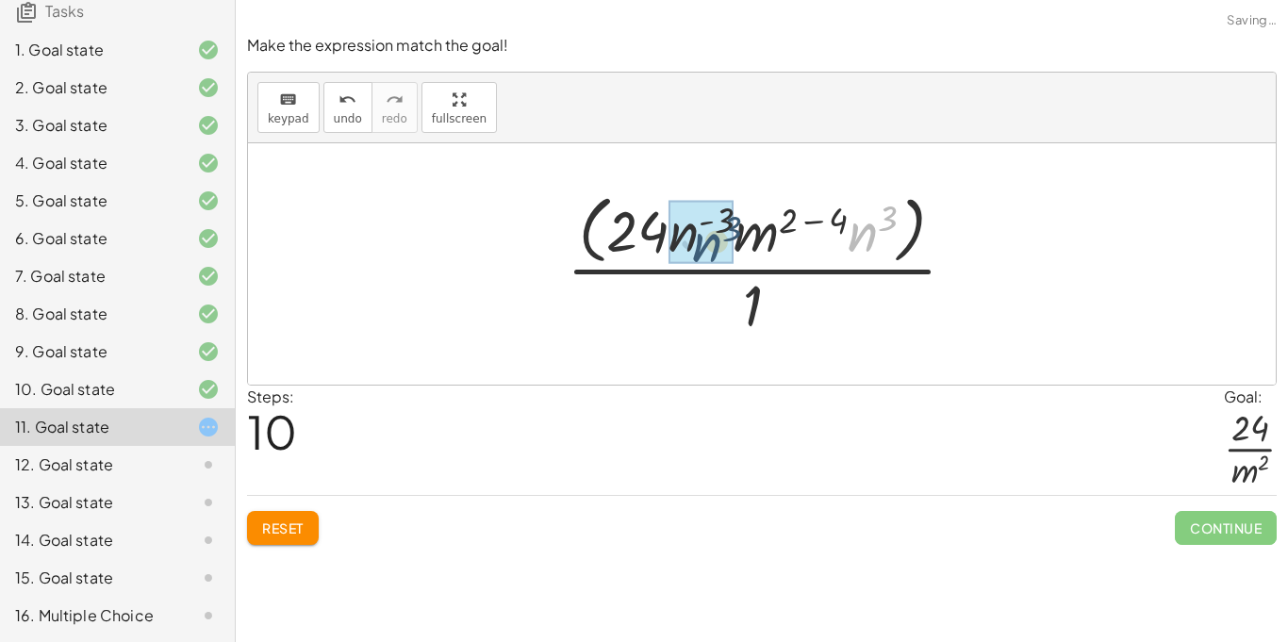
drag, startPoint x: 856, startPoint y: 248, endPoint x: 695, endPoint y: 257, distance: 161.5
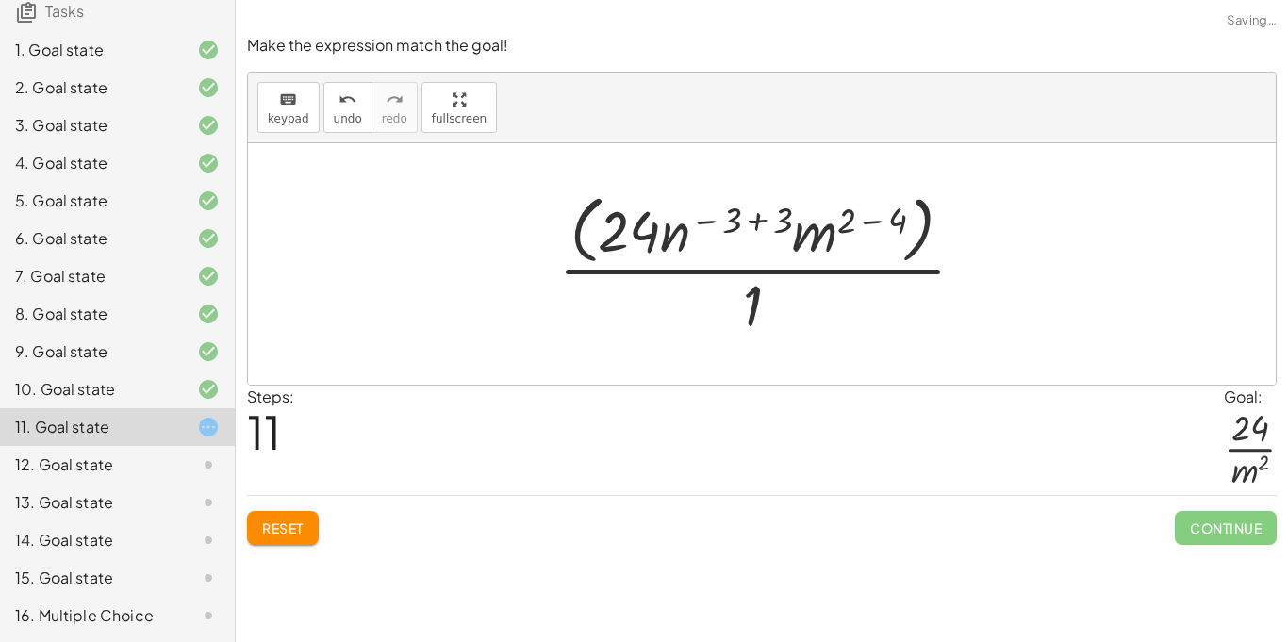
click at [852, 219] on div at bounding box center [769, 264] width 441 height 154
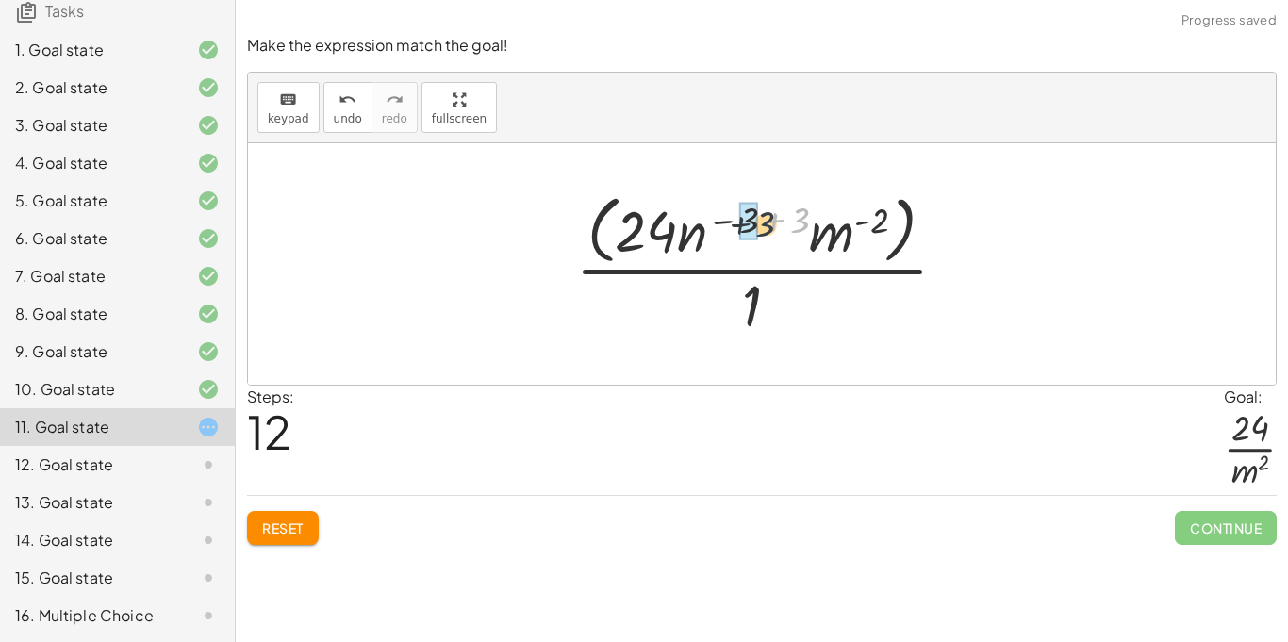
drag, startPoint x: 793, startPoint y: 215, endPoint x: 745, endPoint y: 219, distance: 48.2
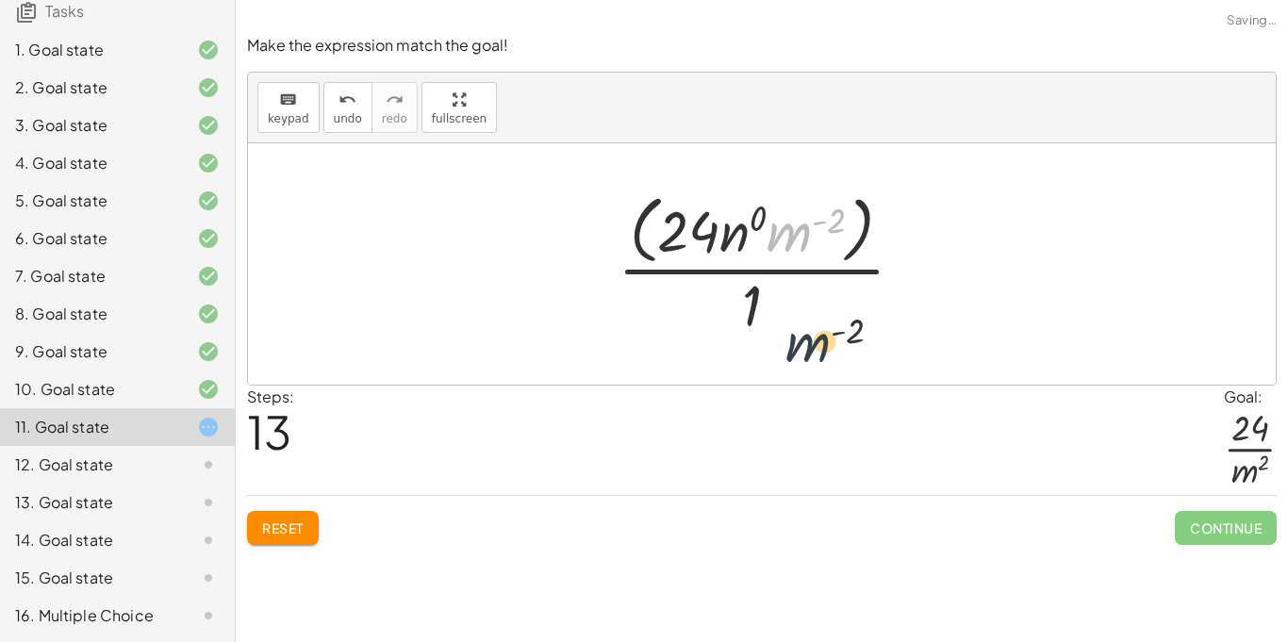
drag, startPoint x: 793, startPoint y: 232, endPoint x: 814, endPoint y: 364, distance: 133.6
click at [814, 364] on div "· ( · 8 · m 2 · n ( - 3 ) ) · ( · 3 · m ( - 4 ) · n 3 ) · 1 · ( · 8 · m 2 · n (…" at bounding box center [762, 263] width 1028 height 241
drag, startPoint x: 793, startPoint y: 243, endPoint x: 756, endPoint y: 321, distance: 85.6
click at [756, 321] on div at bounding box center [768, 264] width 321 height 154
drag, startPoint x: 786, startPoint y: 245, endPoint x: 746, endPoint y: 318, distance: 82.7
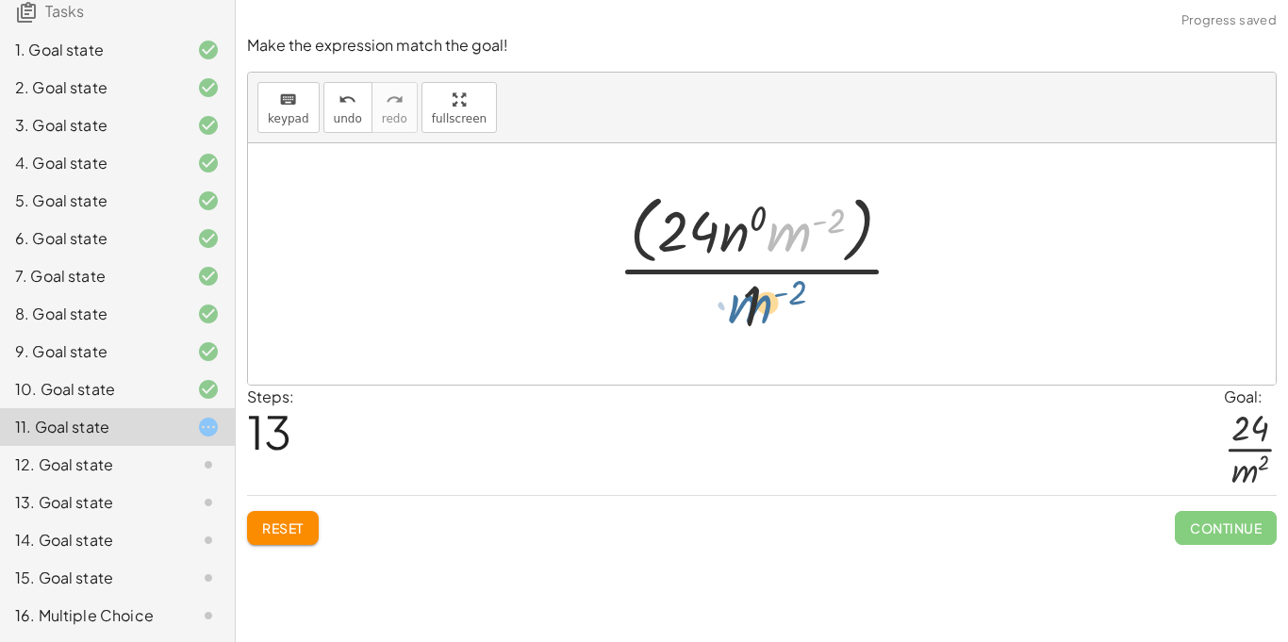
click at [746, 318] on div at bounding box center [768, 264] width 321 height 154
drag, startPoint x: 753, startPoint y: 296, endPoint x: 856, endPoint y: 175, distance: 158.5
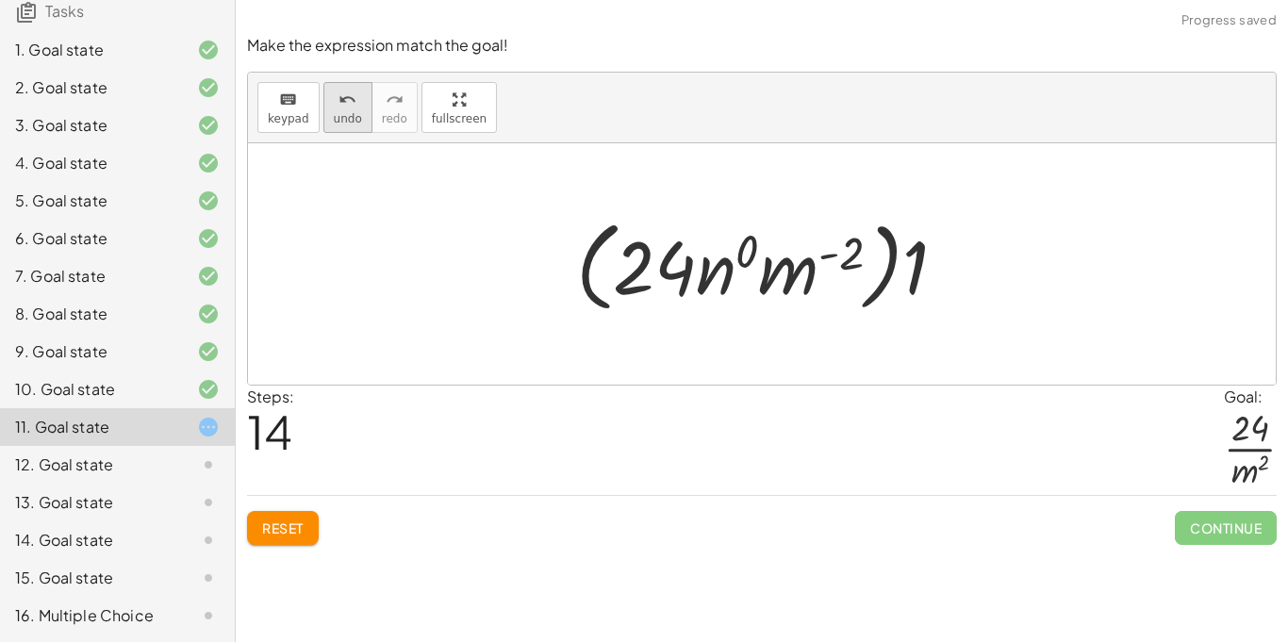
click at [341, 108] on icon "undo" at bounding box center [348, 100] width 18 height 23
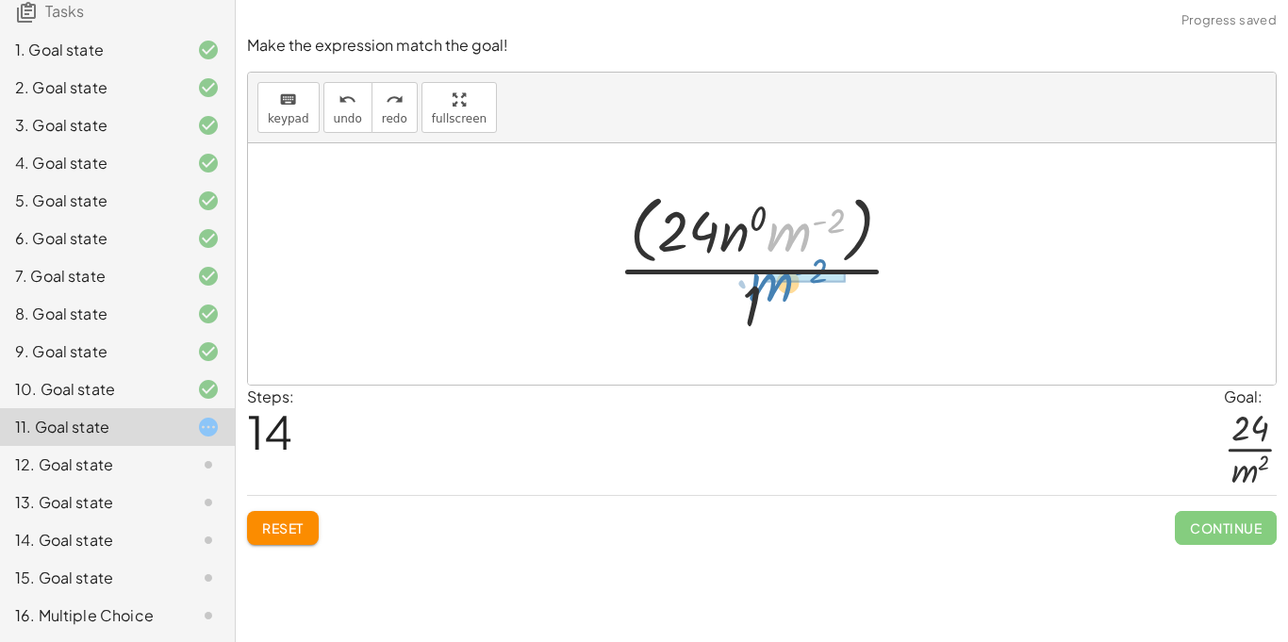
drag, startPoint x: 800, startPoint y: 233, endPoint x: 782, endPoint y: 285, distance: 54.9
click at [782, 285] on div at bounding box center [768, 264] width 321 height 154
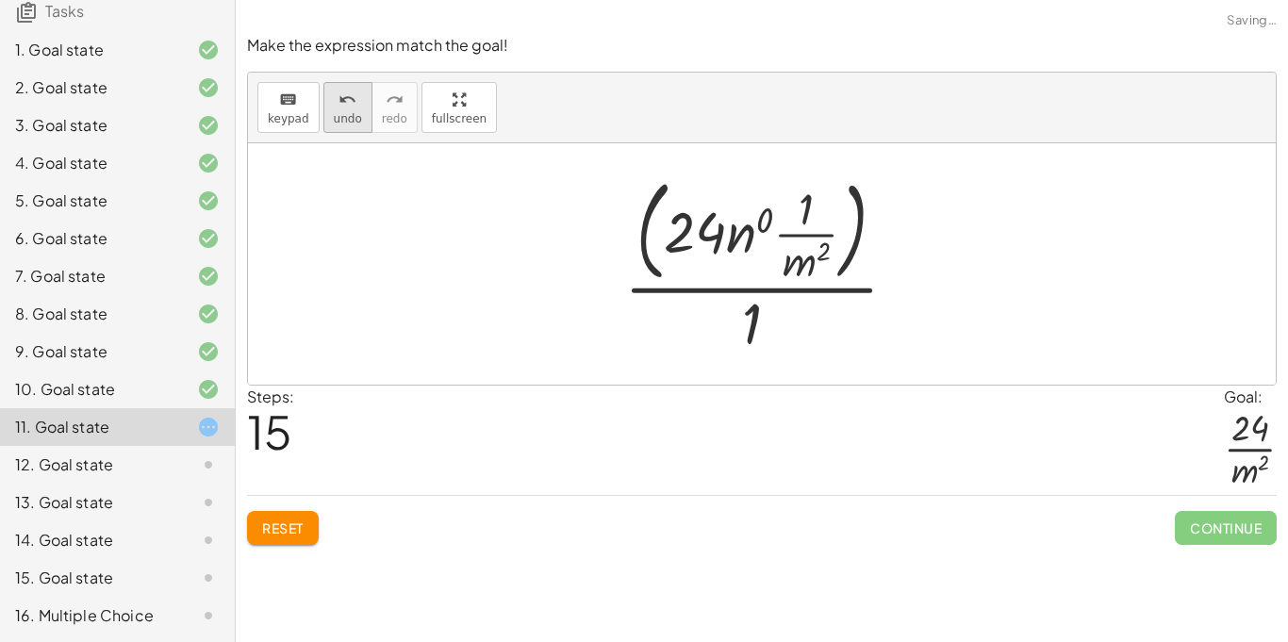
click at [356, 115] on button "undo undo" at bounding box center [347, 107] width 49 height 51
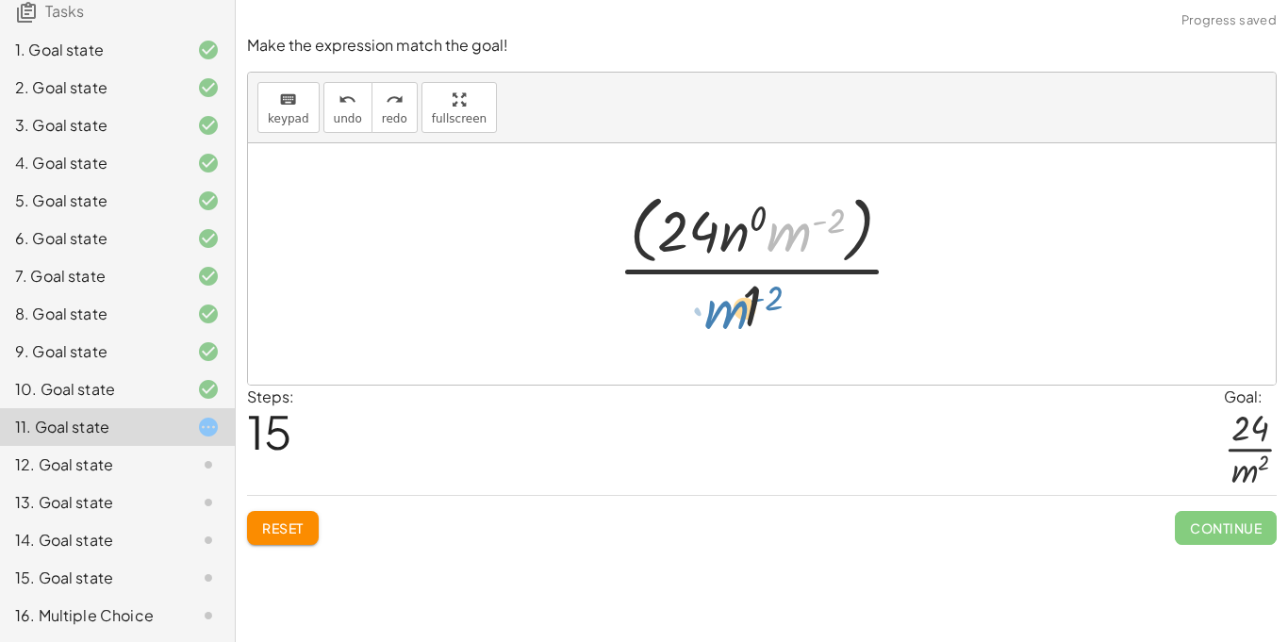
drag, startPoint x: 791, startPoint y: 251, endPoint x: 734, endPoint y: 329, distance: 97.1
click at [734, 329] on div at bounding box center [768, 264] width 321 height 154
drag, startPoint x: 747, startPoint y: 314, endPoint x: 778, endPoint y: 246, distance: 74.7
click at [778, 246] on div at bounding box center [768, 264] width 321 height 154
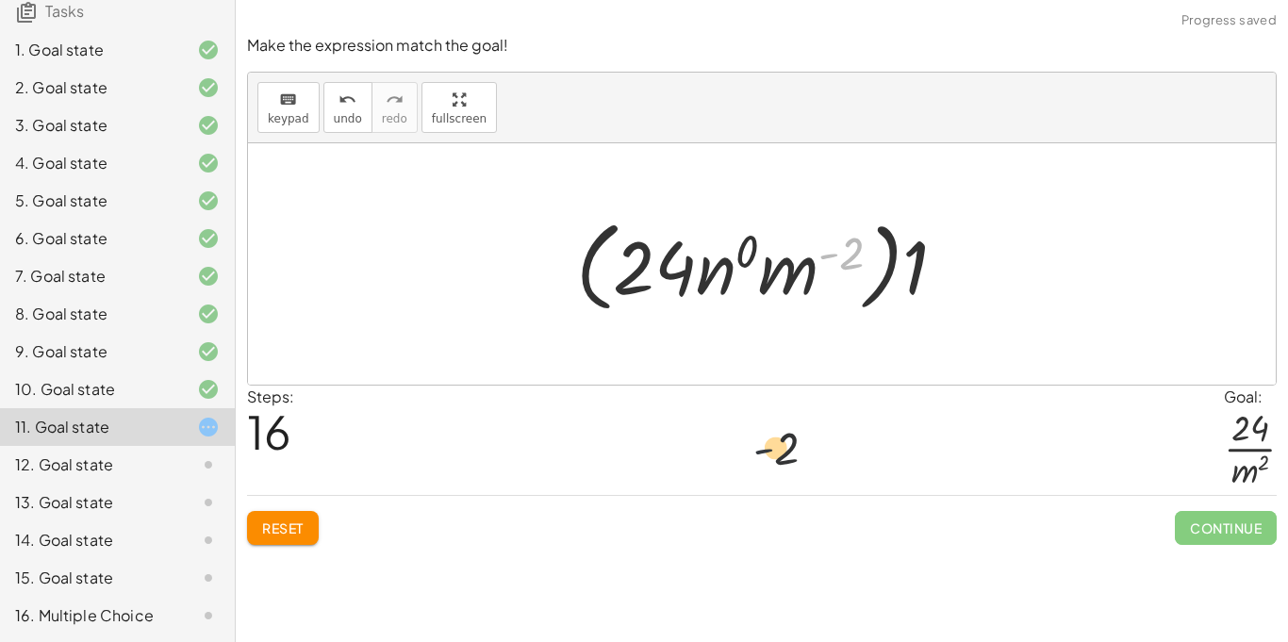
drag, startPoint x: 824, startPoint y: 262, endPoint x: 752, endPoint y: 484, distance: 233.2
click at [752, 484] on div "Make the expression match the goal! keyboard keypad undo undo redo redo fullscr…" at bounding box center [762, 290] width 1052 height 533
click at [339, 98] on icon "undo" at bounding box center [348, 100] width 18 height 23
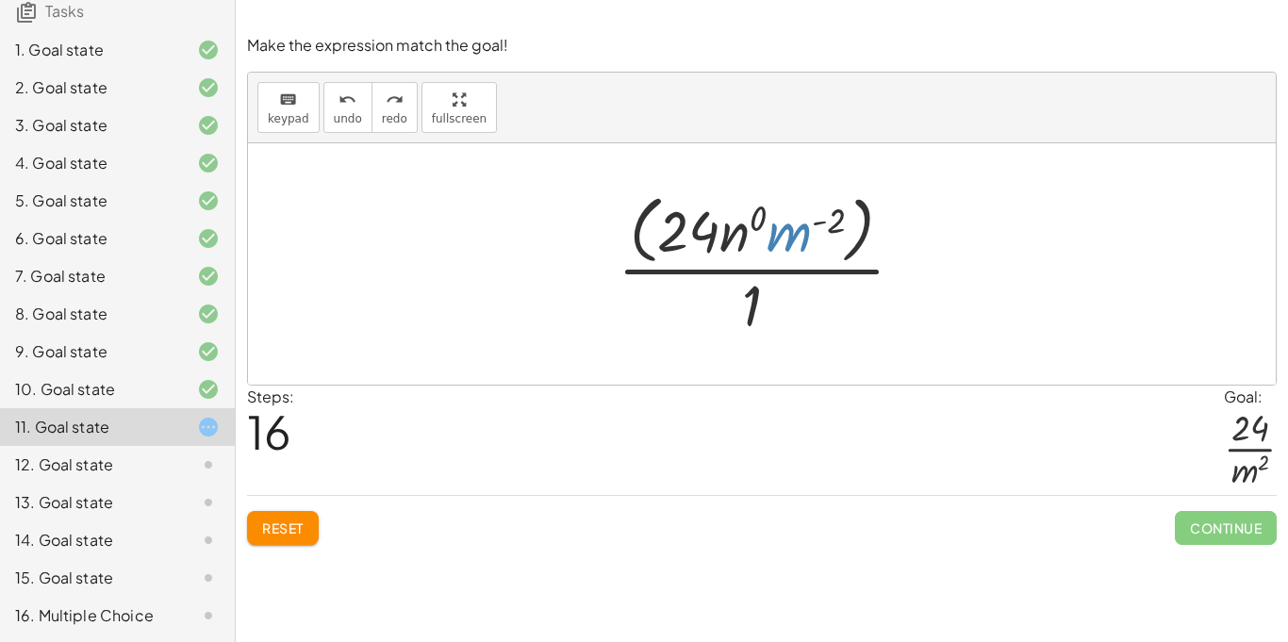
click at [782, 220] on div at bounding box center [768, 264] width 321 height 154
drag, startPoint x: 796, startPoint y: 231, endPoint x: 755, endPoint y: 339, distance: 114.9
click at [755, 339] on div at bounding box center [768, 264] width 321 height 154
drag, startPoint x: 682, startPoint y: 236, endPoint x: 699, endPoint y: 321, distance: 86.6
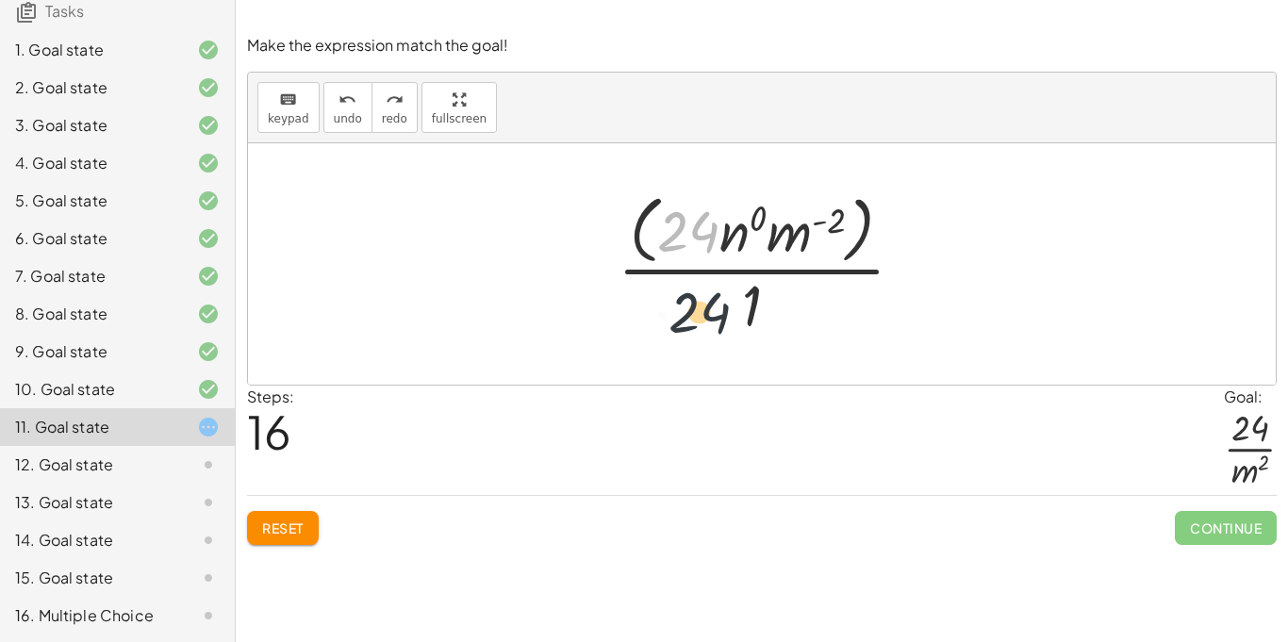
click at [699, 321] on div at bounding box center [768, 264] width 321 height 154
drag, startPoint x: 690, startPoint y: 235, endPoint x: 768, endPoint y: 322, distance: 116.2
click at [768, 322] on div at bounding box center [768, 264] width 321 height 154
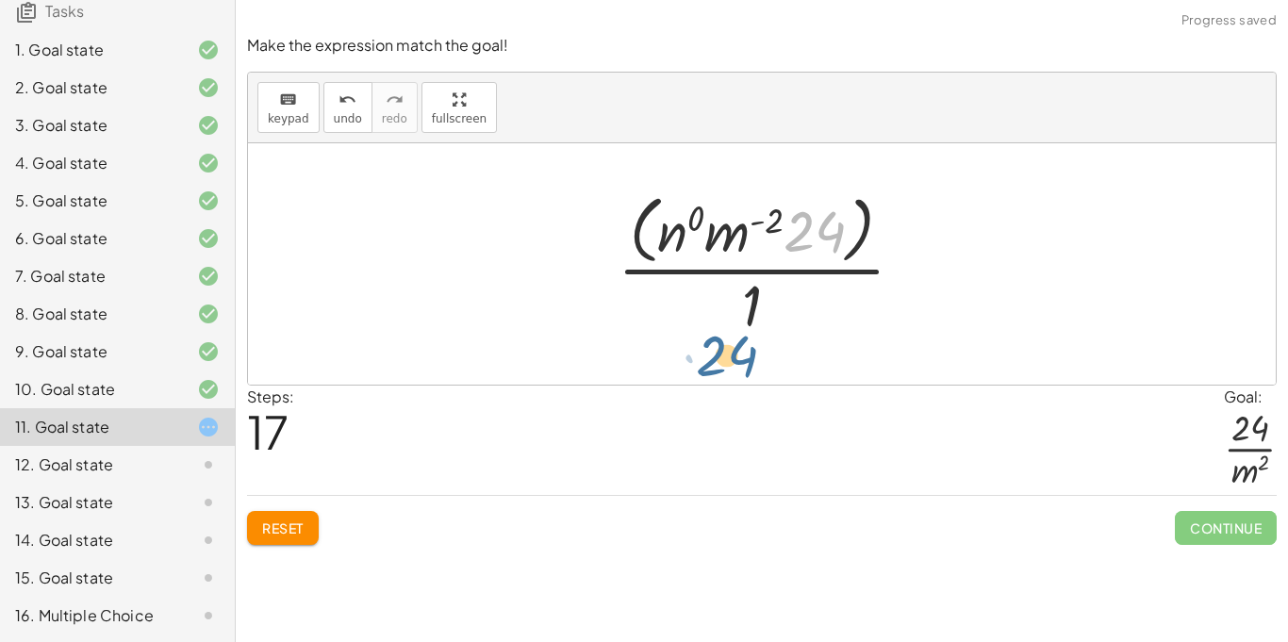
drag, startPoint x: 802, startPoint y: 224, endPoint x: 721, endPoint y: 337, distance: 137.9
click at [721, 337] on div at bounding box center [768, 264] width 321 height 154
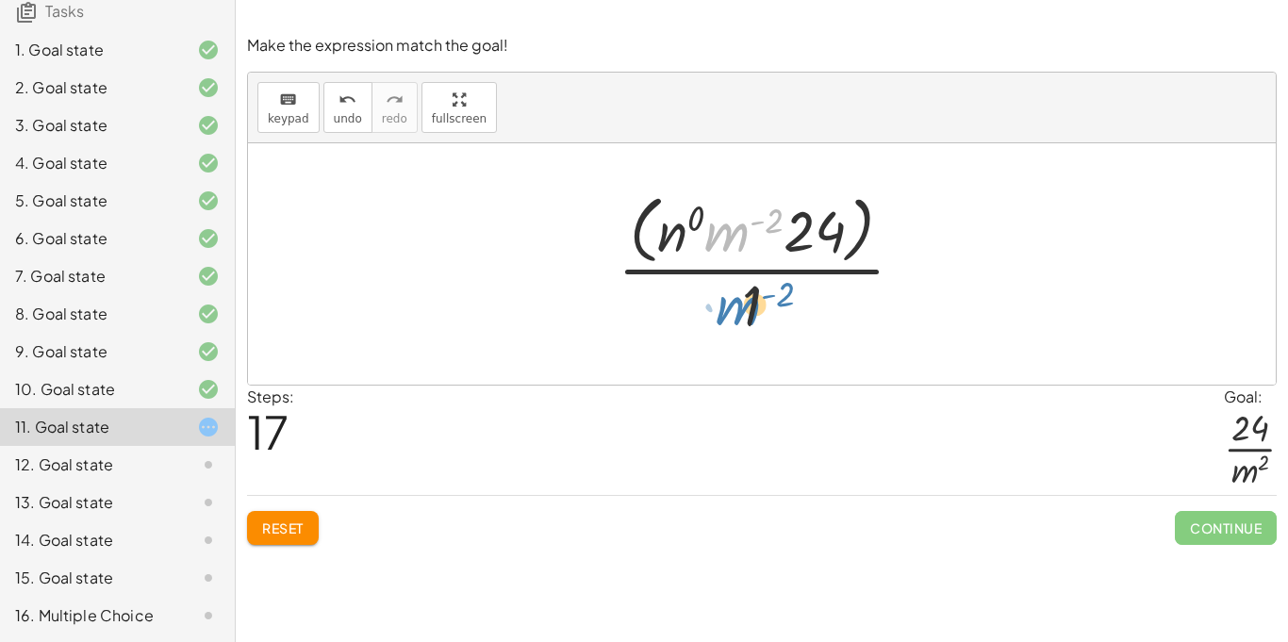
drag, startPoint x: 730, startPoint y: 231, endPoint x: 761, endPoint y: 304, distance: 79.0
click at [761, 304] on div at bounding box center [768, 264] width 321 height 154
drag, startPoint x: 734, startPoint y: 232, endPoint x: 749, endPoint y: 301, distance: 70.5
click at [749, 301] on div at bounding box center [768, 264] width 321 height 154
drag, startPoint x: 703, startPoint y: 224, endPoint x: 655, endPoint y: 248, distance: 52.7
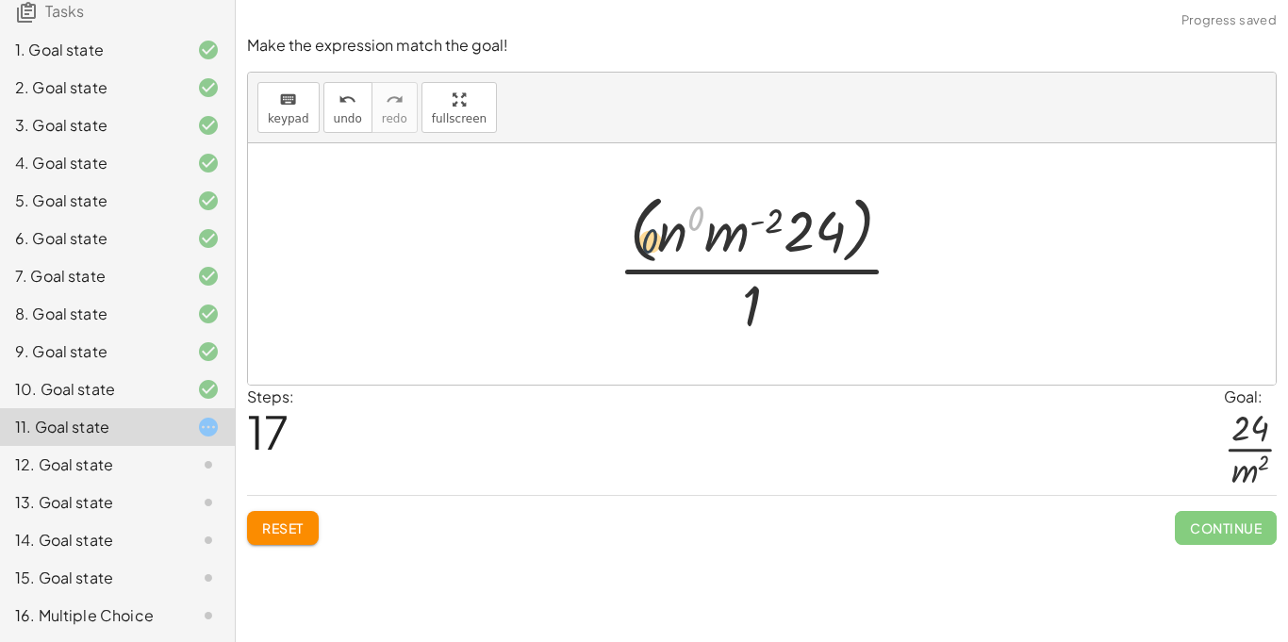
click at [655, 248] on div at bounding box center [768, 264] width 321 height 154
drag, startPoint x: 689, startPoint y: 214, endPoint x: 670, endPoint y: 233, distance: 26.7
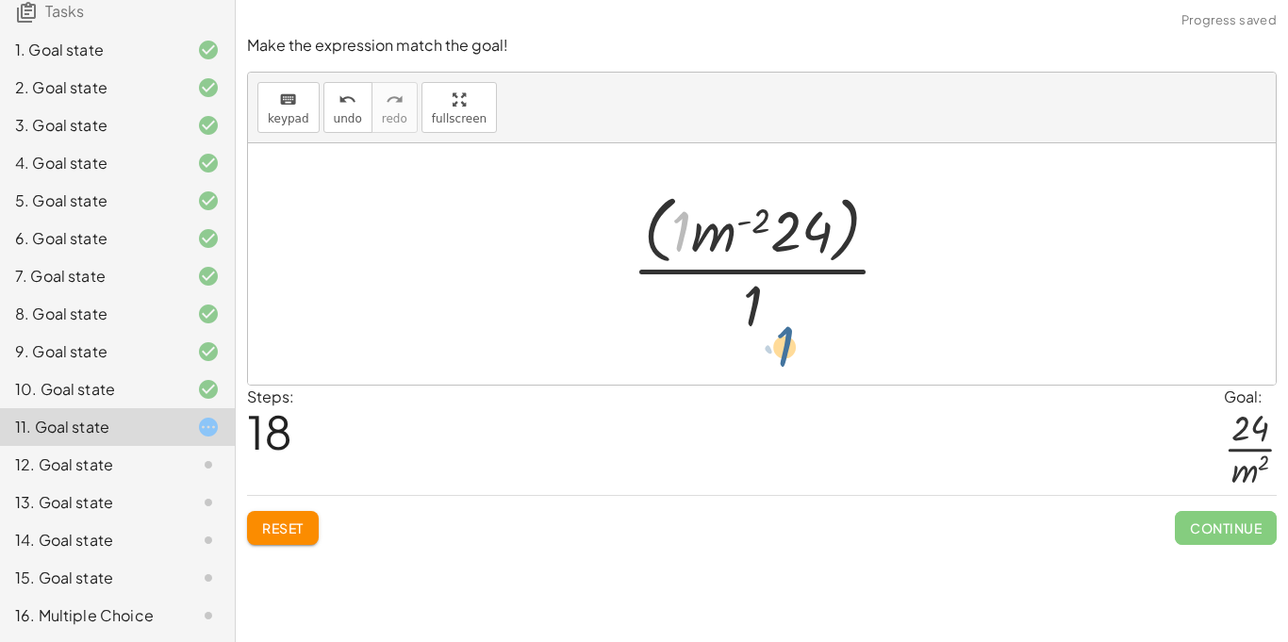
drag, startPoint x: 680, startPoint y: 231, endPoint x: 784, endPoint y: 349, distance: 157.0
drag, startPoint x: 715, startPoint y: 250, endPoint x: 764, endPoint y: 324, distance: 89.2
click at [764, 324] on div at bounding box center [768, 264] width 293 height 154
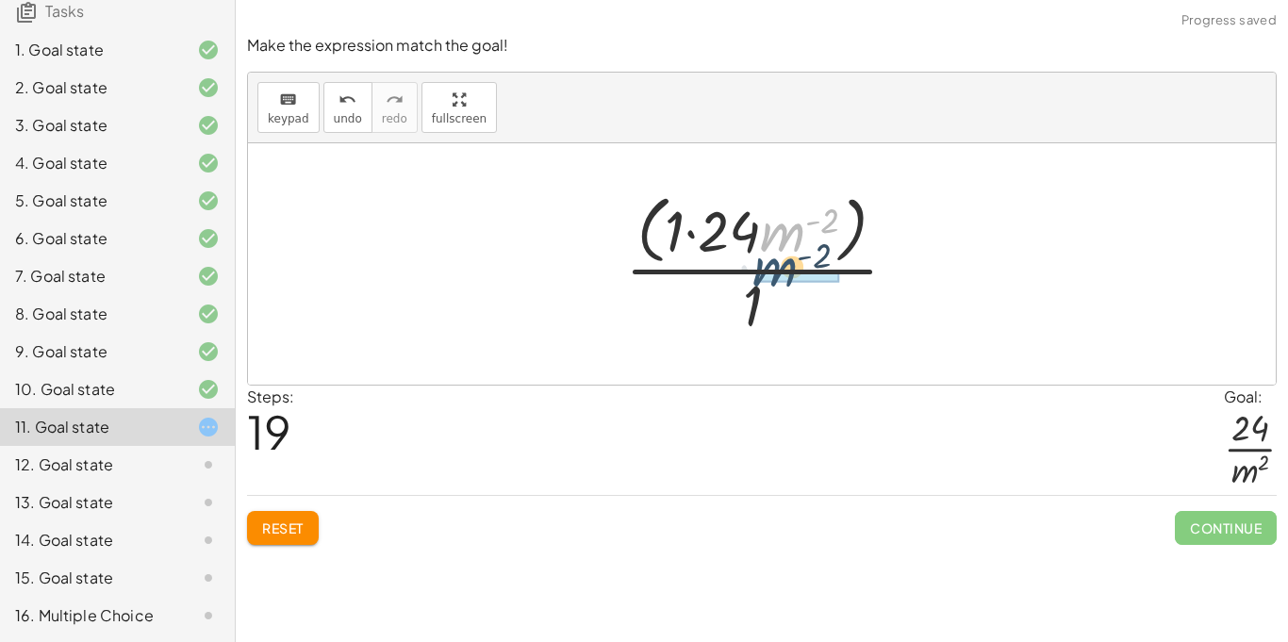
drag, startPoint x: 779, startPoint y: 232, endPoint x: 769, endPoint y: 268, distance: 37.1
click at [769, 268] on div at bounding box center [769, 264] width 306 height 154
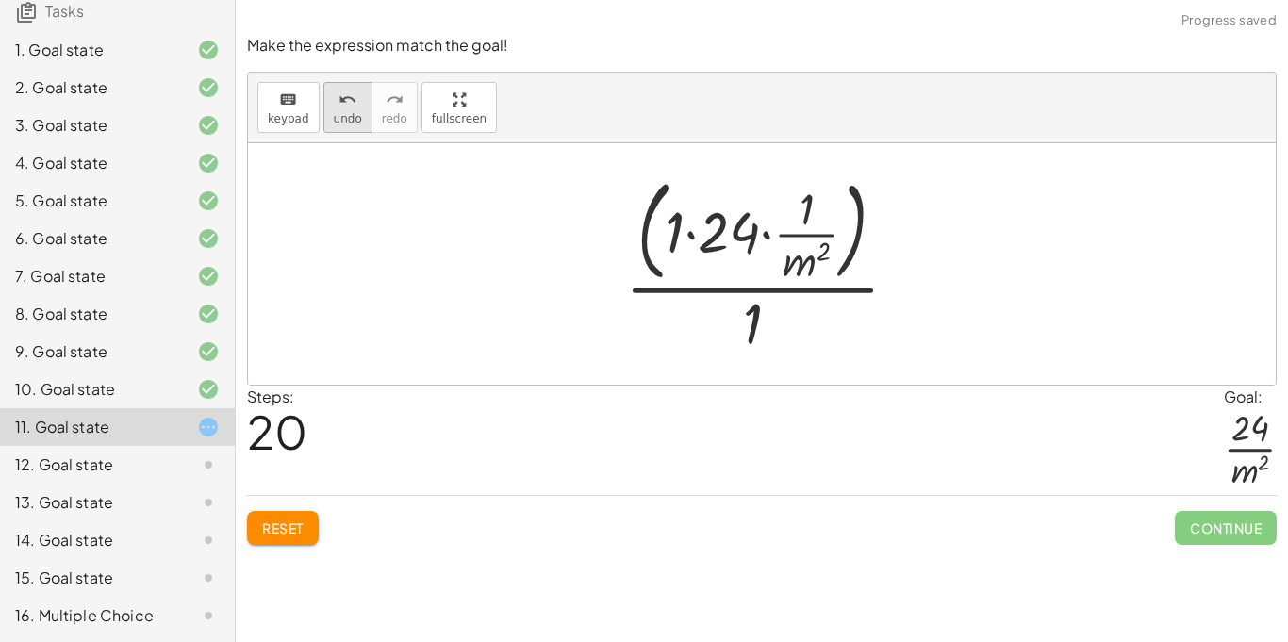
click at [339, 105] on icon "undo" at bounding box center [348, 100] width 18 height 23
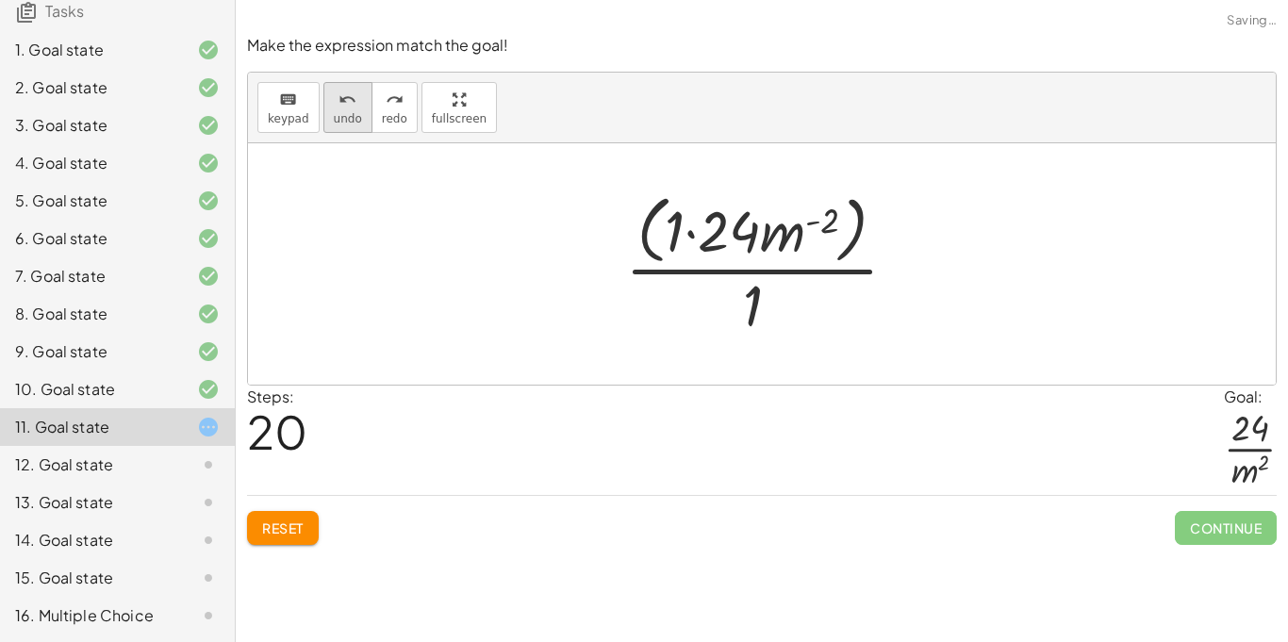
click at [348, 119] on span "undo" at bounding box center [348, 118] width 28 height 13
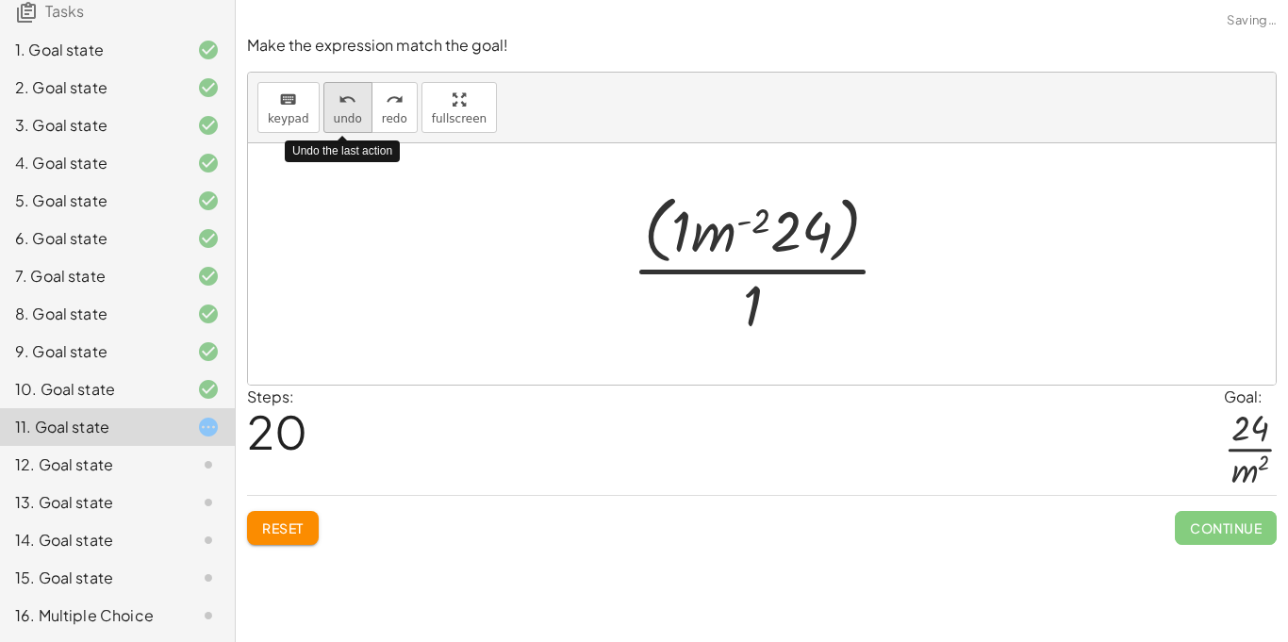
click at [365, 113] on button "undo undo" at bounding box center [347, 107] width 49 height 51
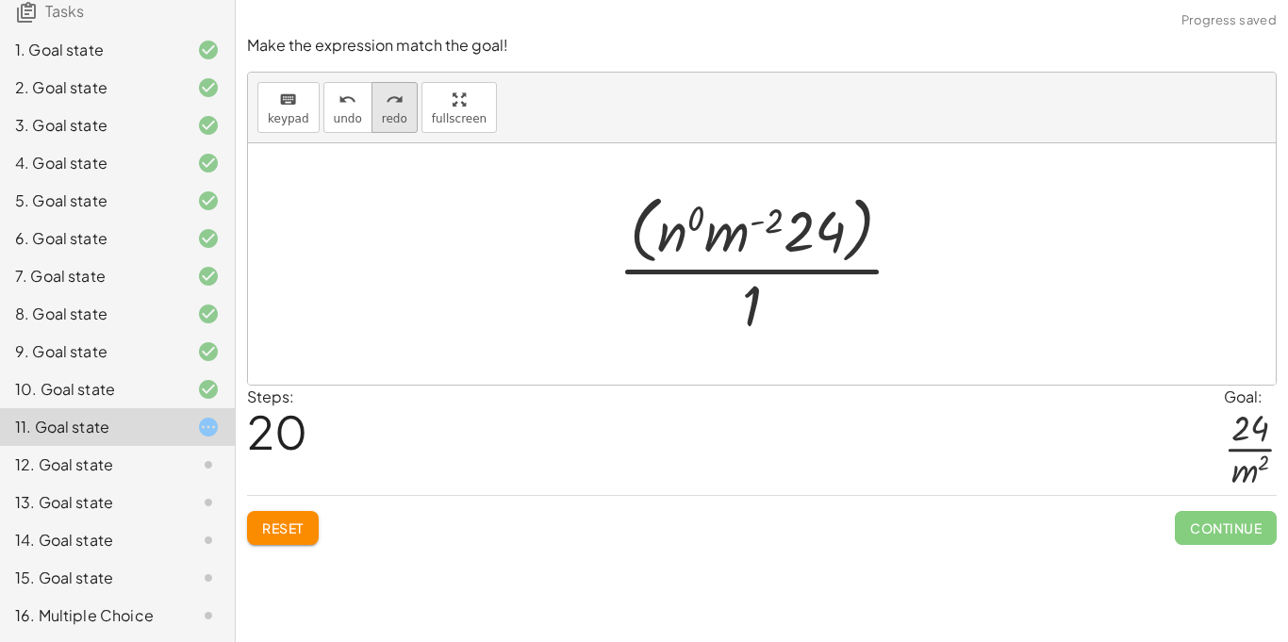
click at [383, 112] on span "redo" at bounding box center [394, 118] width 25 height 13
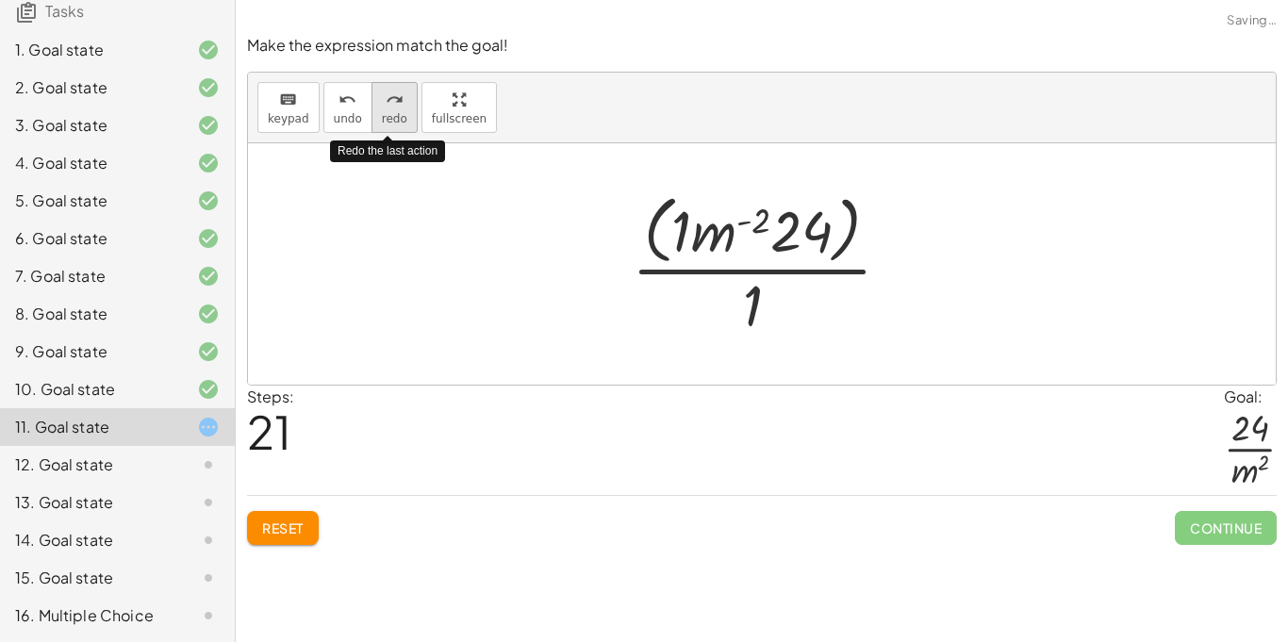
click at [390, 112] on span "redo" at bounding box center [394, 118] width 25 height 13
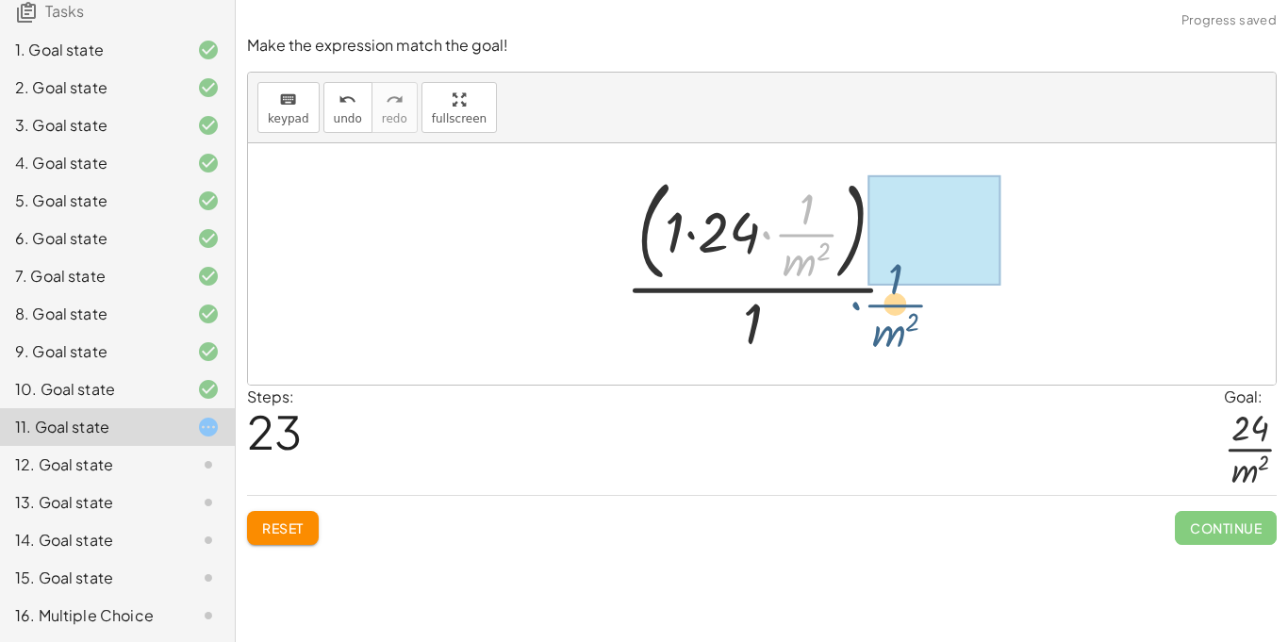
drag, startPoint x: 790, startPoint y: 242, endPoint x: 881, endPoint y: 313, distance: 114.9
click at [881, 313] on div at bounding box center [769, 264] width 307 height 190
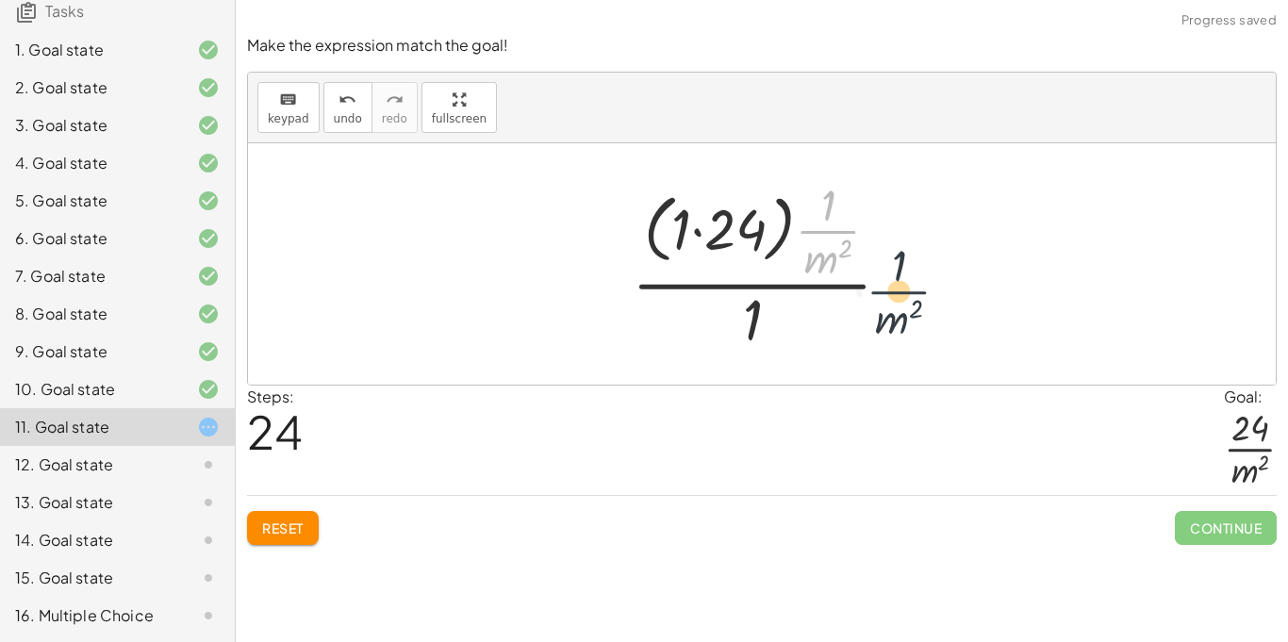
drag, startPoint x: 815, startPoint y: 223, endPoint x: 890, endPoint y: 289, distance: 99.6
click at [890, 289] on div at bounding box center [768, 265] width 293 height 182
drag, startPoint x: 811, startPoint y: 224, endPoint x: 870, endPoint y: 276, distance: 78.9
click at [870, 276] on div at bounding box center [768, 265] width 293 height 182
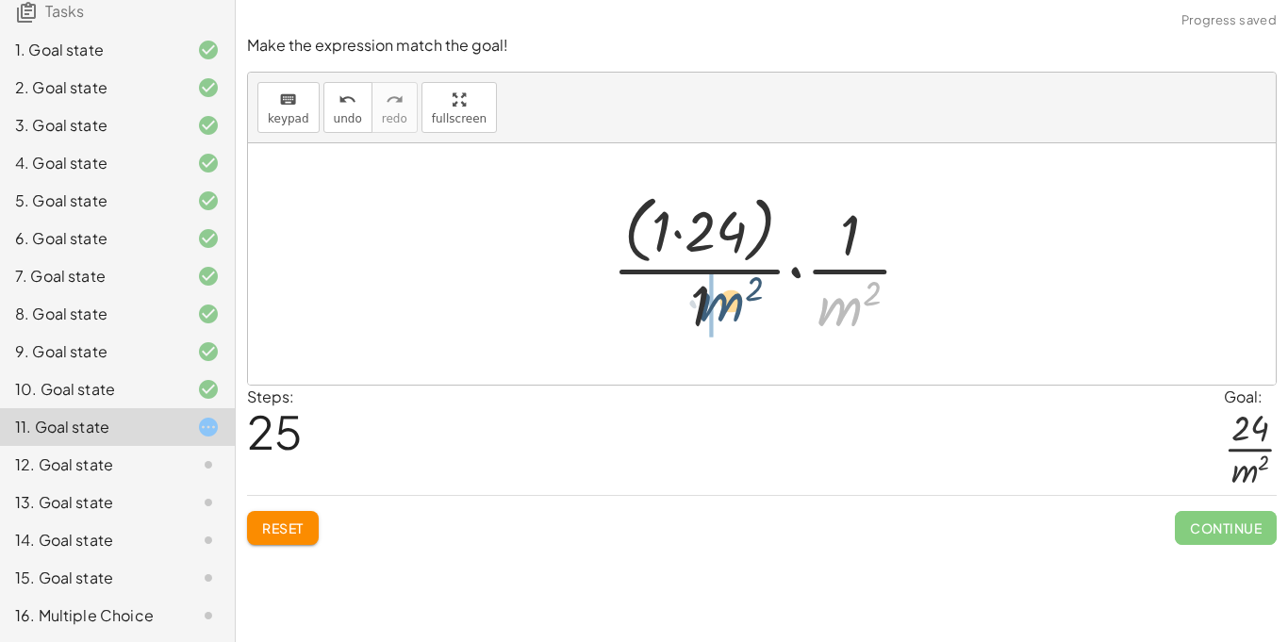
drag, startPoint x: 853, startPoint y: 321, endPoint x: 713, endPoint y: 314, distance: 140.7
click at [713, 314] on div at bounding box center [770, 264] width 334 height 154
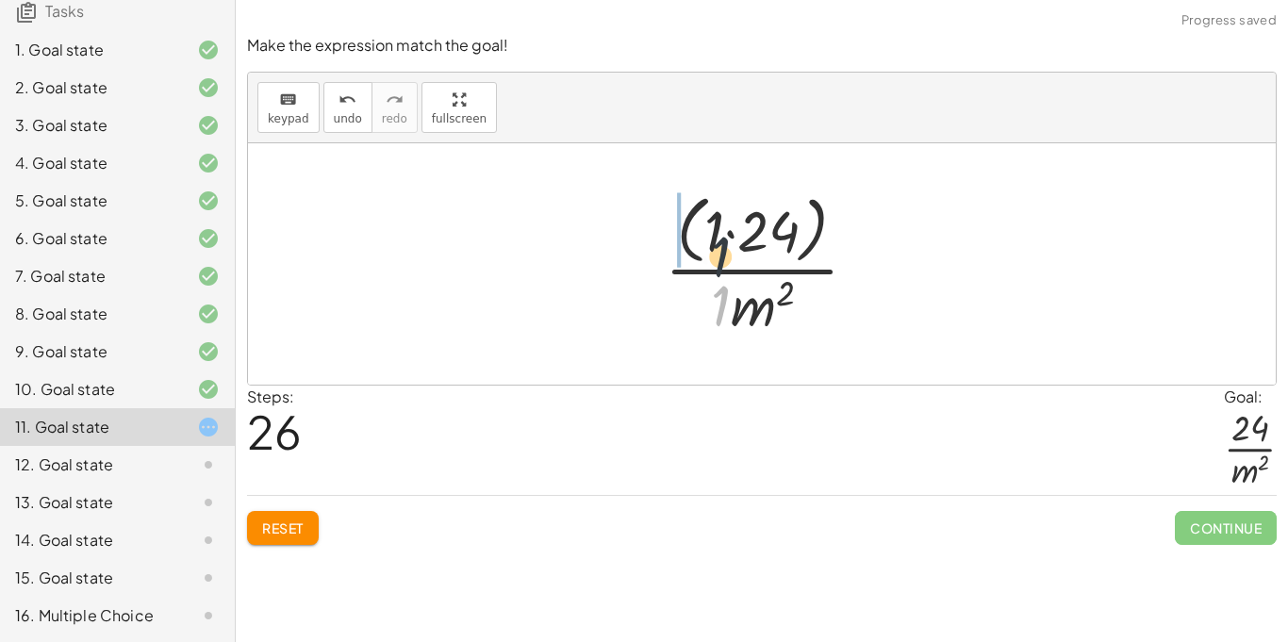
drag, startPoint x: 721, startPoint y: 301, endPoint x: 713, endPoint y: 219, distance: 82.5
click at [713, 219] on div at bounding box center [768, 264] width 227 height 154
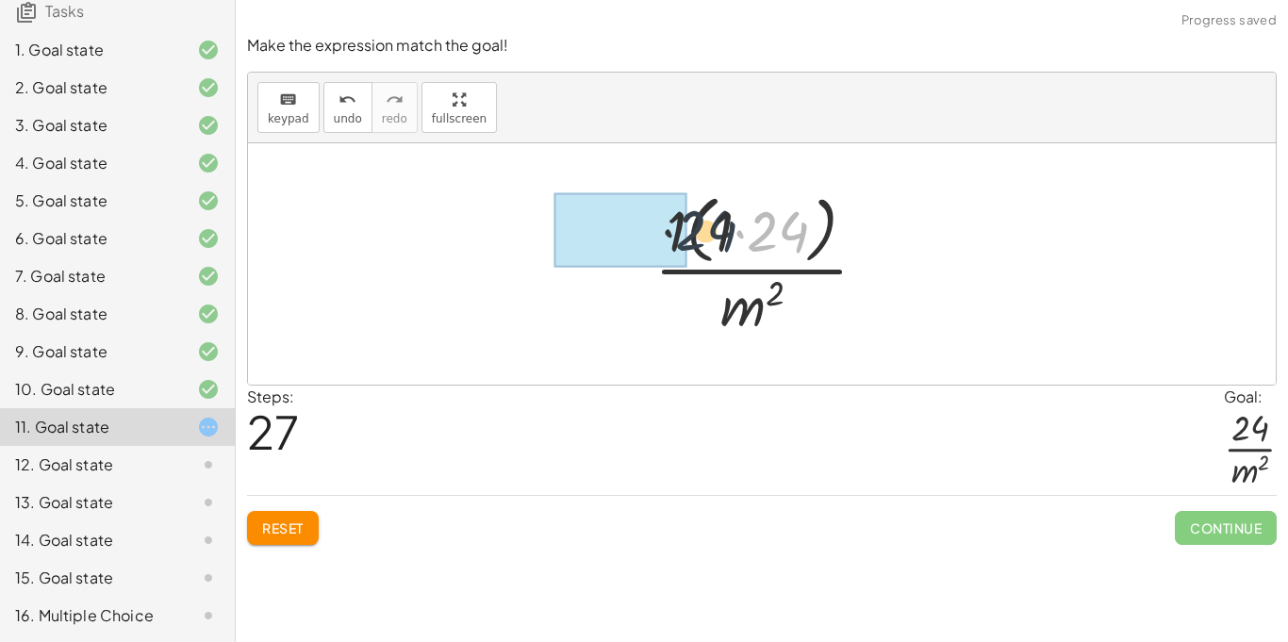
drag, startPoint x: 776, startPoint y: 234, endPoint x: 682, endPoint y: 237, distance: 94.3
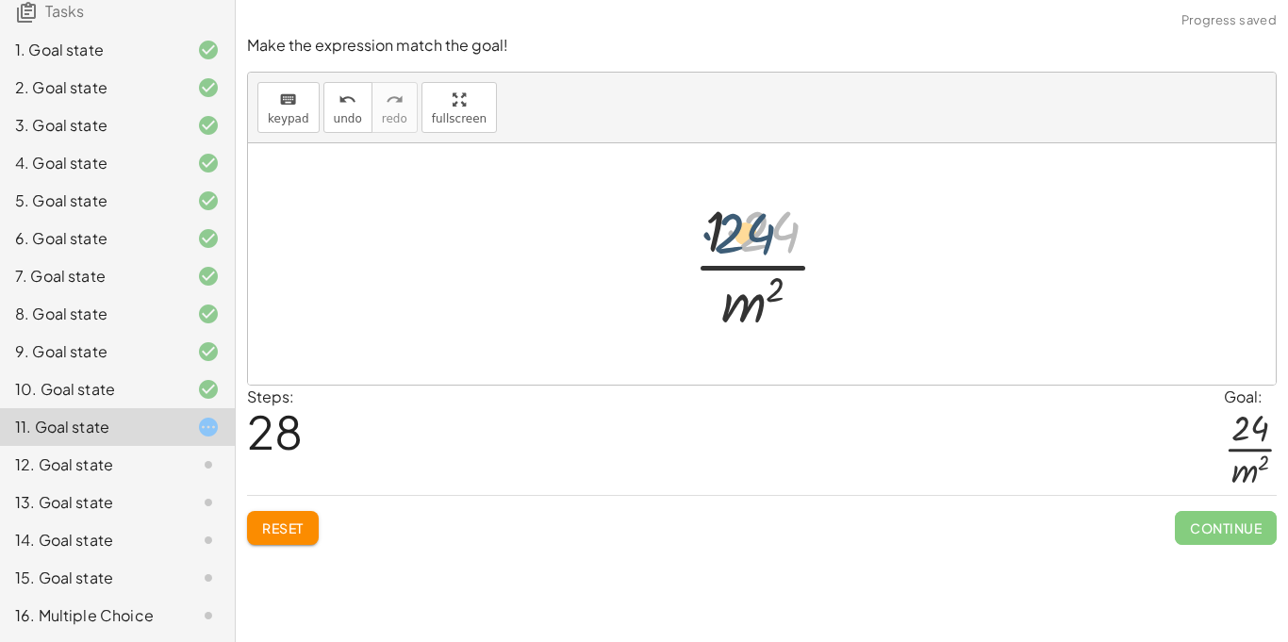
drag, startPoint x: 774, startPoint y: 249, endPoint x: 739, endPoint y: 250, distance: 34.9
click at [739, 250] on div at bounding box center [770, 263] width 172 height 145
drag, startPoint x: 719, startPoint y: 226, endPoint x: 766, endPoint y: 229, distance: 47.2
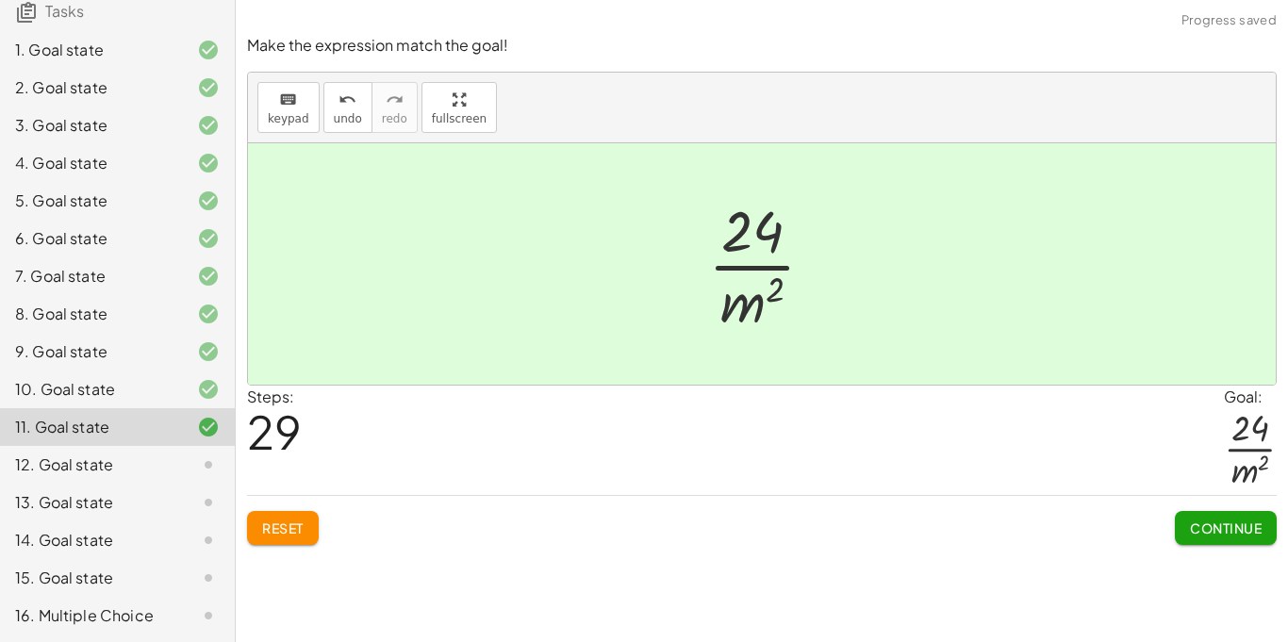
click at [1233, 527] on span "Continue" at bounding box center [1226, 528] width 72 height 17
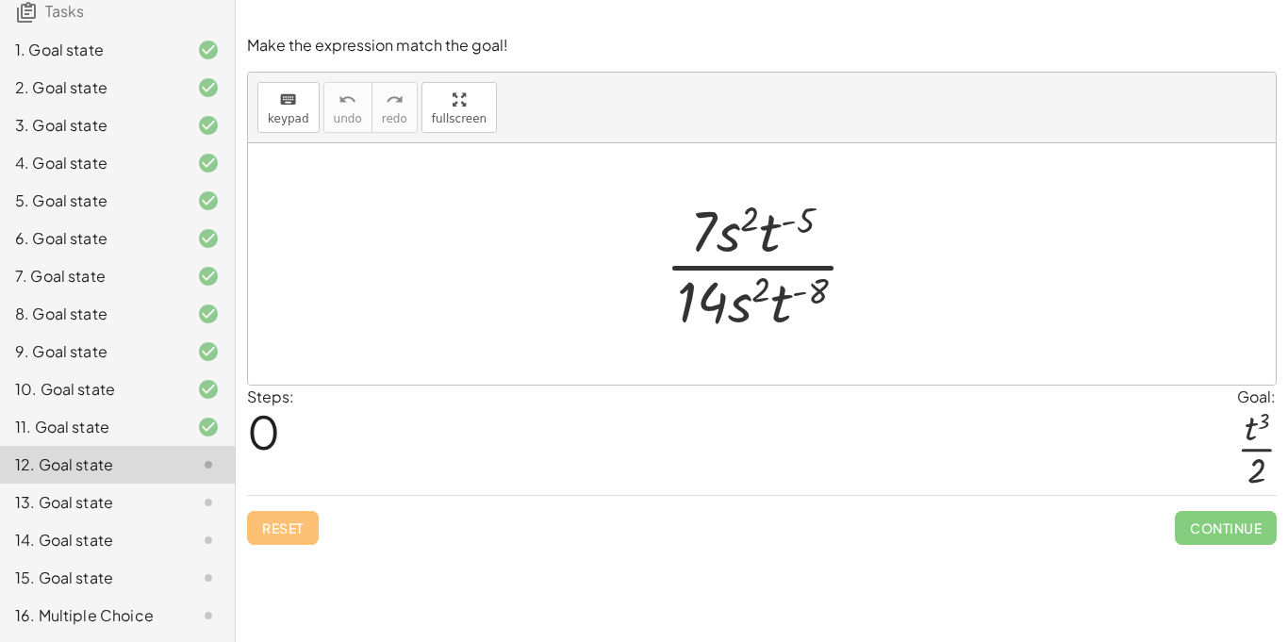
click at [784, 310] on div at bounding box center [769, 263] width 228 height 145
drag, startPoint x: 784, startPoint y: 310, endPoint x: 769, endPoint y: 223, distance: 87.9
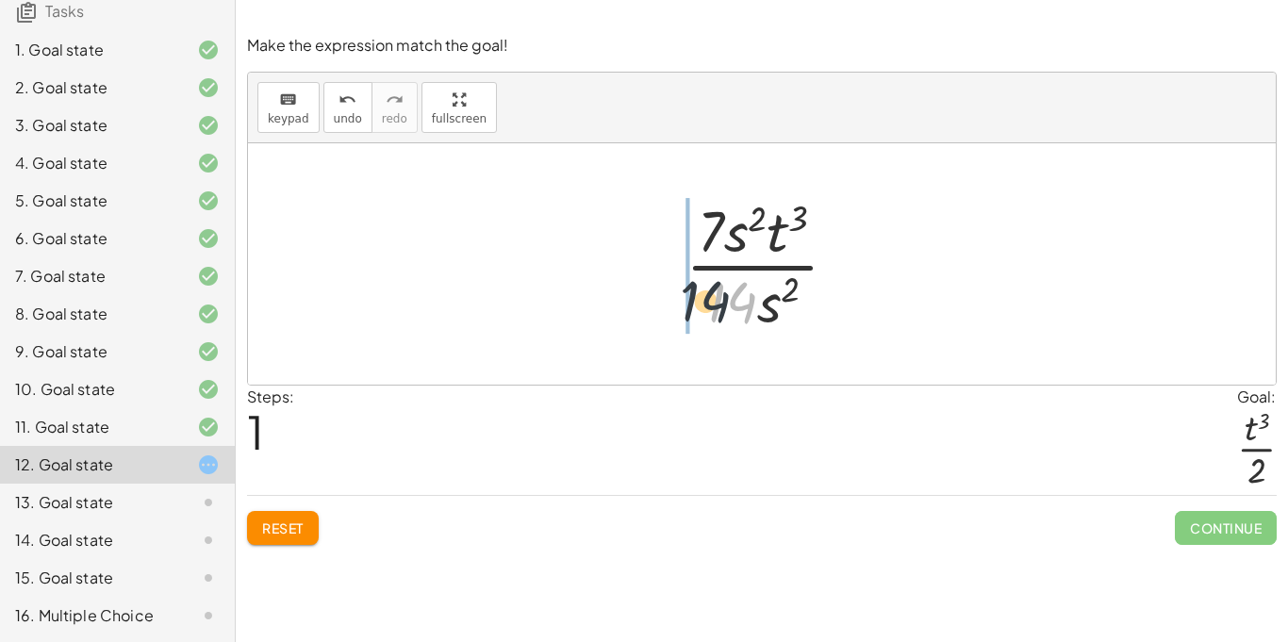
drag, startPoint x: 744, startPoint y: 316, endPoint x: 691, endPoint y: 313, distance: 52.9
click at [691, 313] on div at bounding box center [769, 263] width 187 height 145
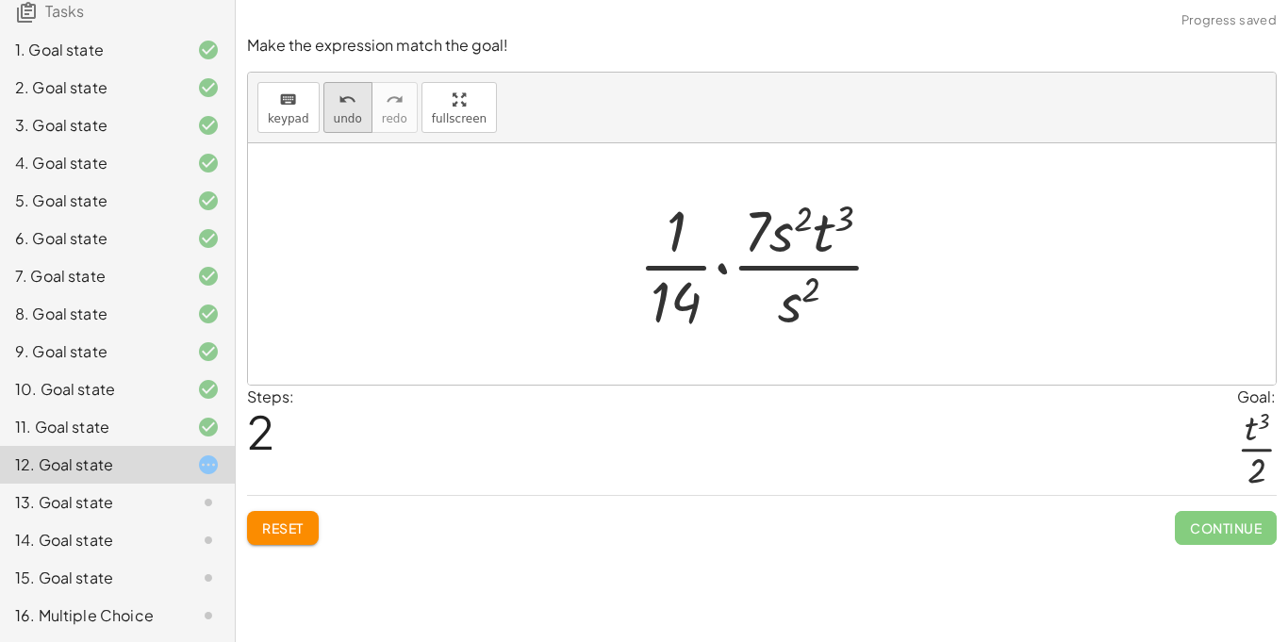
click at [343, 124] on span "undo" at bounding box center [348, 118] width 28 height 13
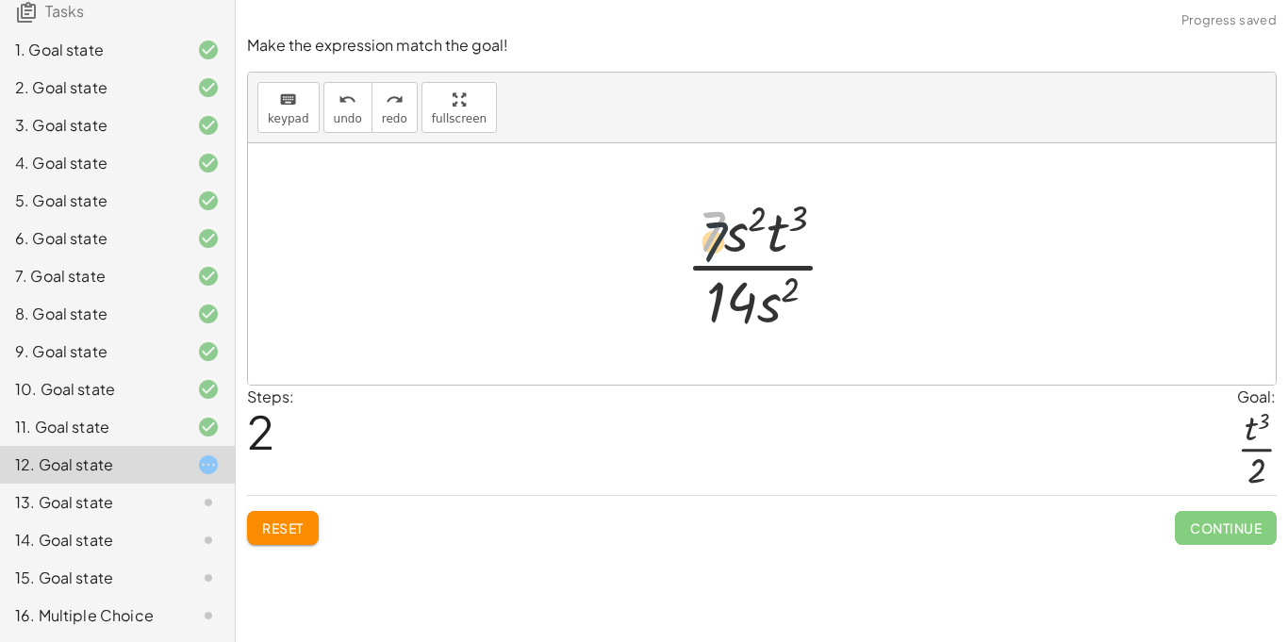
drag, startPoint x: 700, startPoint y: 223, endPoint x: 708, endPoint y: 259, distance: 37.7
click at [708, 259] on div at bounding box center [769, 263] width 187 height 145
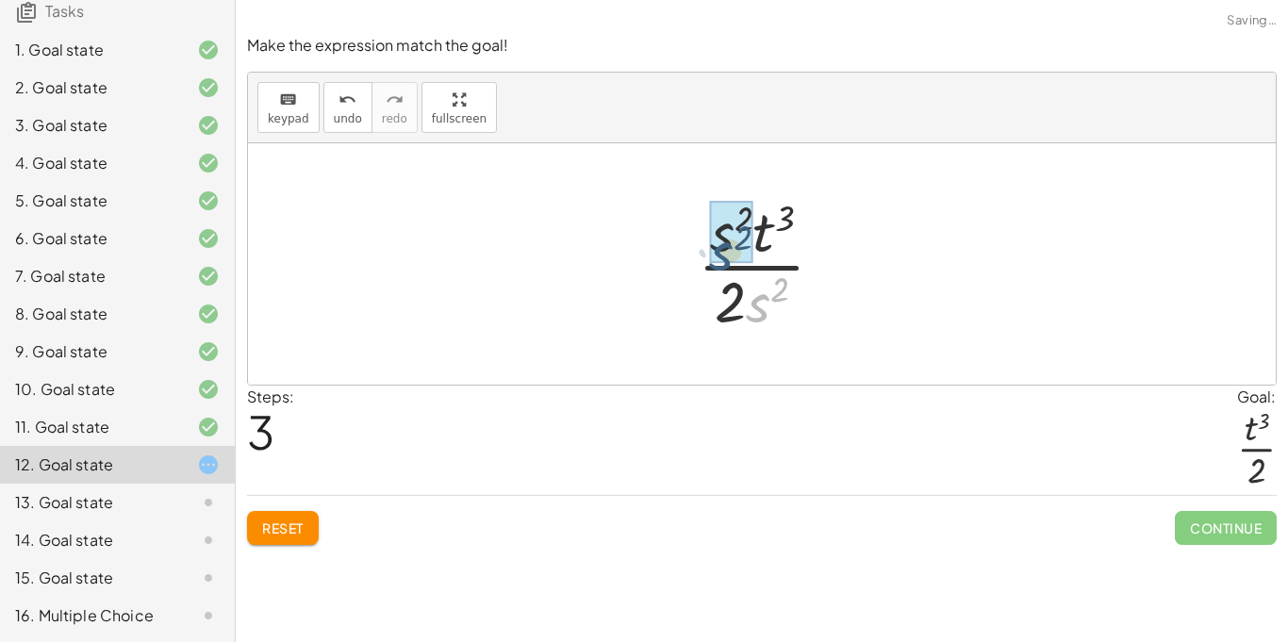
drag, startPoint x: 769, startPoint y: 311, endPoint x: 731, endPoint y: 258, distance: 64.9
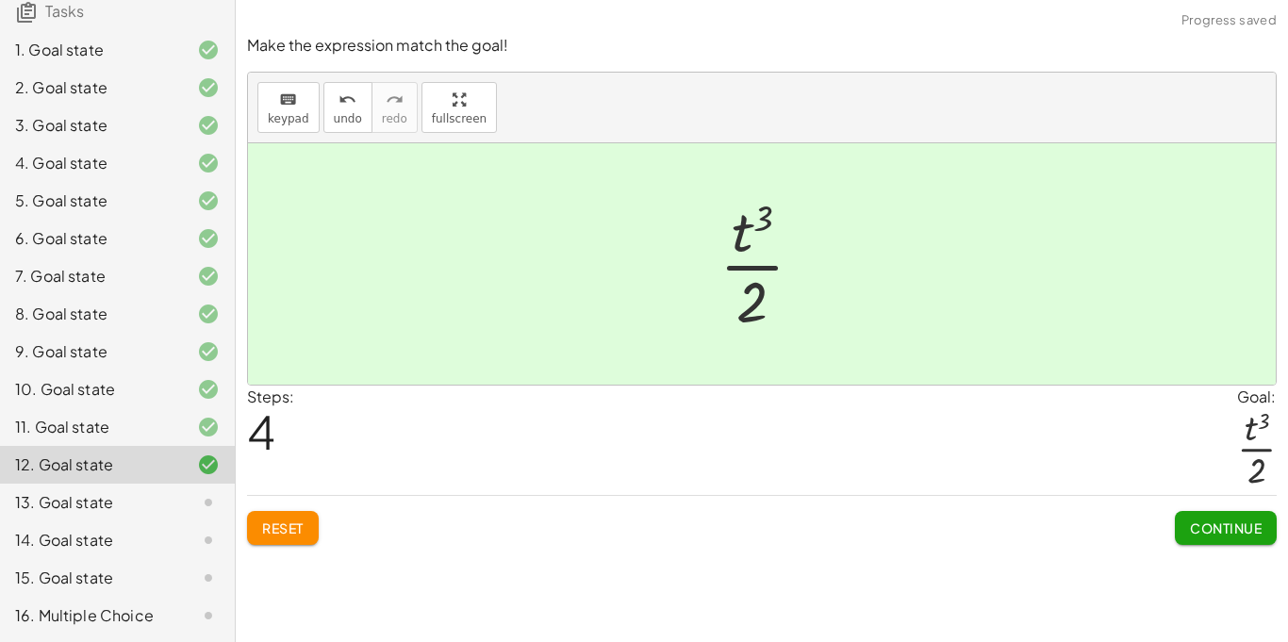
click at [1206, 537] on button "Continue" at bounding box center [1226, 528] width 102 height 34
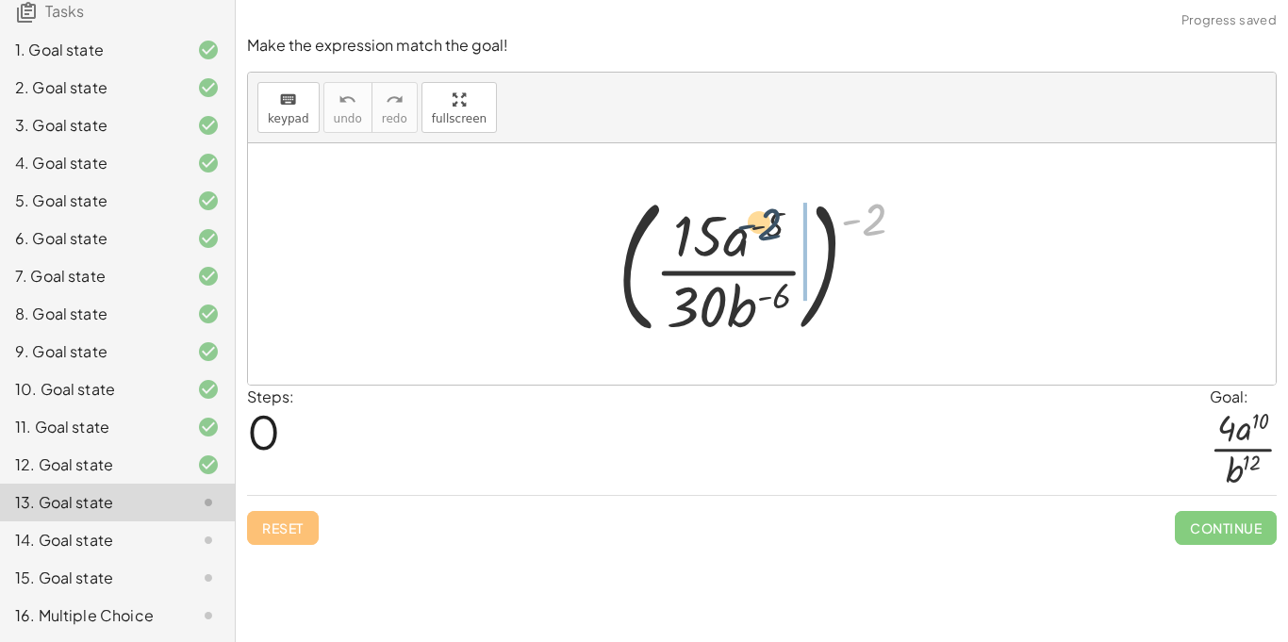
drag, startPoint x: 884, startPoint y: 222, endPoint x: 724, endPoint y: 240, distance: 160.4
click at [724, 240] on div at bounding box center [769, 264] width 322 height 157
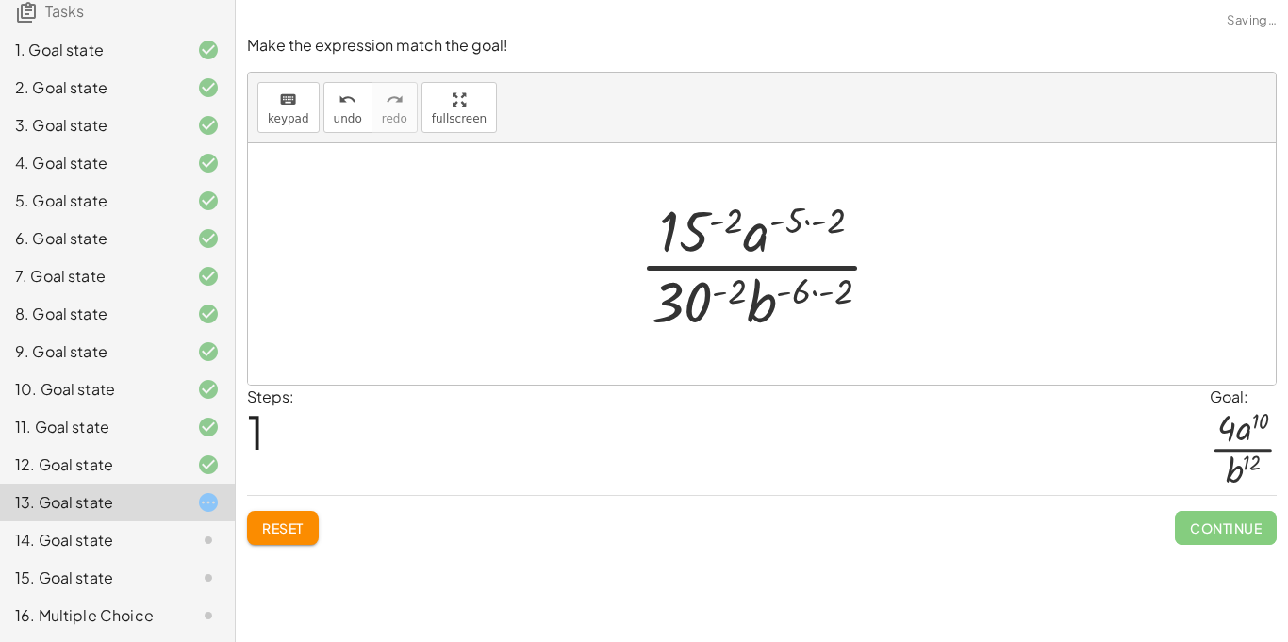
click at [807, 290] on div at bounding box center [768, 263] width 277 height 145
click at [793, 295] on div at bounding box center [768, 263] width 277 height 145
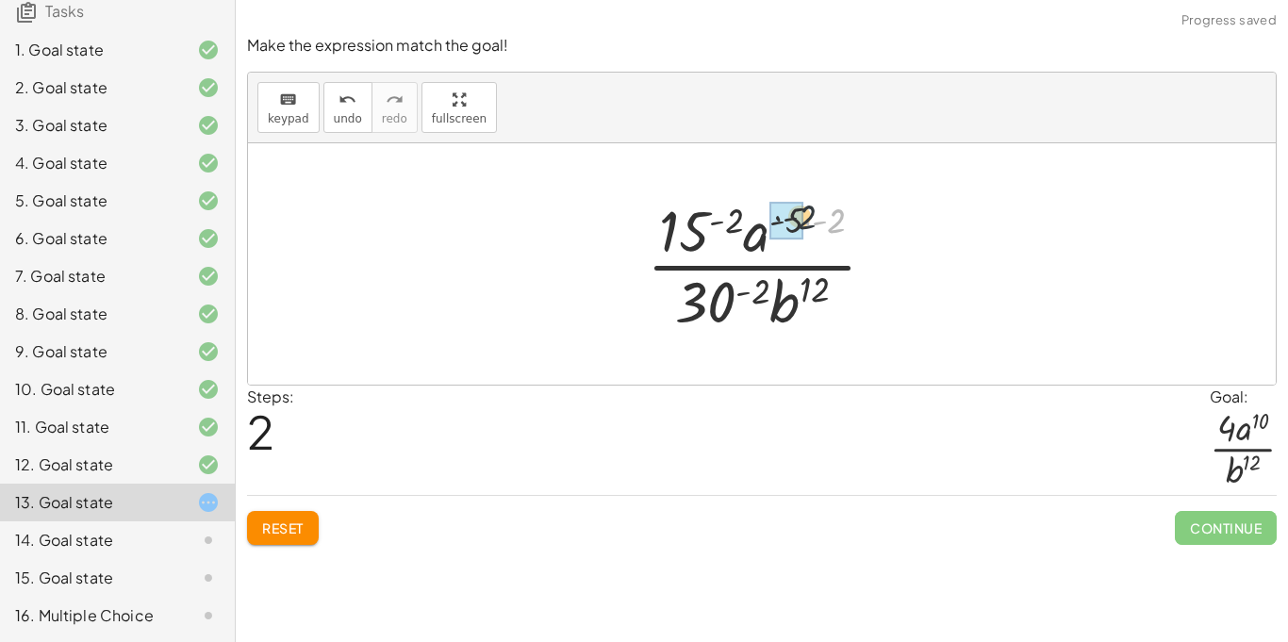
drag, startPoint x: 834, startPoint y: 226, endPoint x: 792, endPoint y: 222, distance: 41.8
click at [755, 225] on div at bounding box center [769, 263] width 231 height 145
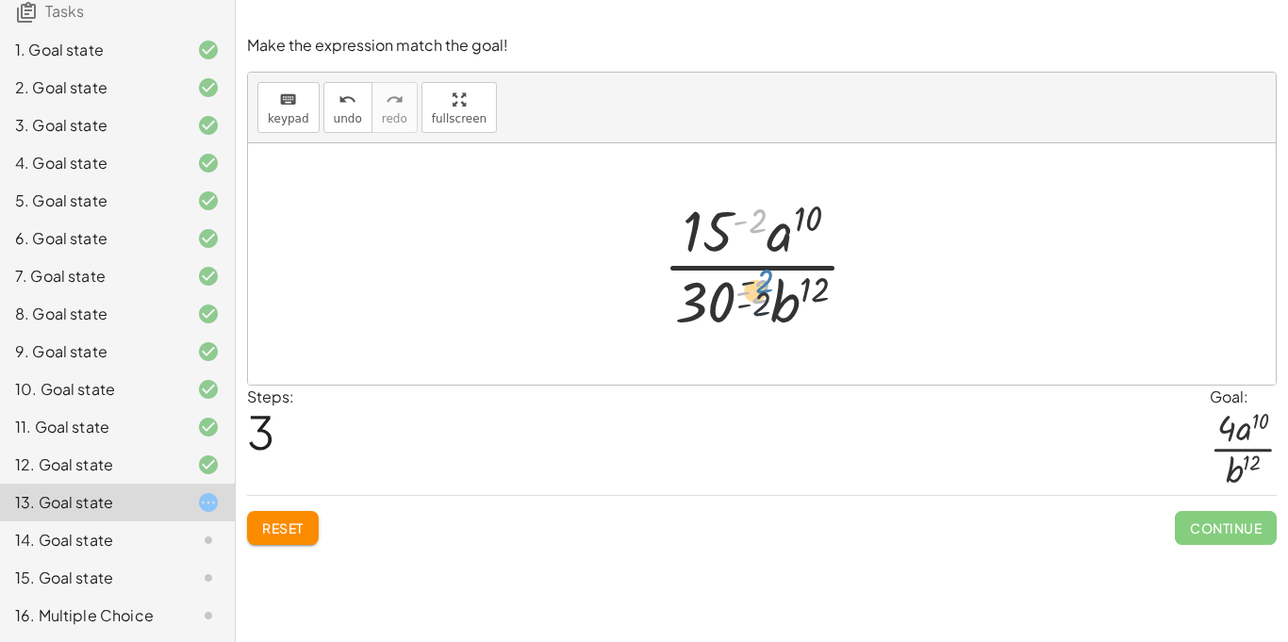
drag, startPoint x: 755, startPoint y: 225, endPoint x: 763, endPoint y: 296, distance: 71.1
click at [763, 296] on div at bounding box center [769, 263] width 231 height 145
drag, startPoint x: 755, startPoint y: 223, endPoint x: 763, endPoint y: 299, distance: 75.8
click at [763, 299] on div at bounding box center [769, 263] width 231 height 145
drag, startPoint x: 761, startPoint y: 292, endPoint x: 761, endPoint y: 222, distance: 70.7
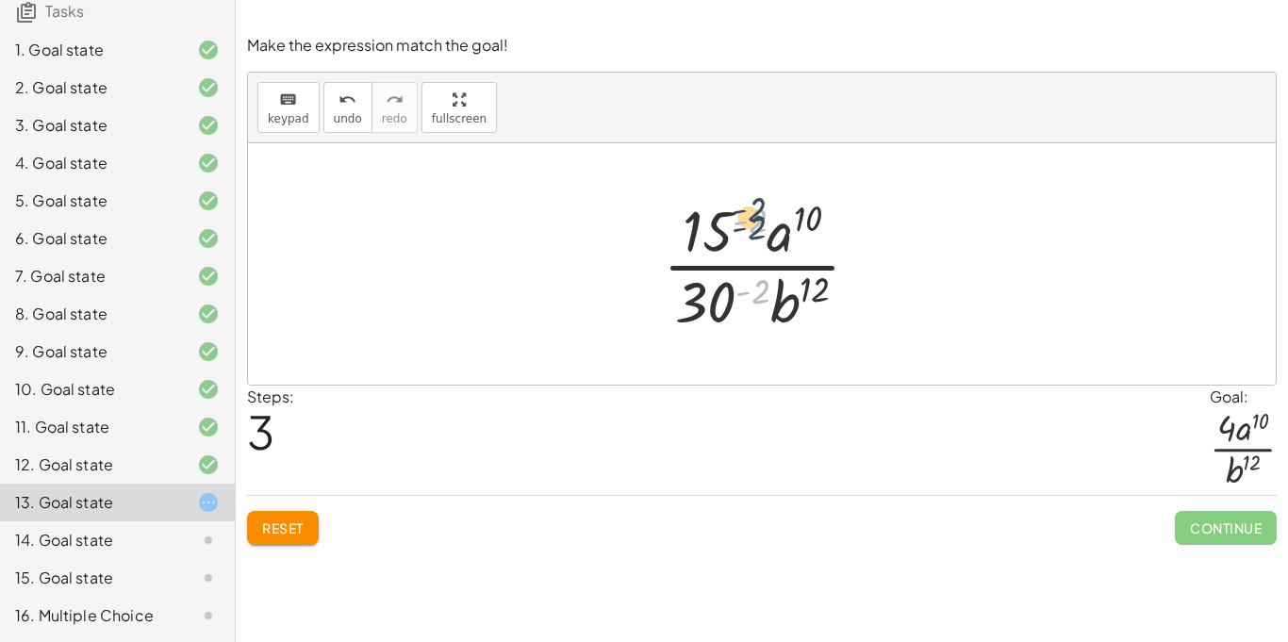
click at [761, 222] on div at bounding box center [769, 263] width 231 height 145
drag, startPoint x: 728, startPoint y: 301, endPoint x: 724, endPoint y: 230, distance: 70.8
click at [724, 230] on div at bounding box center [769, 263] width 231 height 145
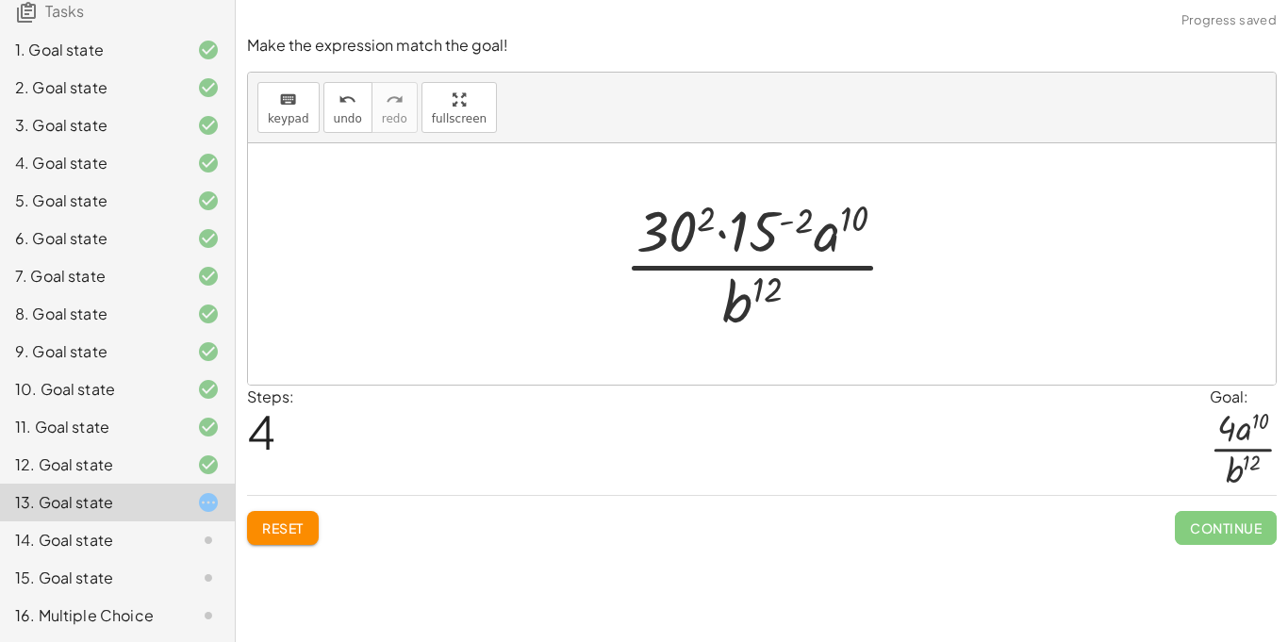
click at [805, 220] on div at bounding box center [769, 263] width 308 height 145
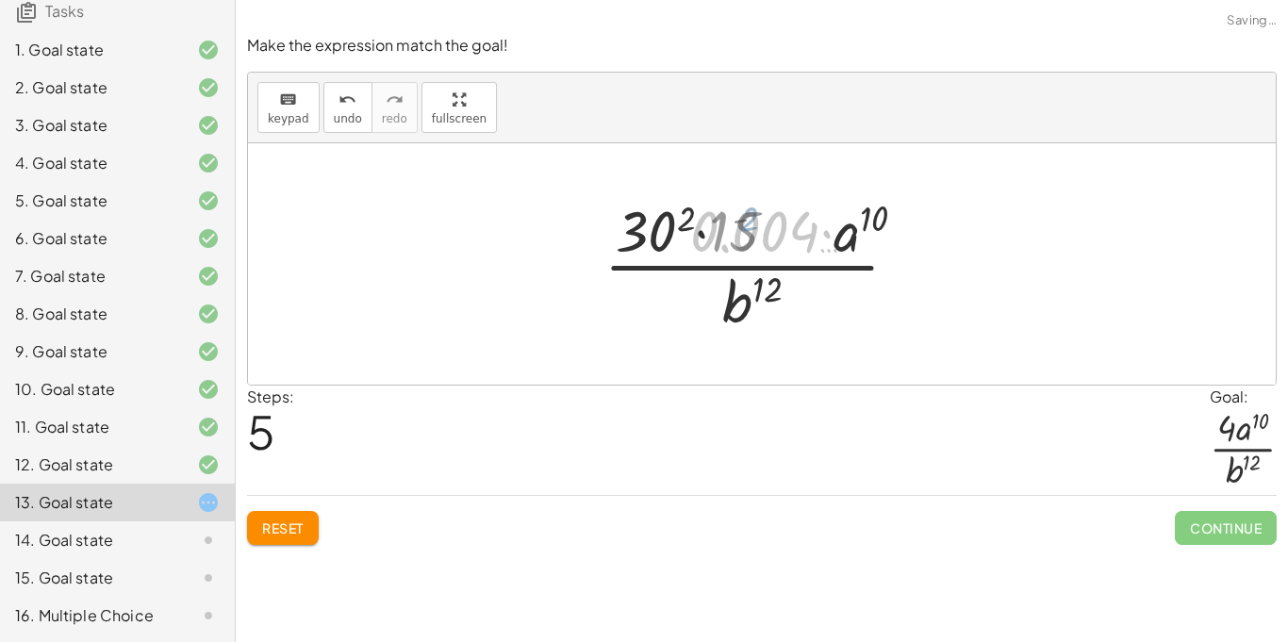
click at [804, 220] on div at bounding box center [769, 263] width 386 height 145
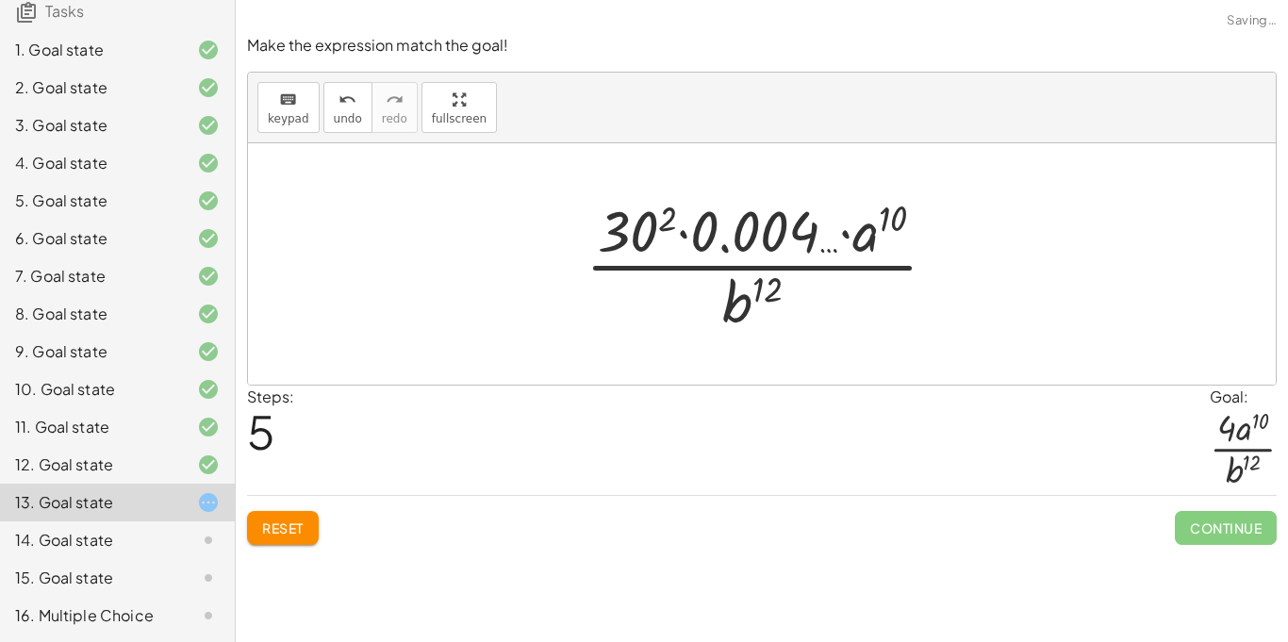
click at [674, 214] on div at bounding box center [769, 263] width 386 height 145
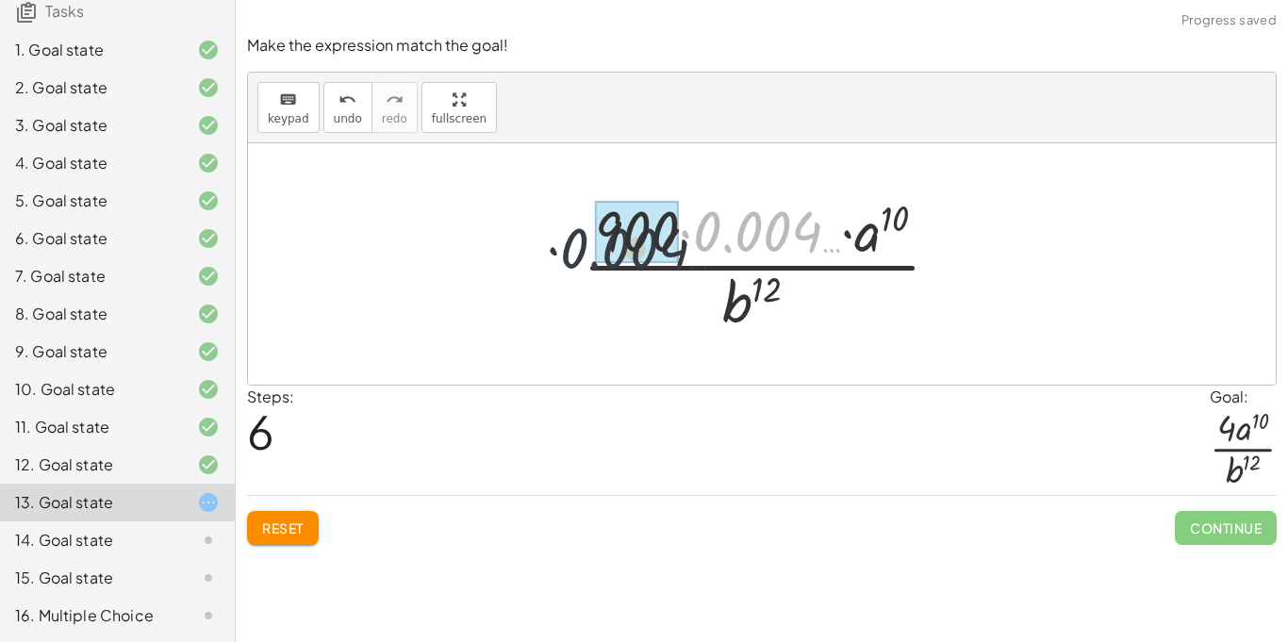
drag, startPoint x: 759, startPoint y: 243, endPoint x: 612, endPoint y: 259, distance: 148.0
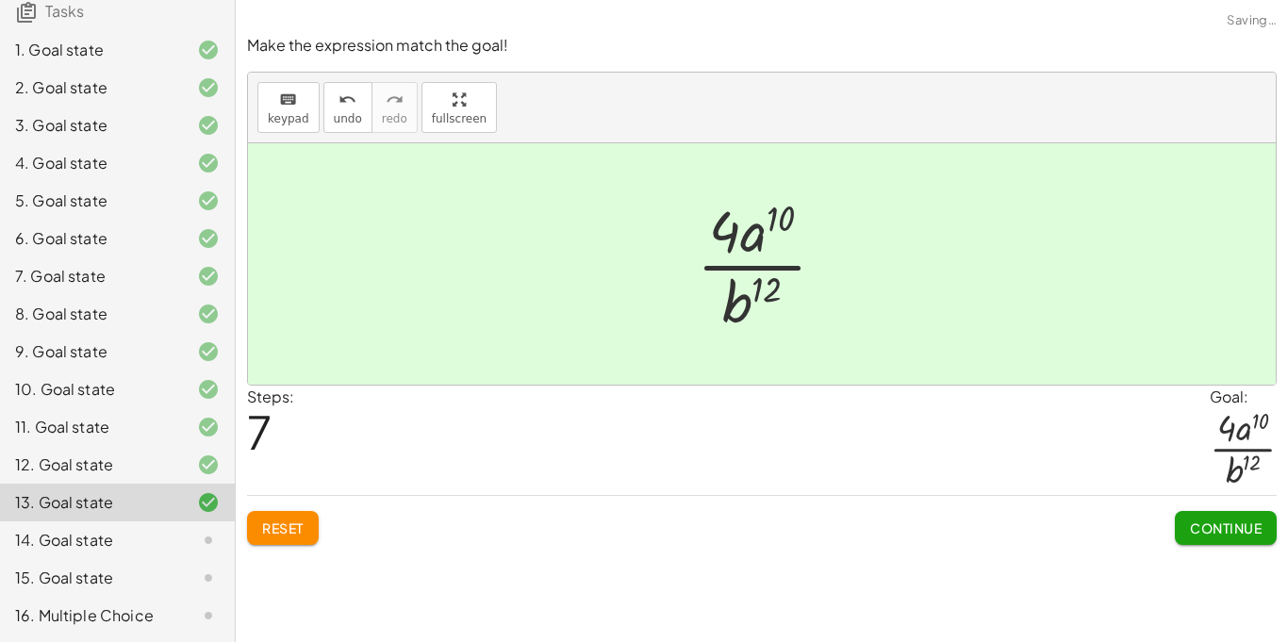
click at [1217, 512] on button "Continue" at bounding box center [1226, 528] width 102 height 34
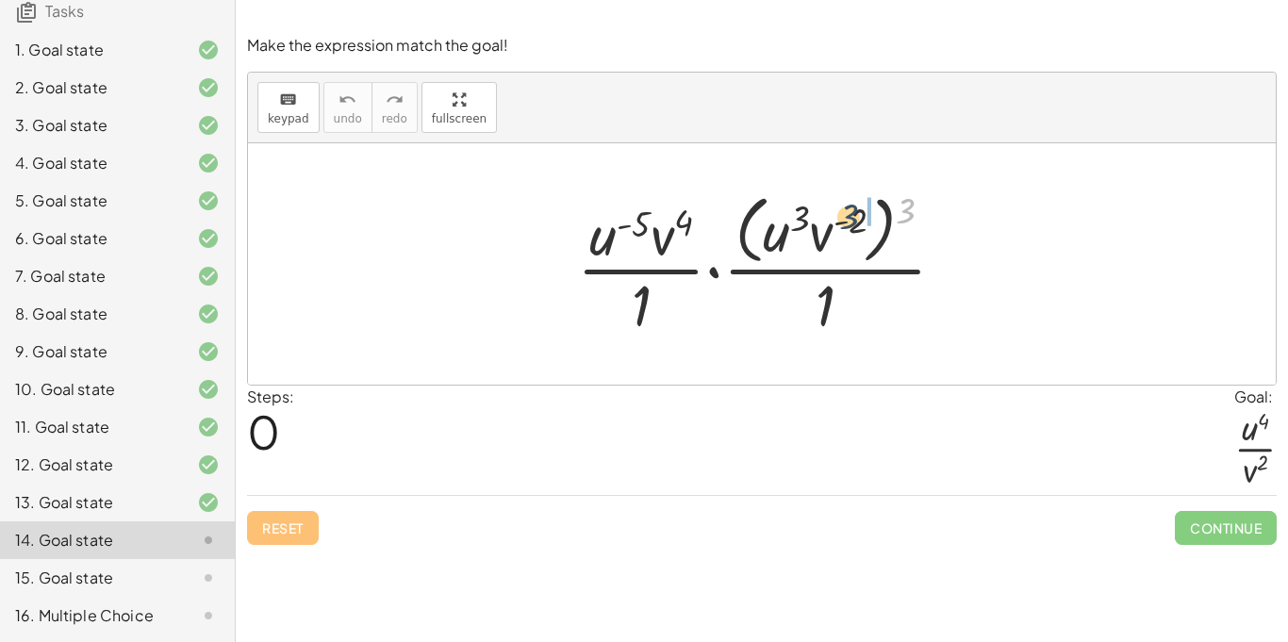
drag, startPoint x: 913, startPoint y: 219, endPoint x: 816, endPoint y: 248, distance: 101.4
click at [816, 248] on div at bounding box center [769, 264] width 403 height 154
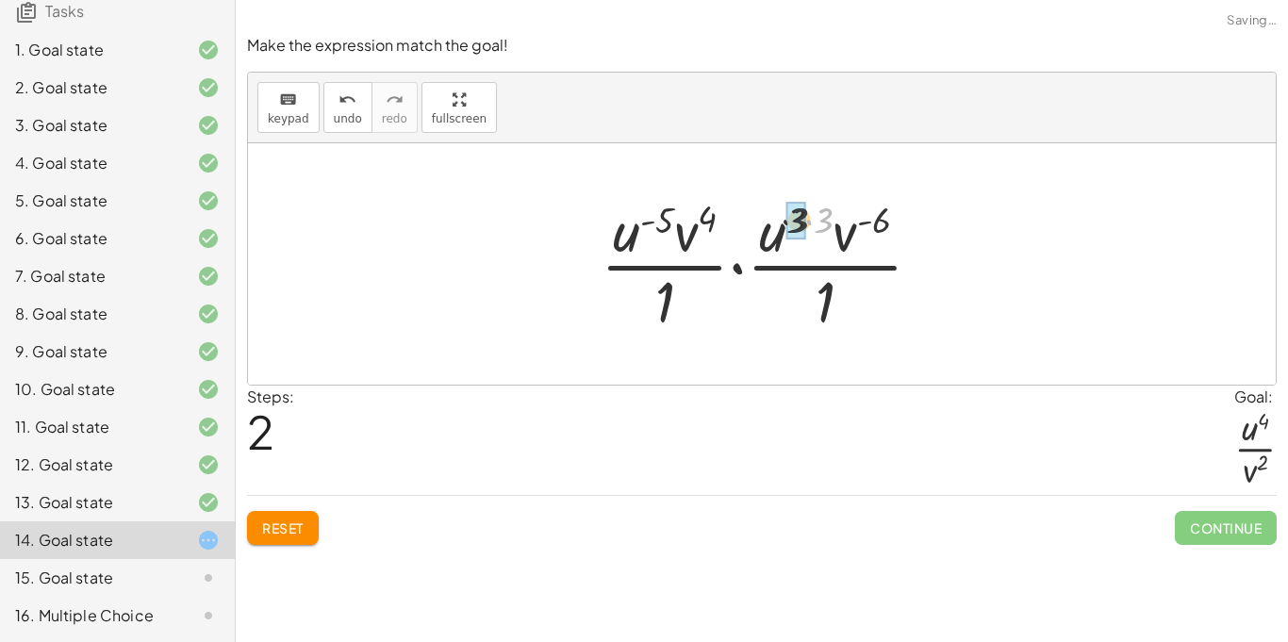
drag, startPoint x: 818, startPoint y: 218, endPoint x: 789, endPoint y: 218, distance: 28.3
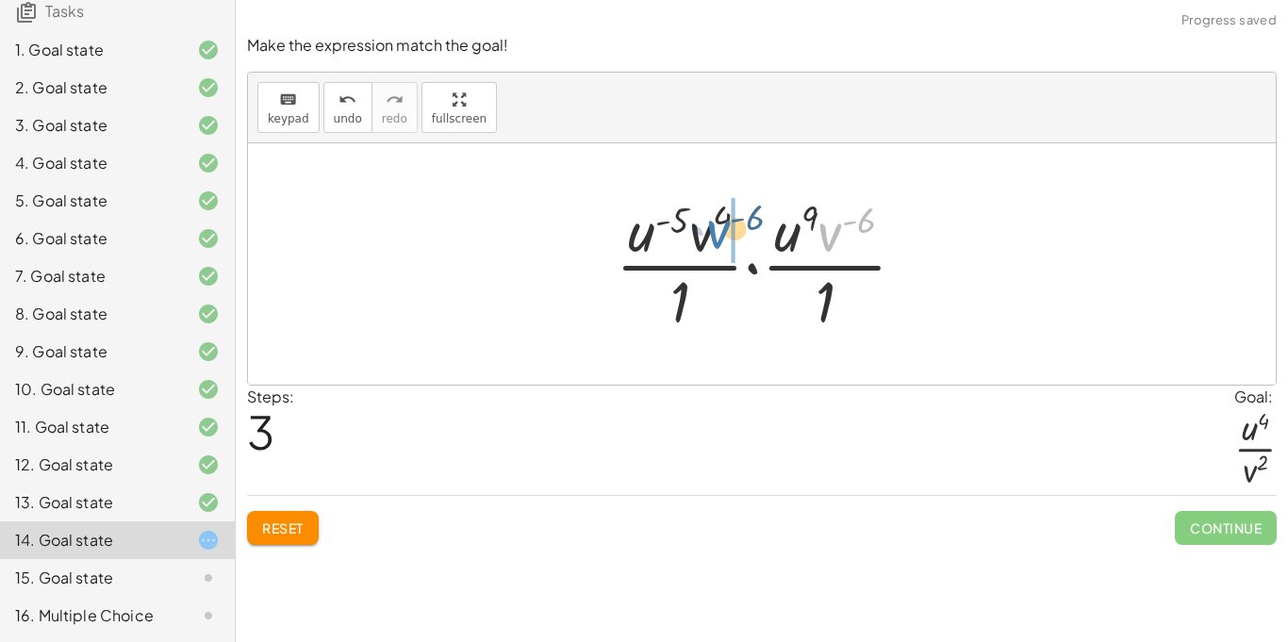
drag, startPoint x: 836, startPoint y: 231, endPoint x: 709, endPoint y: 227, distance: 127.4
click at [709, 227] on div at bounding box center [768, 263] width 324 height 145
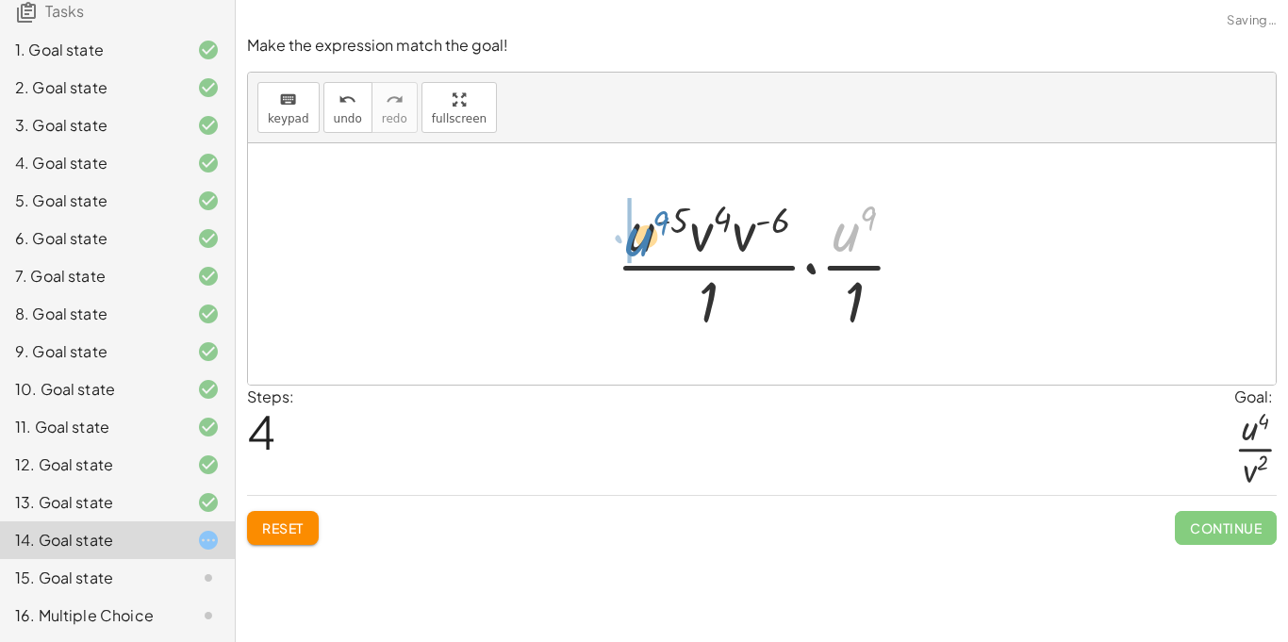
drag, startPoint x: 843, startPoint y: 240, endPoint x: 637, endPoint y: 245, distance: 206.6
click at [637, 245] on div at bounding box center [768, 263] width 324 height 145
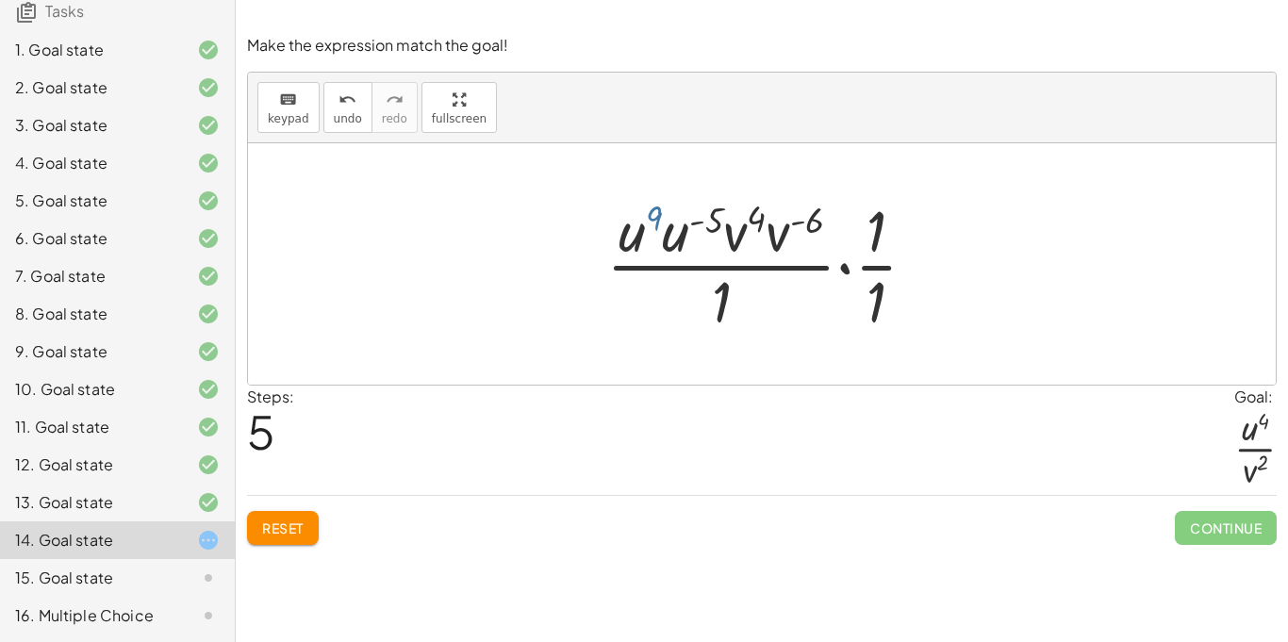
click at [655, 244] on div at bounding box center [769, 263] width 344 height 145
drag, startPoint x: 727, startPoint y: 240, endPoint x: 808, endPoint y: 206, distance: 87.9
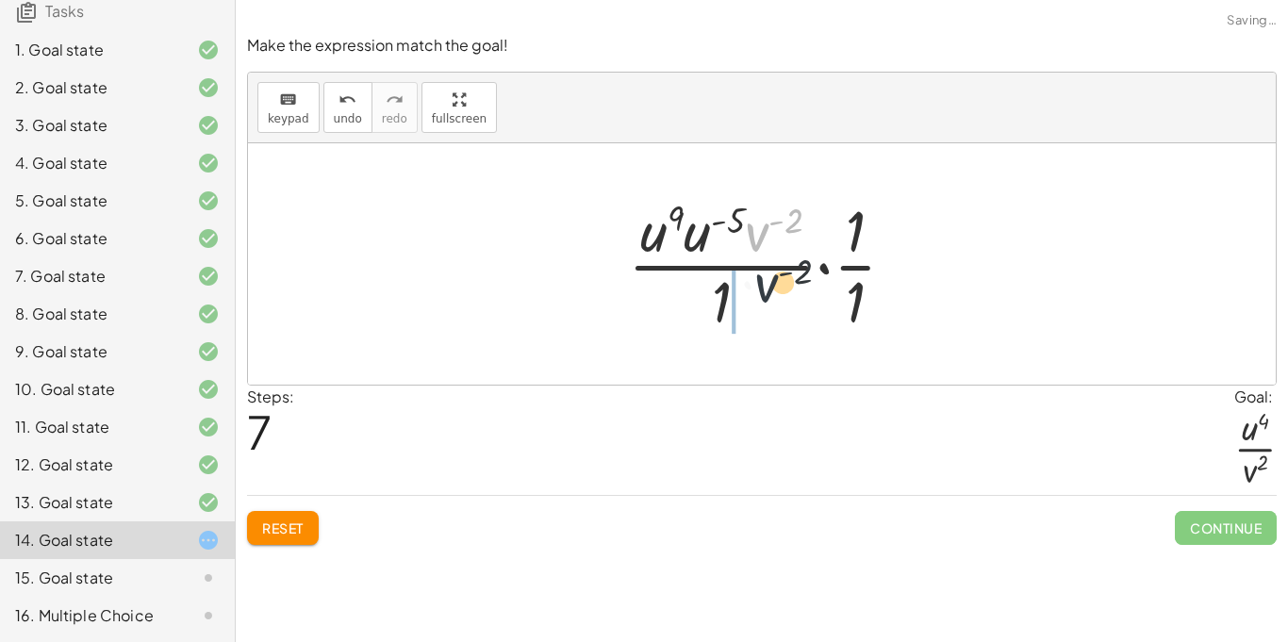
drag, startPoint x: 757, startPoint y: 230, endPoint x: 769, endPoint y: 302, distance: 72.6
click at [769, 302] on div at bounding box center [770, 263] width 302 height 145
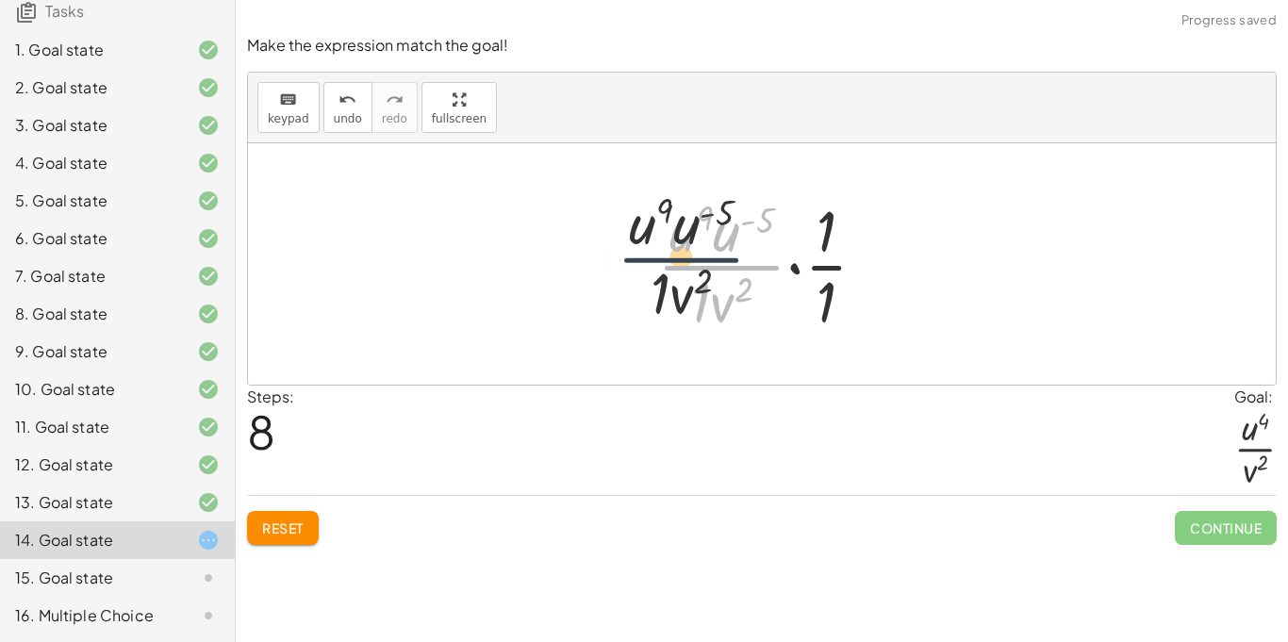
drag, startPoint x: 741, startPoint y: 251, endPoint x: 693, endPoint y: 242, distance: 48.8
click at [693, 242] on div at bounding box center [769, 263] width 243 height 145
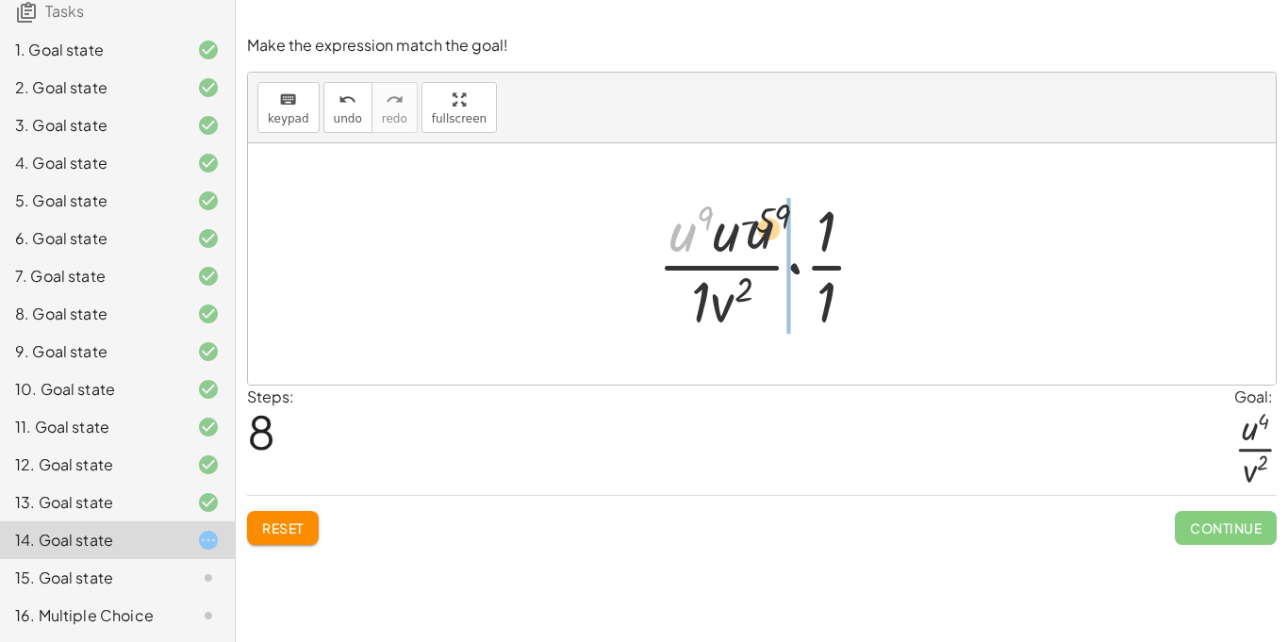
drag, startPoint x: 678, startPoint y: 231, endPoint x: 778, endPoint y: 231, distance: 100.0
click at [778, 231] on div at bounding box center [769, 263] width 243 height 145
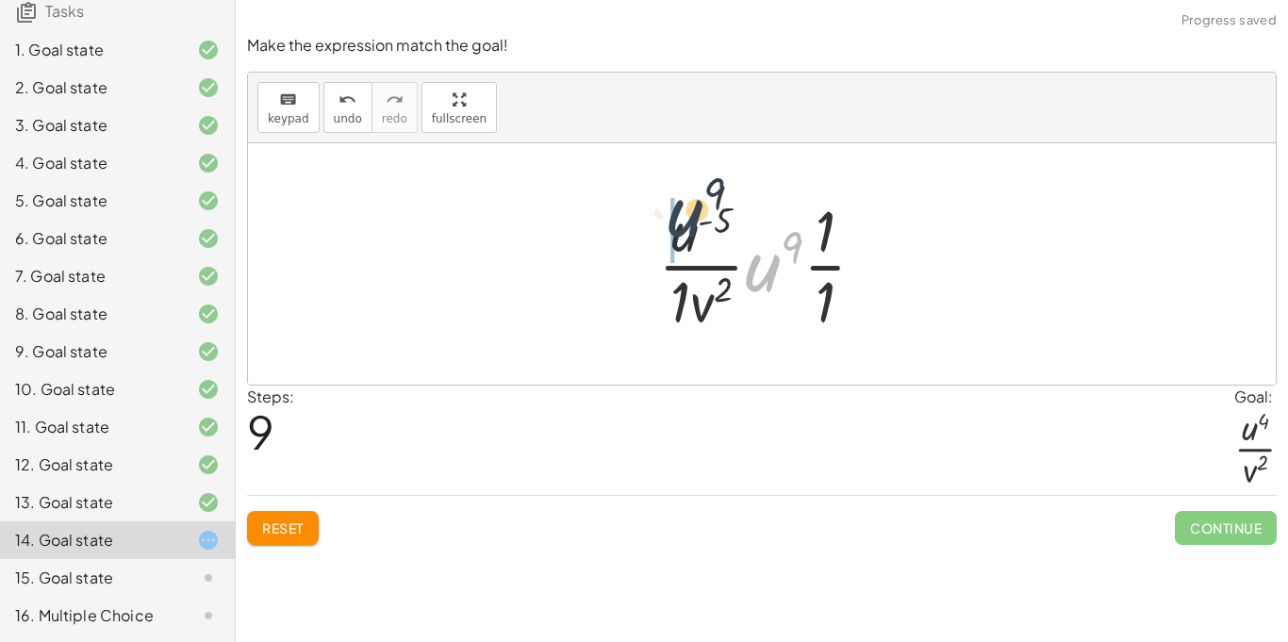
drag, startPoint x: 767, startPoint y: 266, endPoint x: 686, endPoint y: 211, distance: 97.8
click at [686, 211] on div at bounding box center [769, 263] width 241 height 145
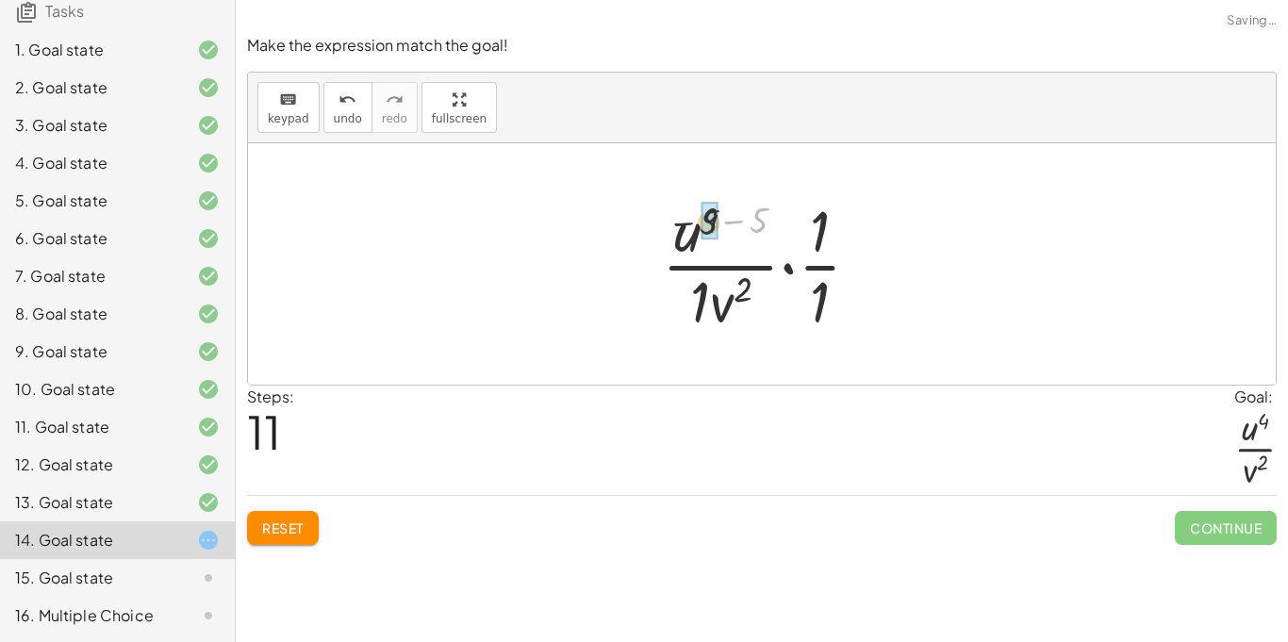
drag, startPoint x: 760, startPoint y: 223, endPoint x: 699, endPoint y: 226, distance: 61.4
click at [699, 226] on div at bounding box center [769, 263] width 232 height 145
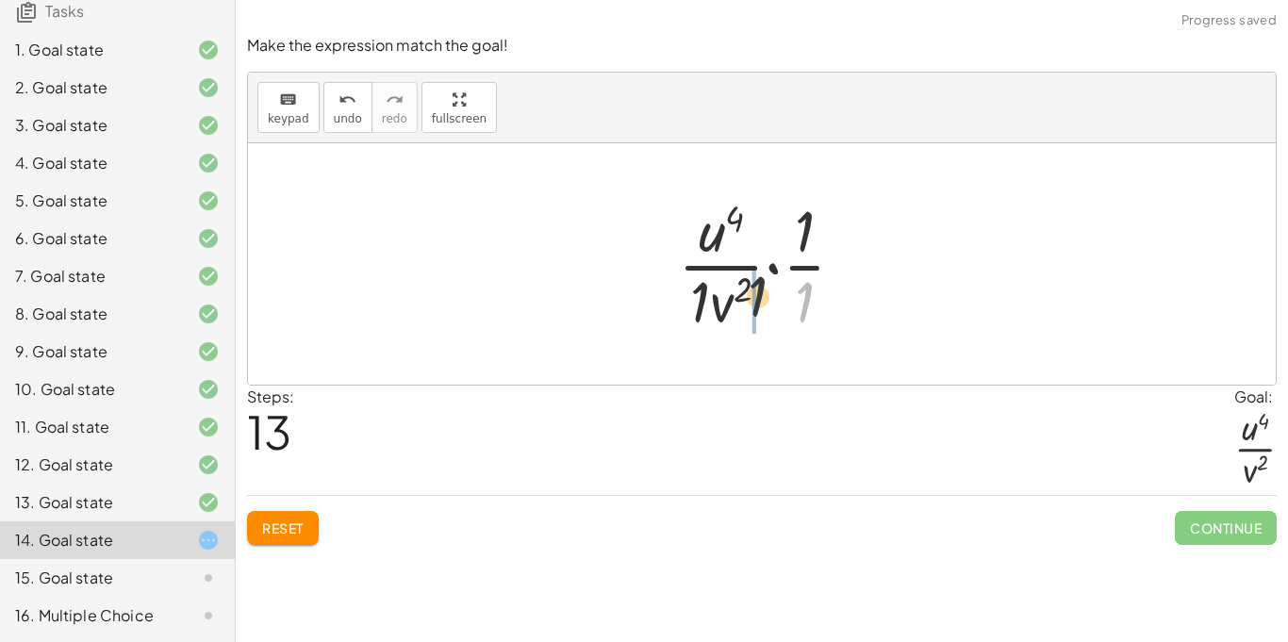
drag, startPoint x: 808, startPoint y: 292, endPoint x: 738, endPoint y: 287, distance: 70.0
click at [738, 287] on div at bounding box center [769, 263] width 201 height 145
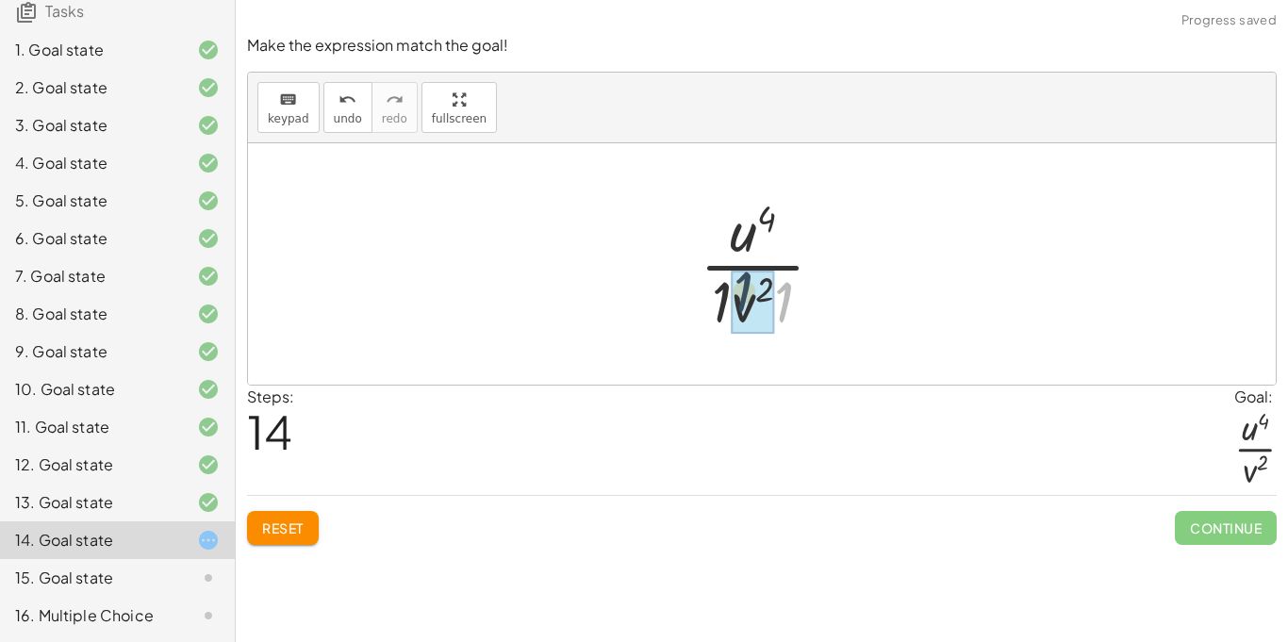
drag, startPoint x: 786, startPoint y: 322, endPoint x: 741, endPoint y: 311, distance: 46.4
drag, startPoint x: 731, startPoint y: 306, endPoint x: 751, endPoint y: 307, distance: 19.9
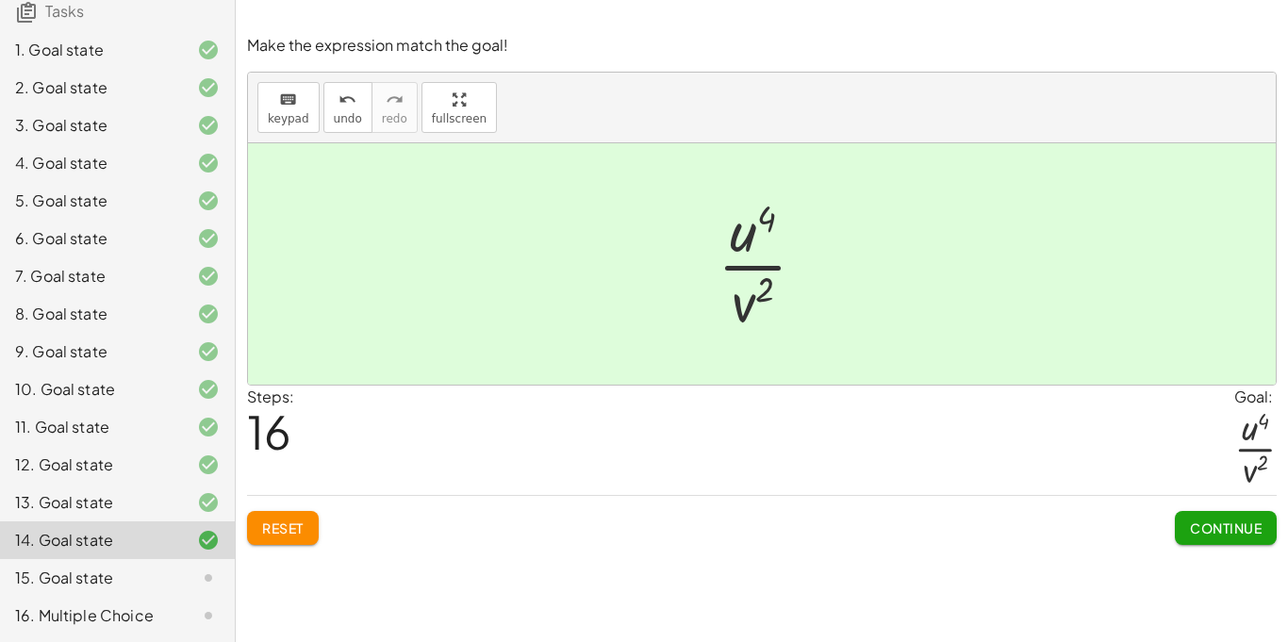
click at [1243, 530] on span "Continue" at bounding box center [1226, 528] width 72 height 17
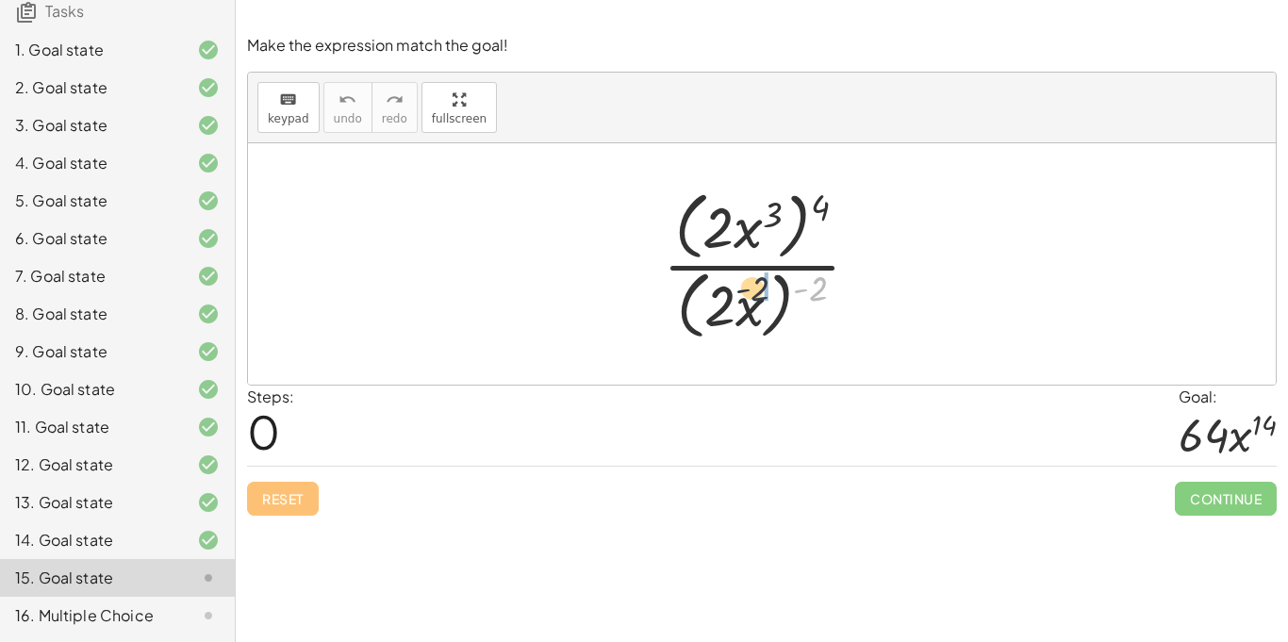
drag, startPoint x: 814, startPoint y: 284, endPoint x: 742, endPoint y: 286, distance: 71.7
click at [742, 286] on div at bounding box center [769, 264] width 231 height 162
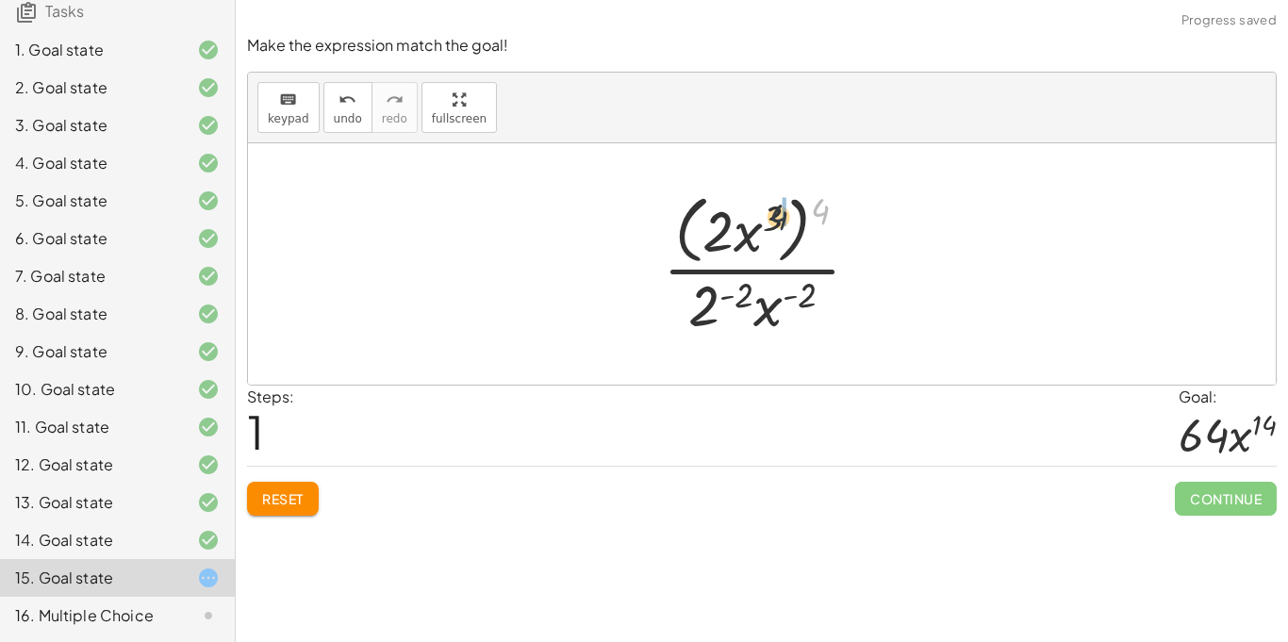
drag, startPoint x: 823, startPoint y: 217, endPoint x: 747, endPoint y: 227, distance: 77.1
click at [747, 227] on div at bounding box center [769, 264] width 231 height 154
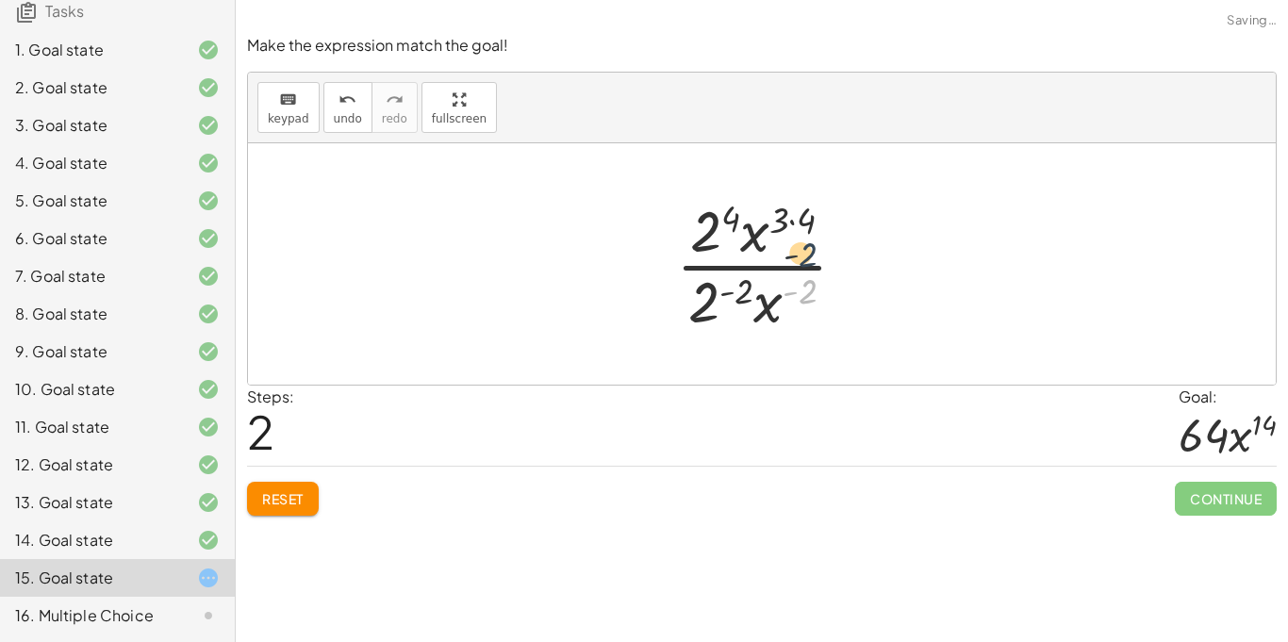
drag, startPoint x: 811, startPoint y: 279, endPoint x: 812, endPoint y: 239, distance: 40.6
click at [812, 239] on div at bounding box center [769, 263] width 205 height 145
drag, startPoint x: 805, startPoint y: 232, endPoint x: 786, endPoint y: 228, distance: 20.2
drag, startPoint x: 740, startPoint y: 217, endPoint x: 758, endPoint y: 217, distance: 17.9
click at [758, 217] on div at bounding box center [769, 263] width 205 height 145
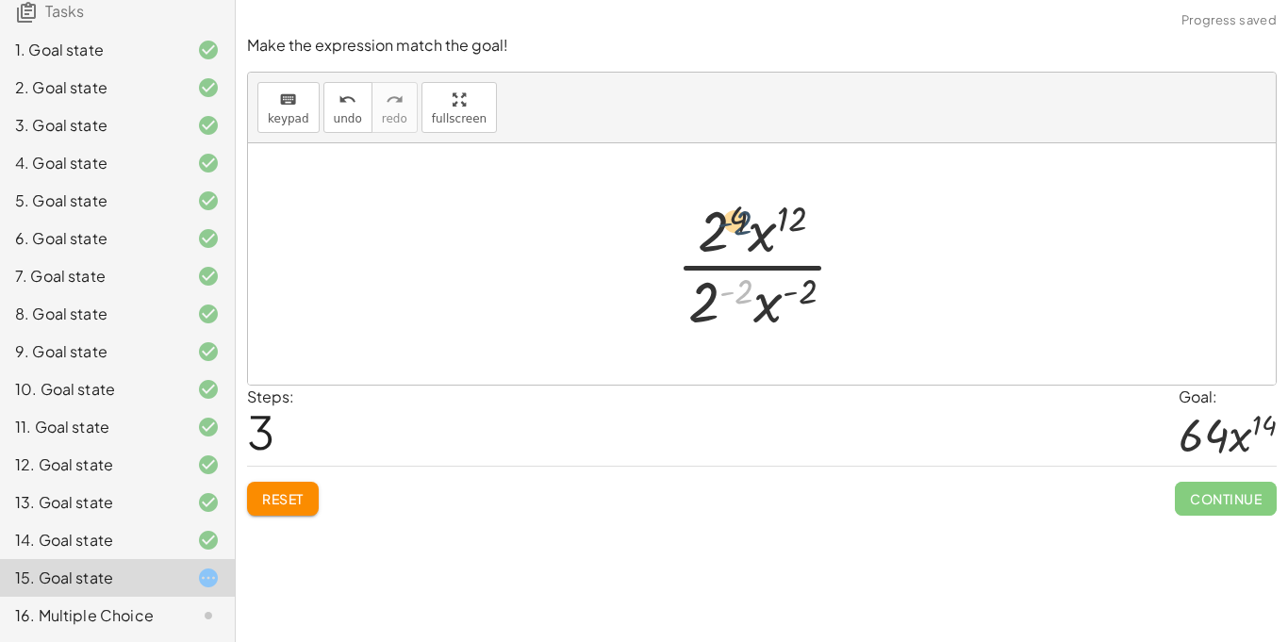
drag, startPoint x: 736, startPoint y: 290, endPoint x: 735, endPoint y: 220, distance: 69.8
click at [735, 220] on div at bounding box center [769, 263] width 205 height 145
drag, startPoint x: 703, startPoint y: 312, endPoint x: 709, endPoint y: 241, distance: 71.0
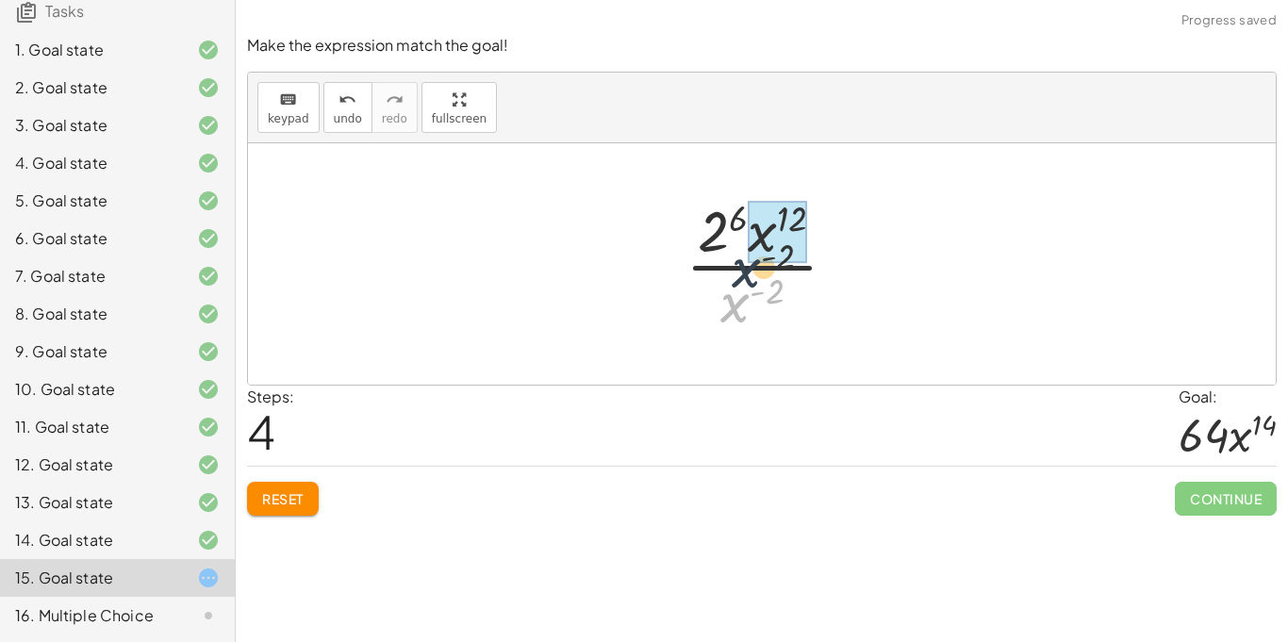
drag, startPoint x: 746, startPoint y: 299, endPoint x: 763, endPoint y: 240, distance: 60.9
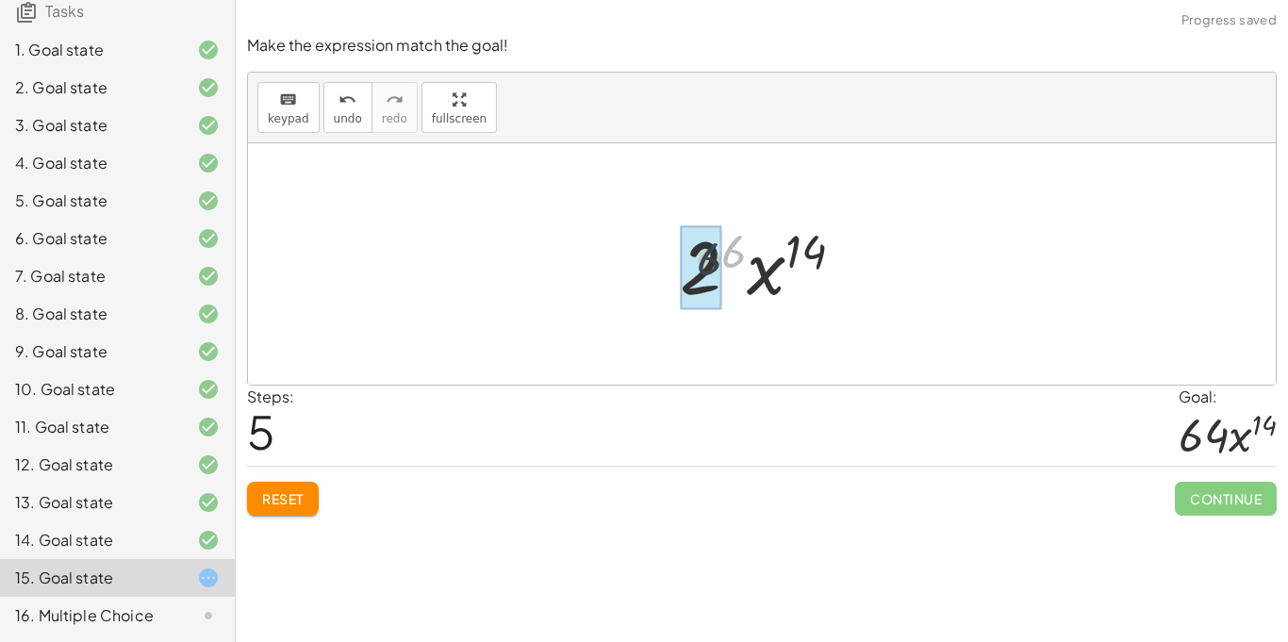
drag, startPoint x: 734, startPoint y: 253, endPoint x: 705, endPoint y: 263, distance: 30.1
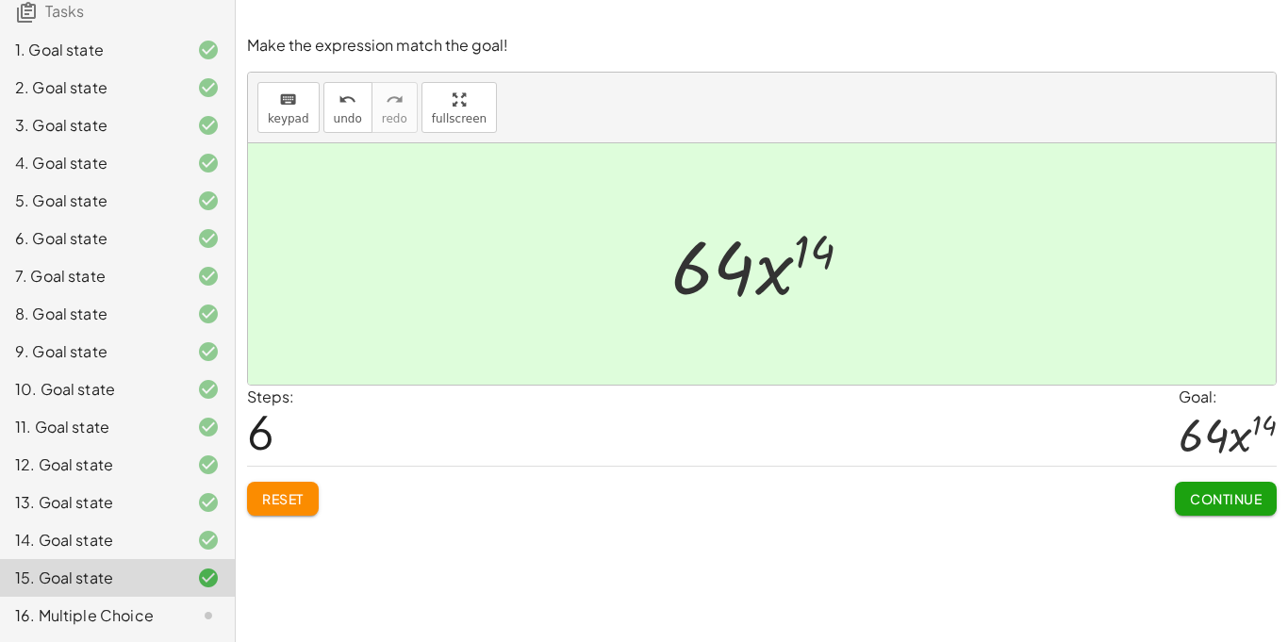
click at [1165, 498] on div "Reset Continue" at bounding box center [762, 491] width 1030 height 50
click at [1219, 481] on div "Continue" at bounding box center [1226, 491] width 102 height 49
click at [1212, 490] on span "Continue" at bounding box center [1226, 498] width 72 height 17
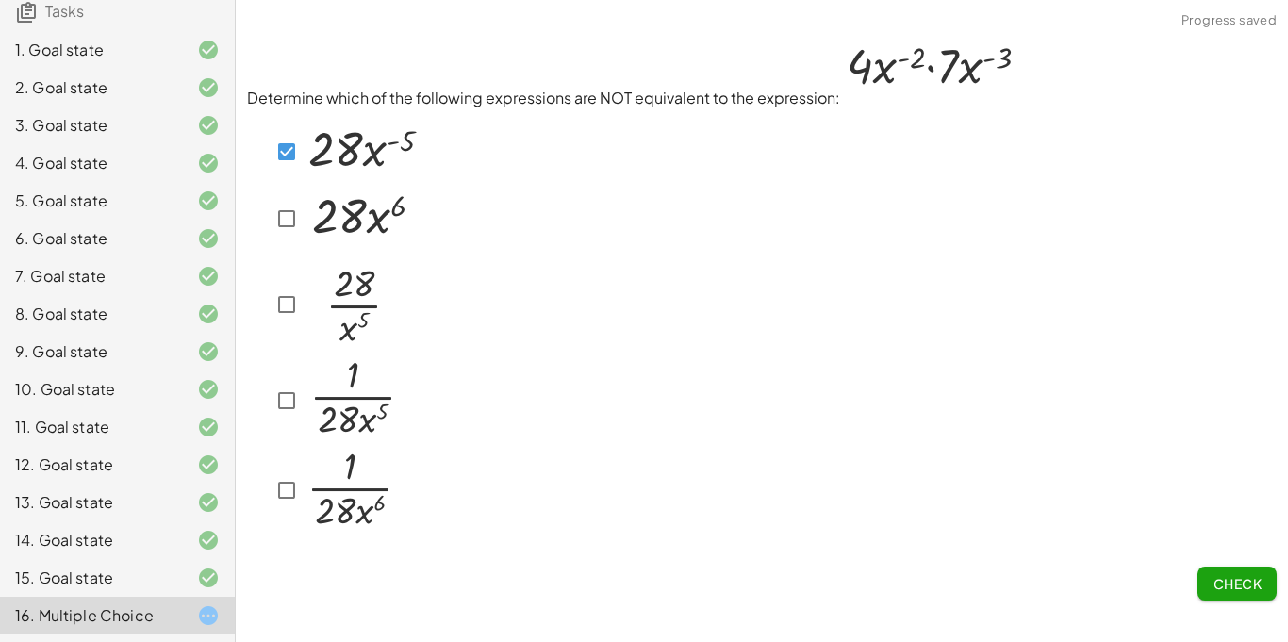
click at [1231, 595] on button "Check" at bounding box center [1237, 584] width 79 height 34
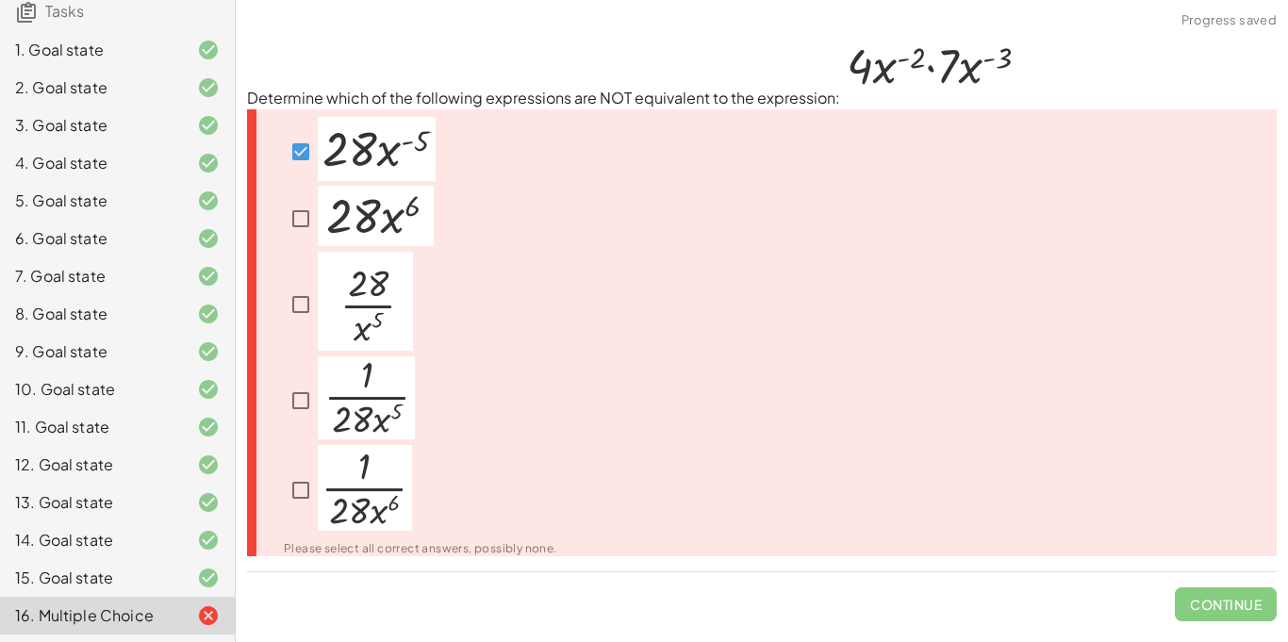
click at [311, 248] on div at bounding box center [359, 219] width 150 height 66
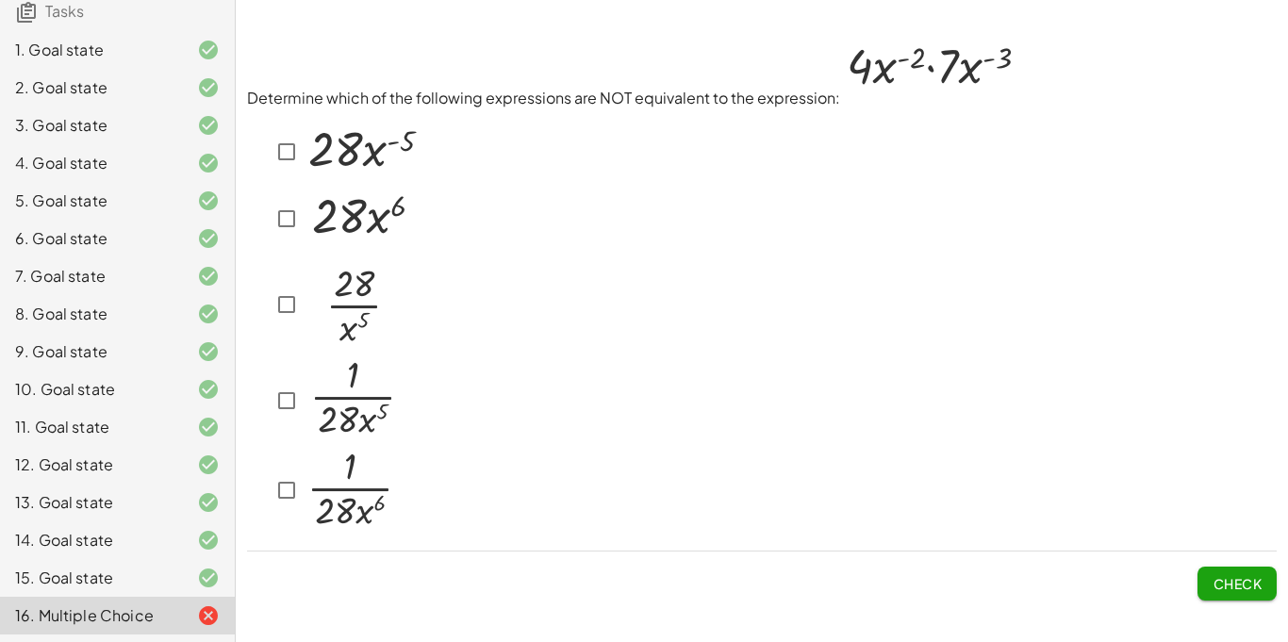
click at [267, 120] on icon at bounding box center [258, 128] width 23 height 23
click at [308, 311] on img at bounding box center [351, 301] width 95 height 99
click at [1216, 587] on span "Check" at bounding box center [1237, 583] width 49 height 17
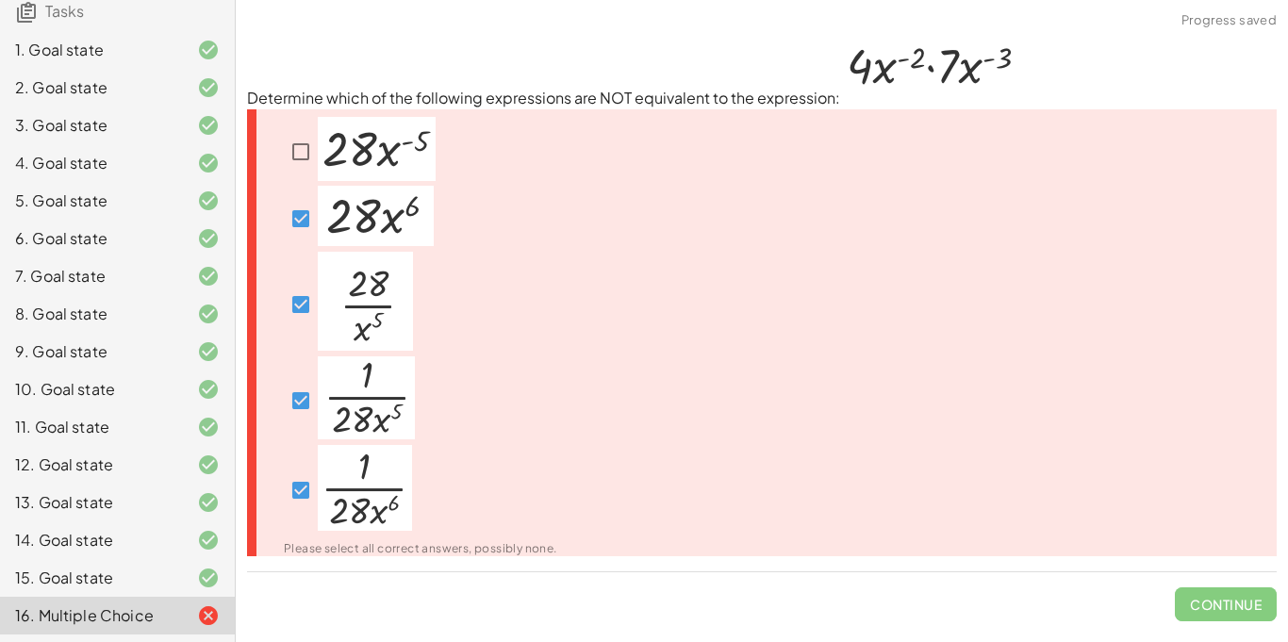
click at [371, 448] on img at bounding box center [365, 488] width 94 height 86
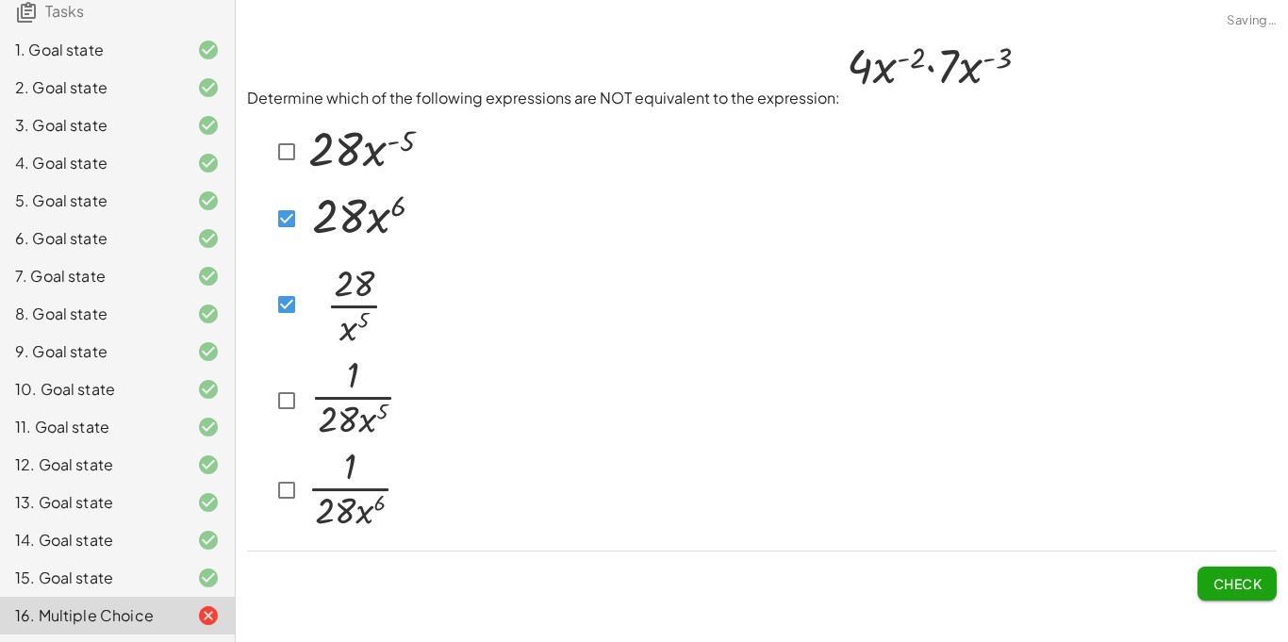
click at [310, 316] on img at bounding box center [351, 301] width 95 height 99
